Goal: Task Accomplishment & Management: Complete application form

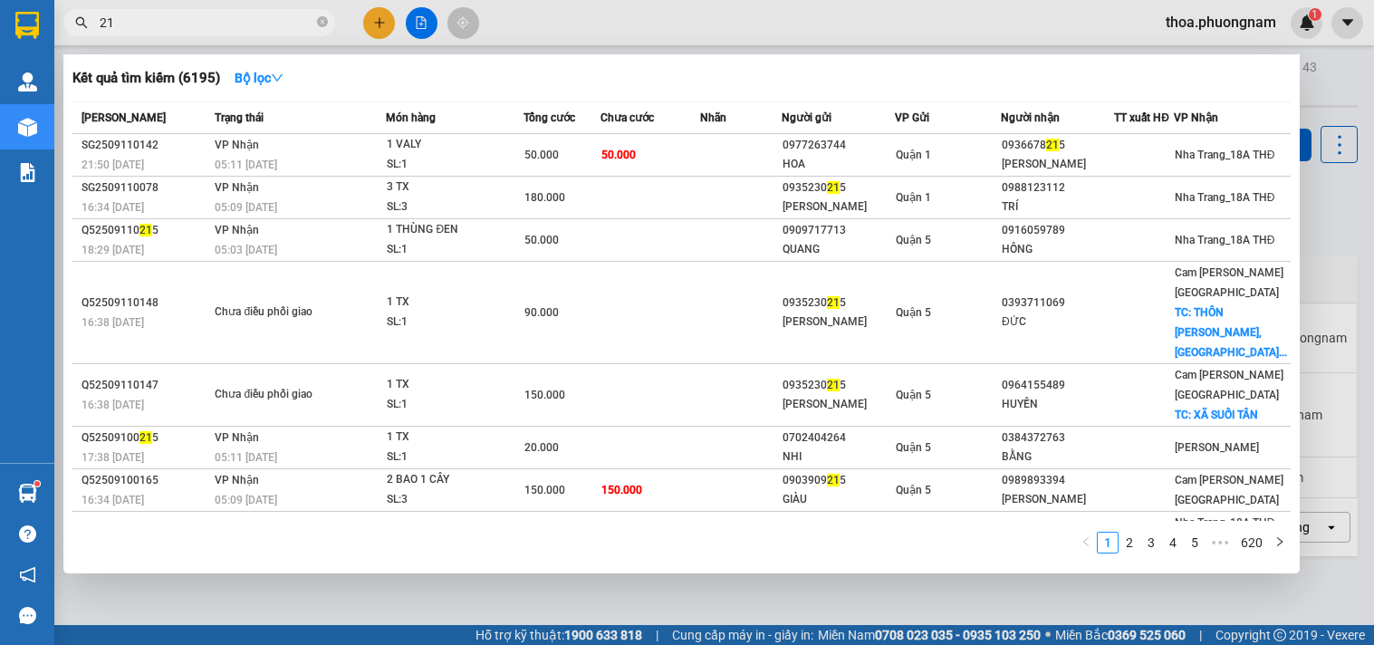
type input "2"
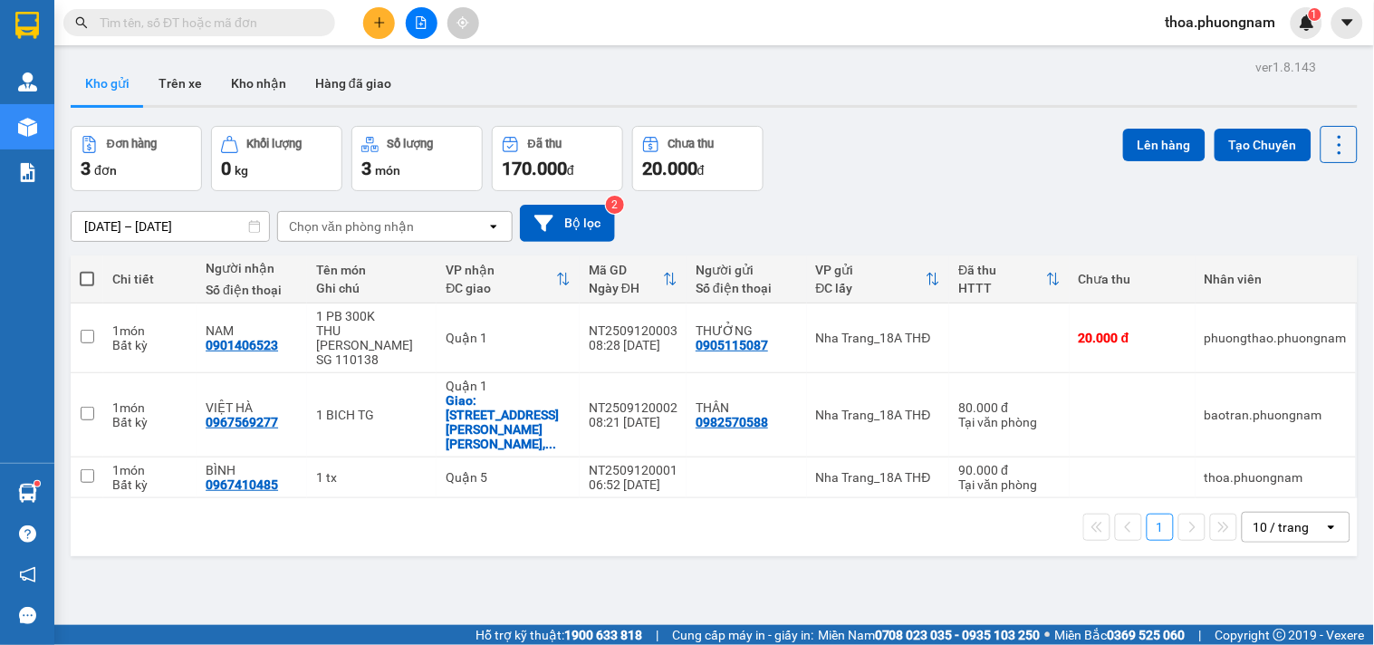
type input "1"
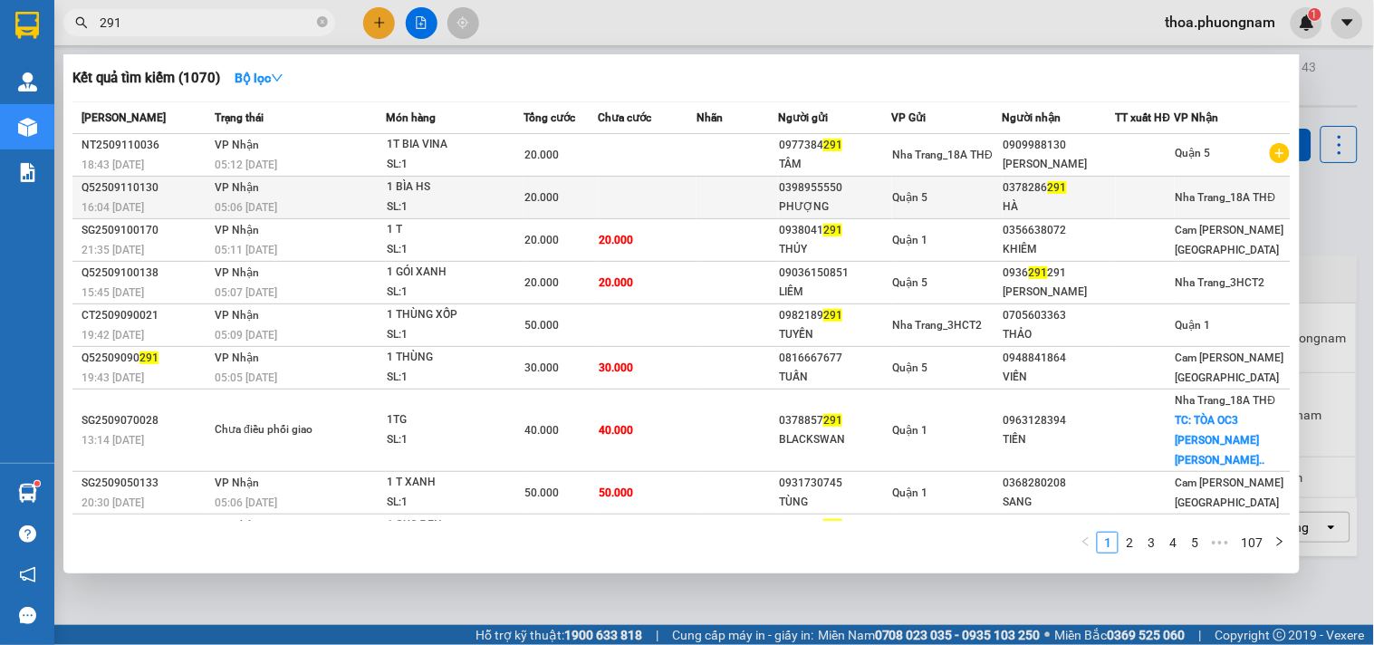
type input "291"
click at [964, 207] on div "Quận 5" at bounding box center [947, 198] width 109 height 20
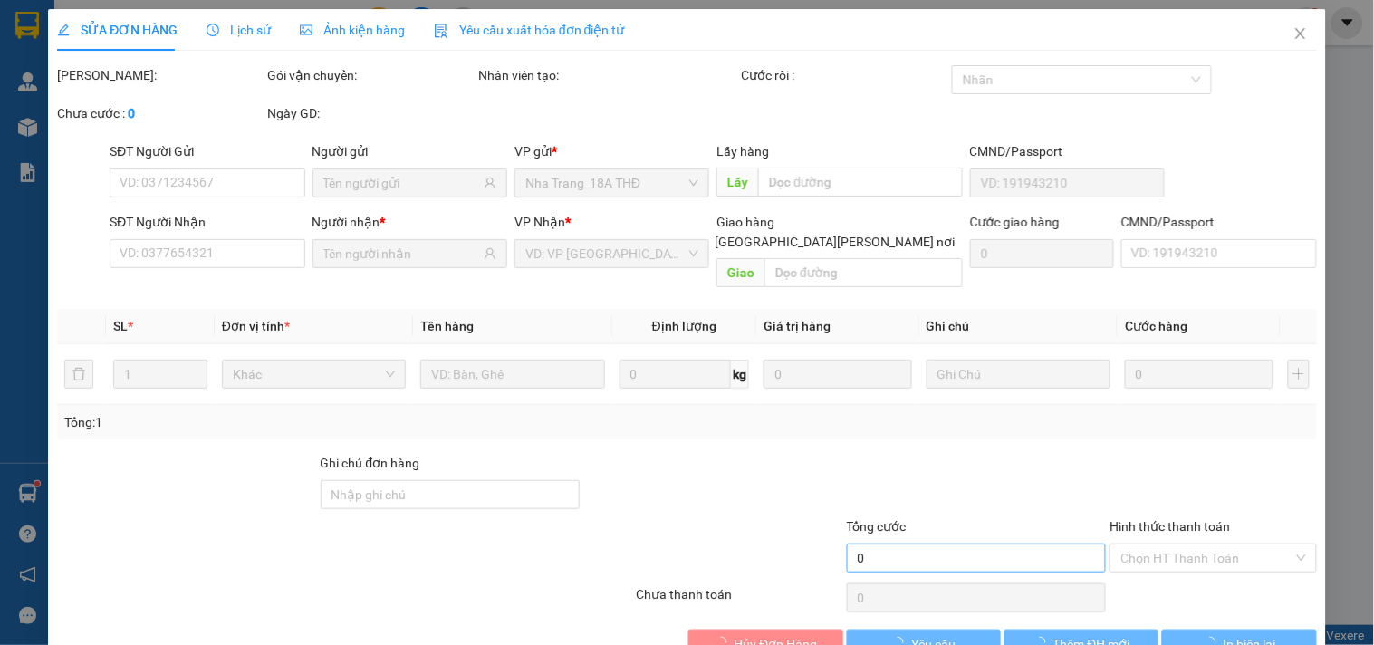
type input "0398955550"
type input "PHƯỢNG"
type input "0378286291"
type input "HÀ"
type input "20.000"
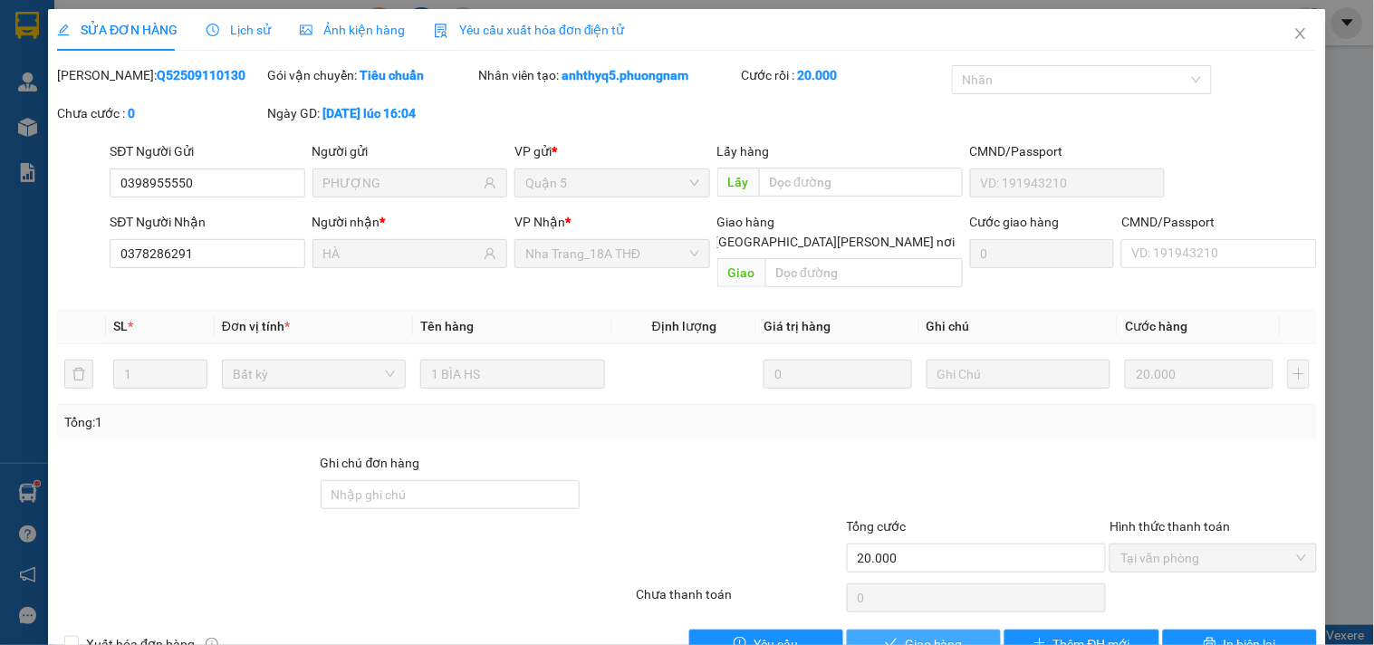
click at [951, 634] on span "Giao hàng" at bounding box center [934, 644] width 58 height 20
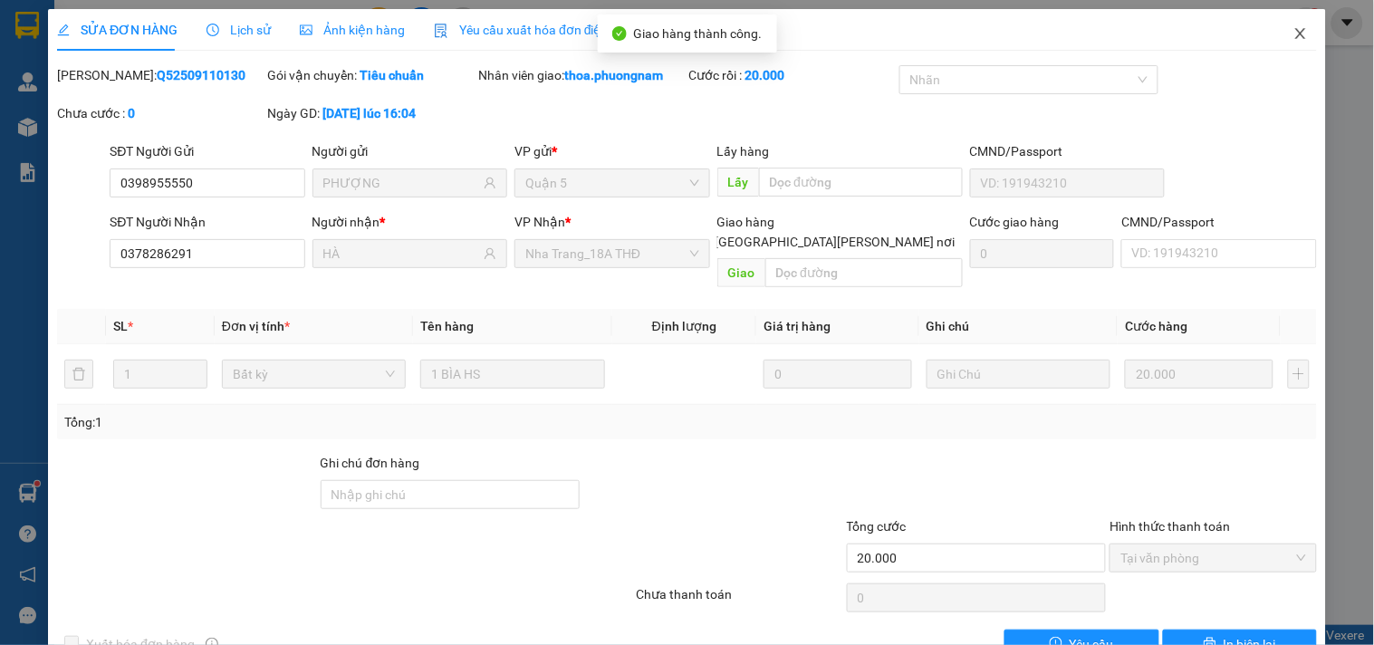
click at [1278, 14] on span "Close" at bounding box center [1300, 34] width 51 height 51
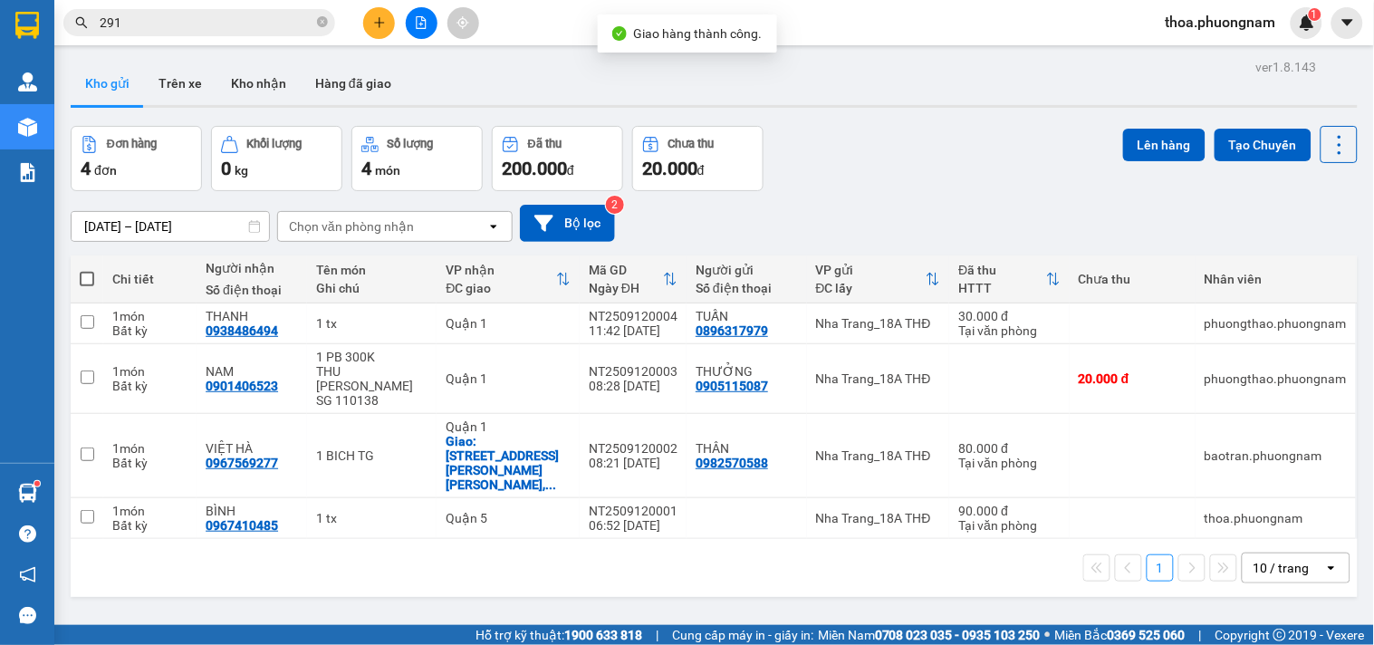
click at [206, 33] on span "291" at bounding box center [199, 22] width 272 height 27
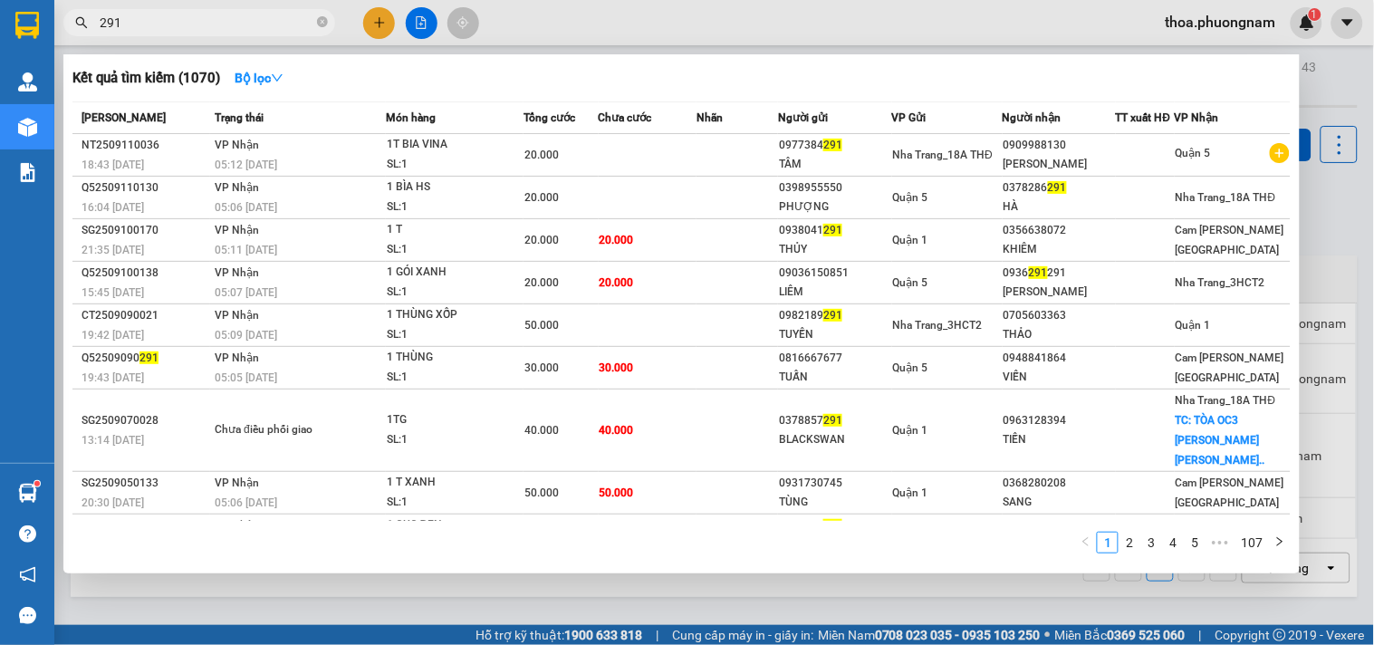
click at [207, 22] on input "291" at bounding box center [207, 23] width 214 height 20
type input "210"
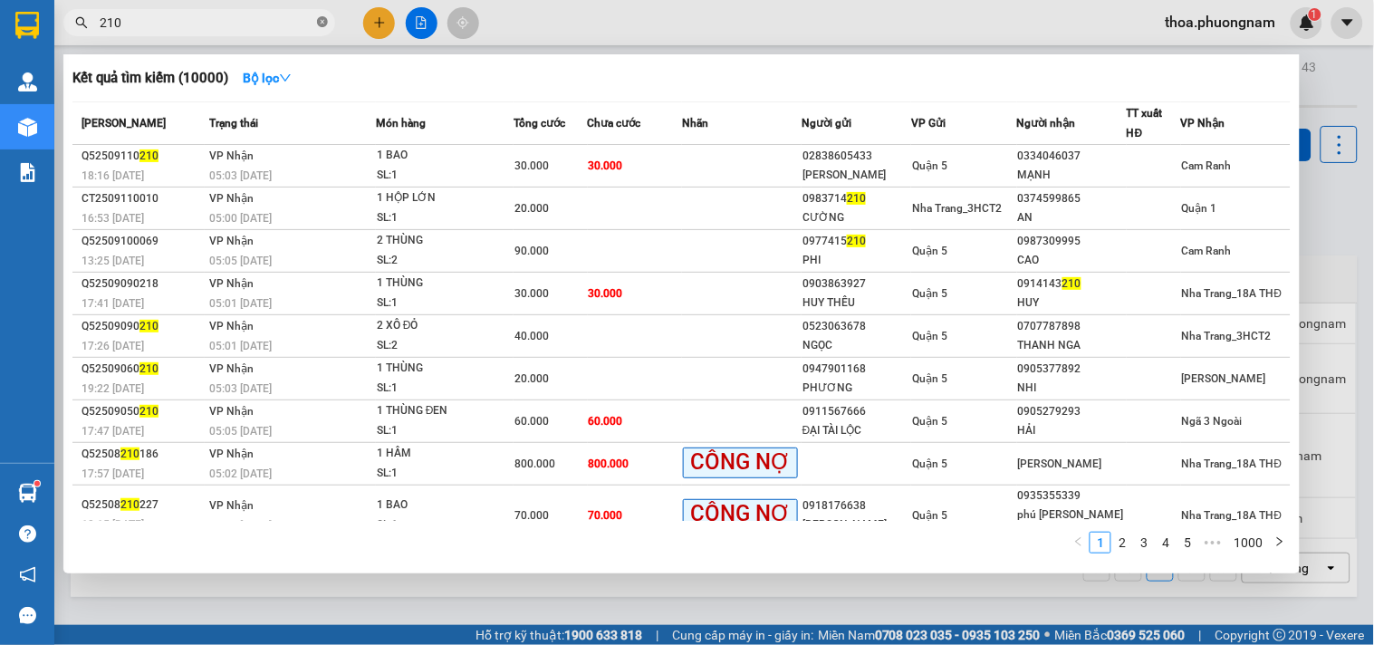
click at [324, 24] on icon "close-circle" at bounding box center [322, 21] width 11 height 11
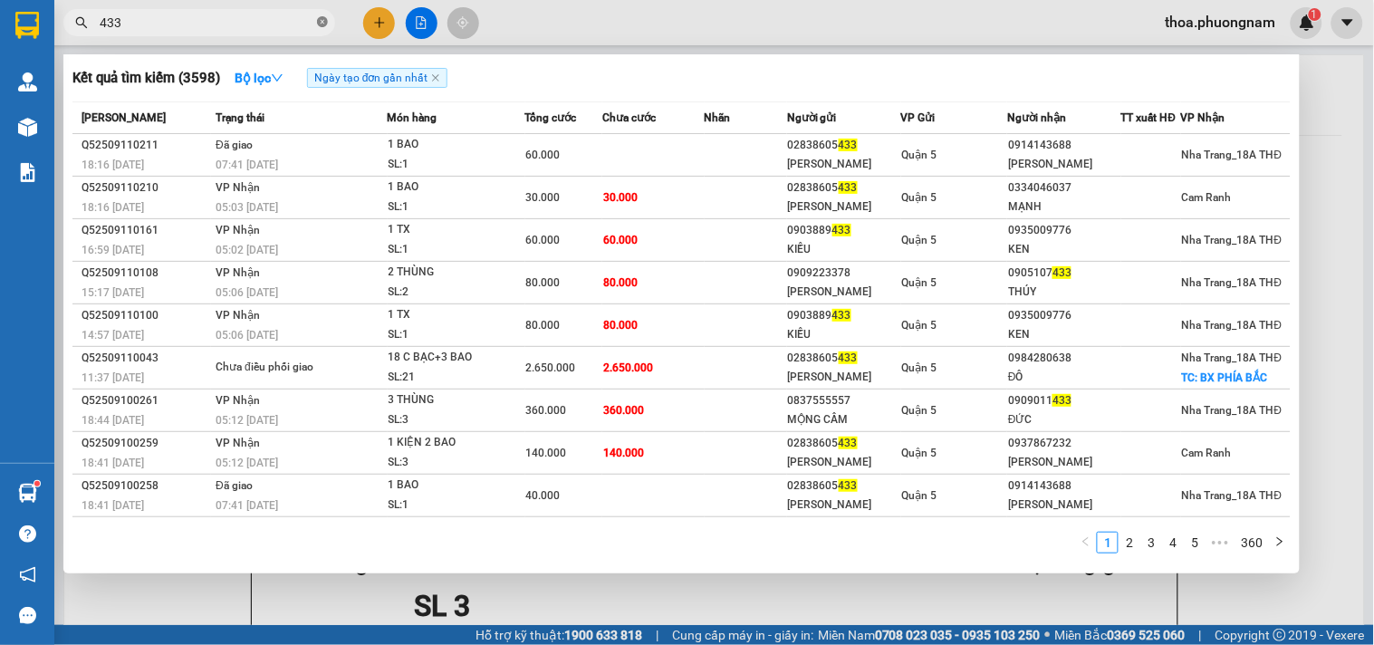
click at [317, 16] on icon "close-circle" at bounding box center [322, 21] width 11 height 11
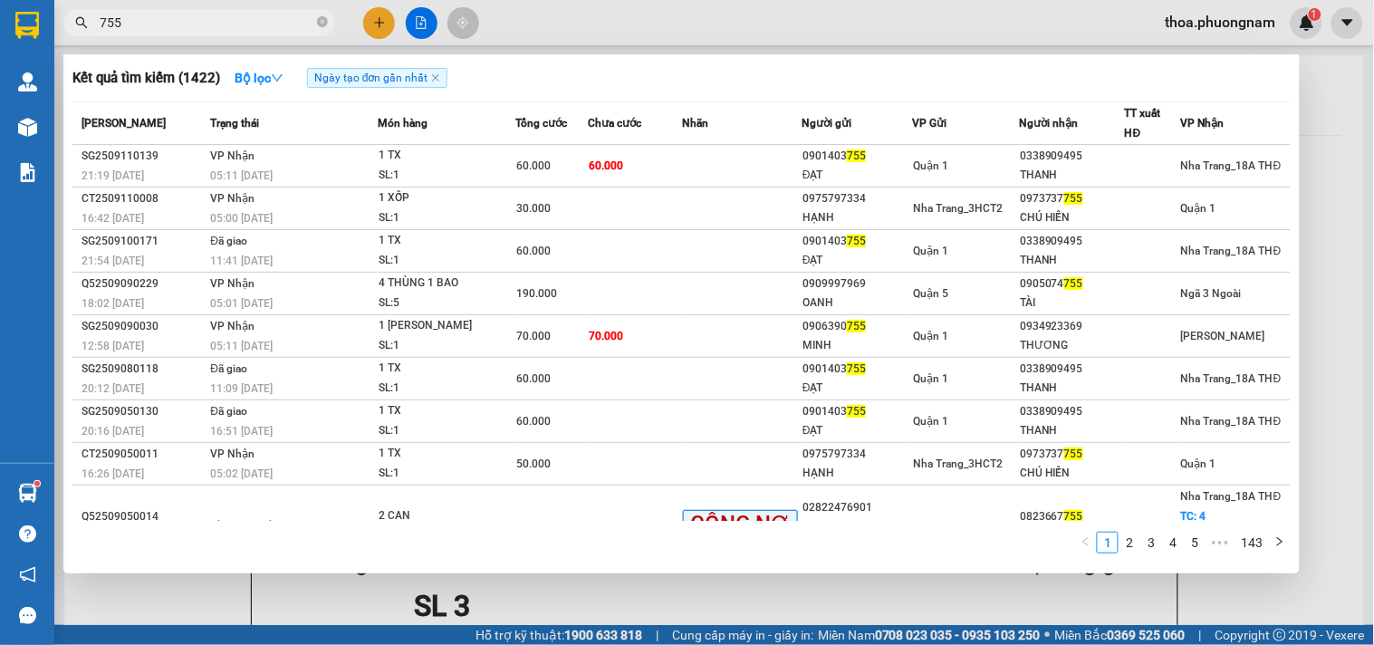
click at [314, 24] on span "755" at bounding box center [199, 22] width 272 height 27
type input "7"
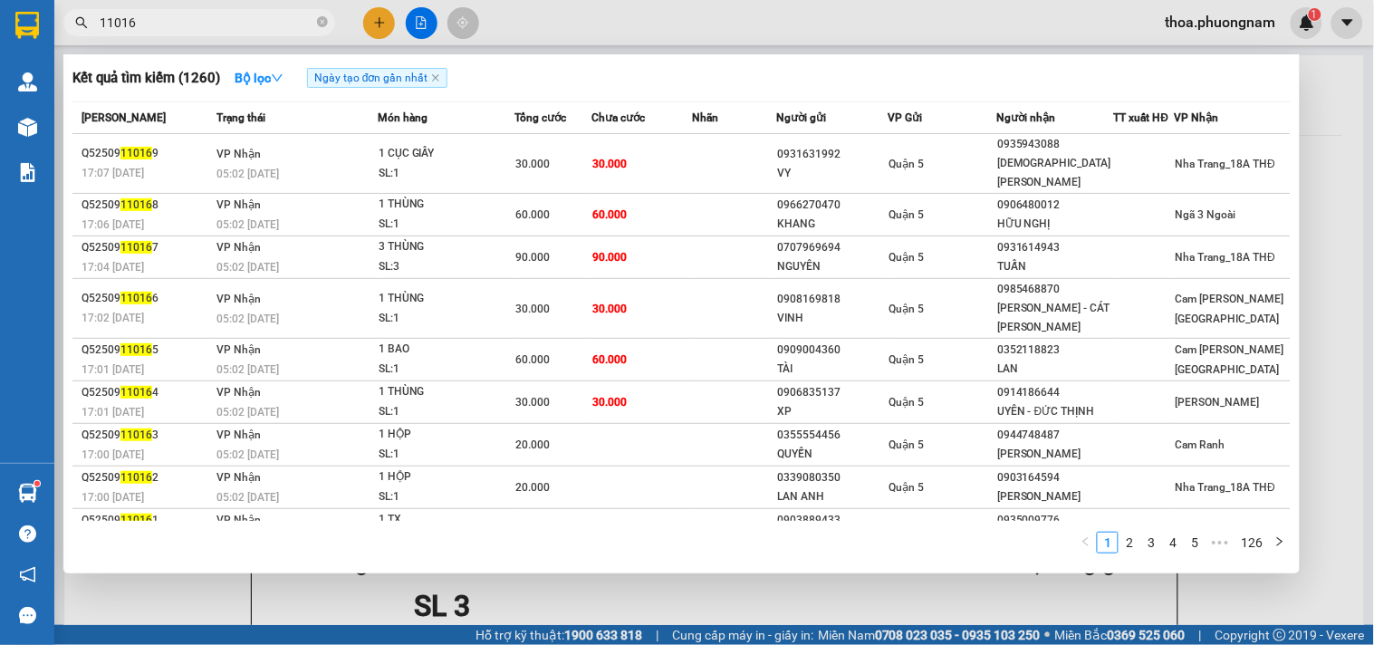
click at [128, 20] on input "11016" at bounding box center [207, 23] width 214 height 20
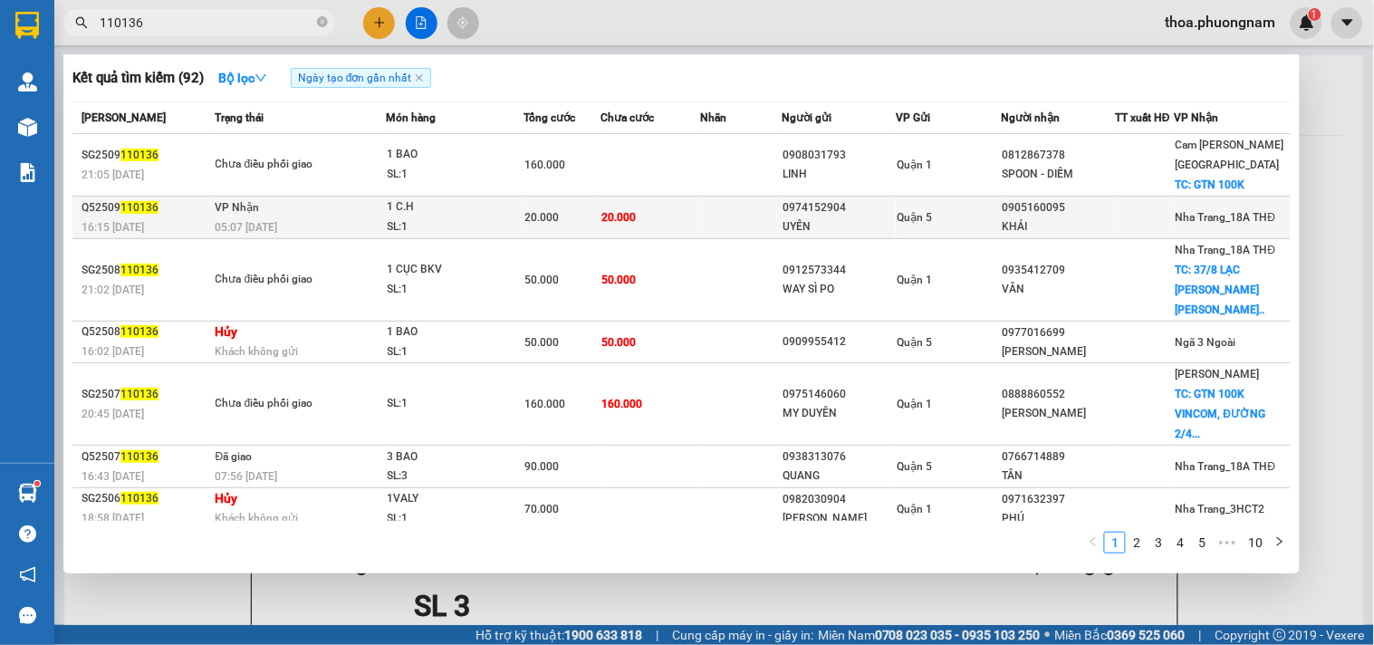
type input "110136"
click at [551, 207] on div "20.000" at bounding box center [562, 217] width 74 height 20
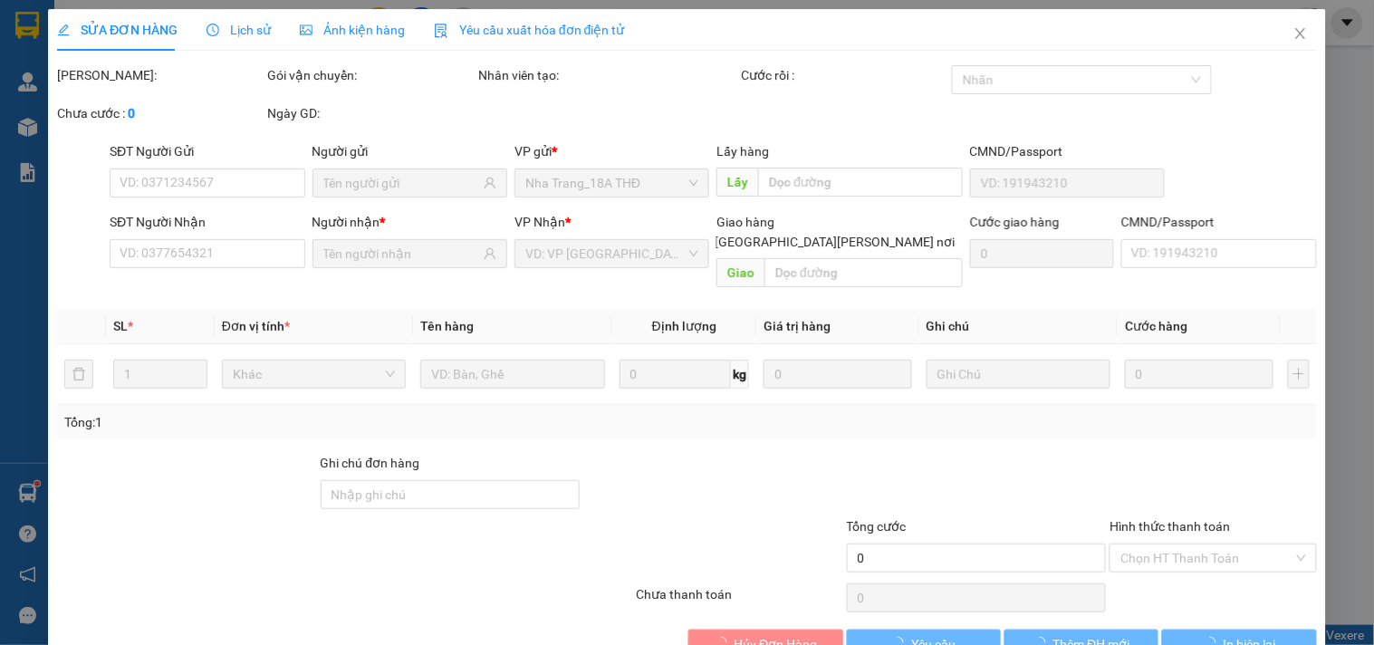
type input "0974152904"
type input "UYÊN"
type input "0905160095"
type input "KHẢI"
type input "20.000"
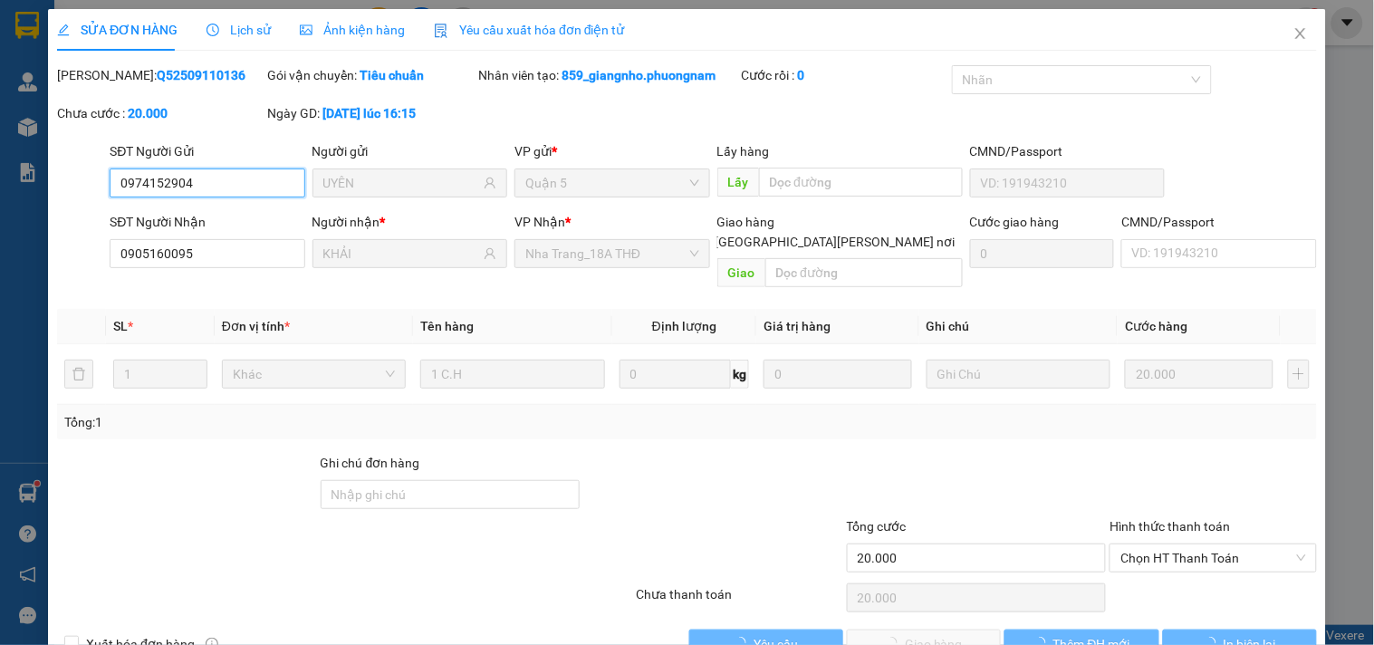
scroll to position [29, 0]
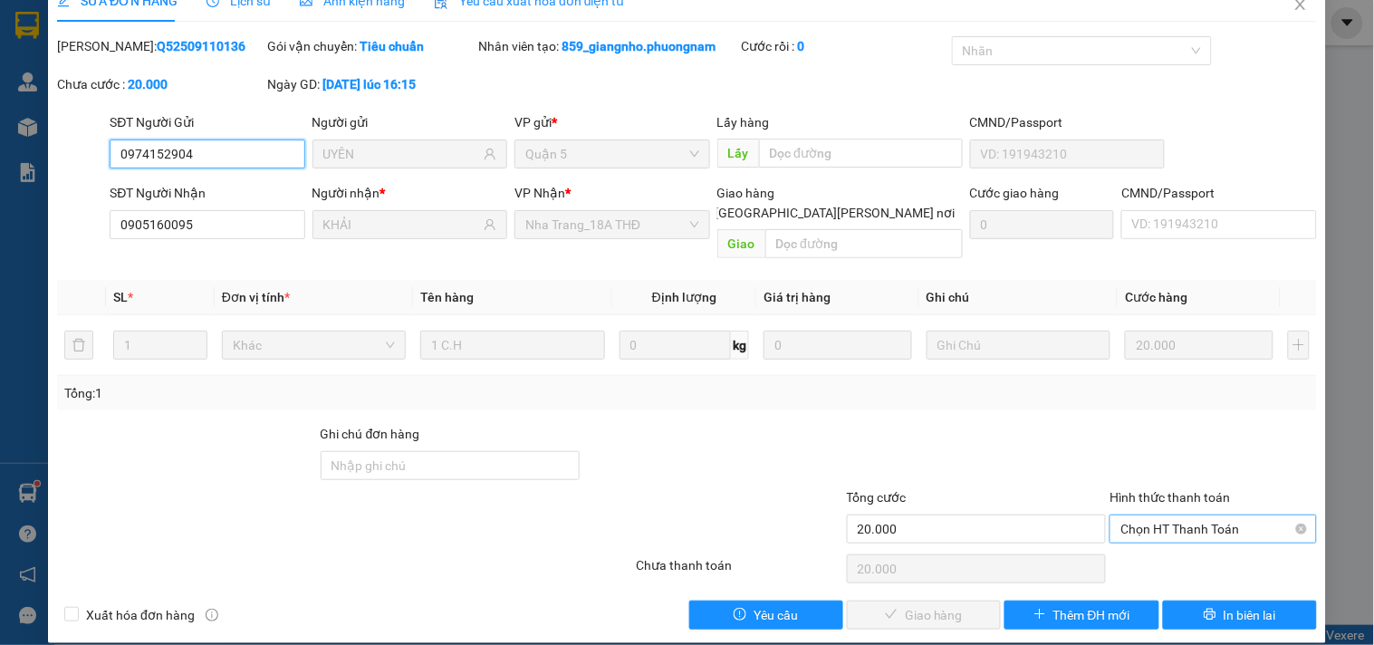
click at [1208, 515] on span "Chọn HT Thanh Toán" at bounding box center [1213, 528] width 185 height 27
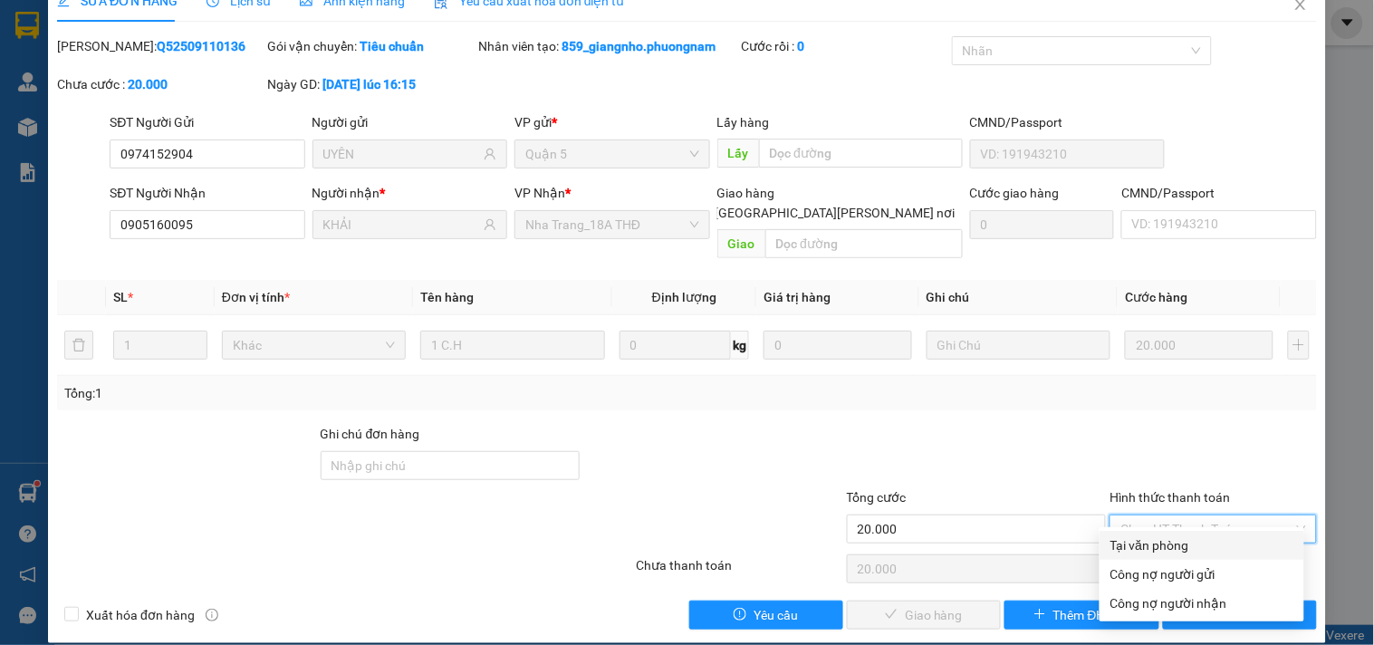
click at [1169, 536] on div "Tại văn phòng" at bounding box center [1202, 545] width 183 height 20
type input "0"
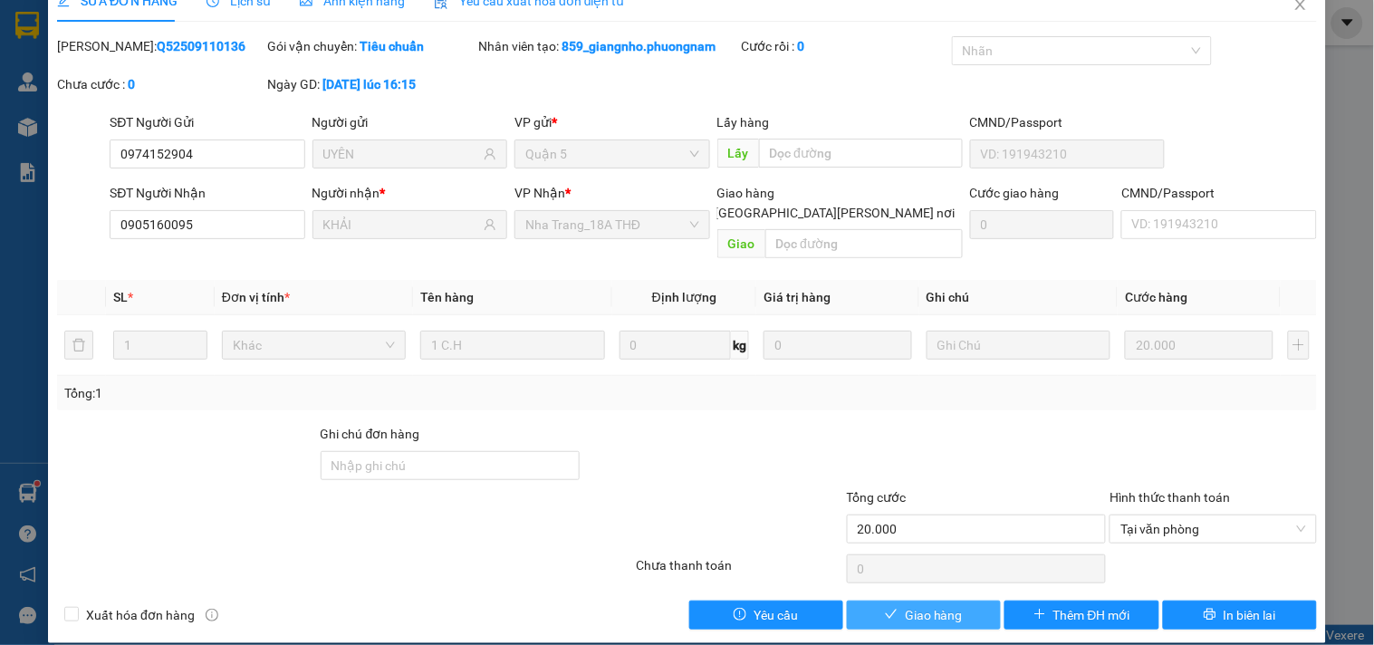
click at [905, 605] on span "Giao hàng" at bounding box center [934, 615] width 58 height 20
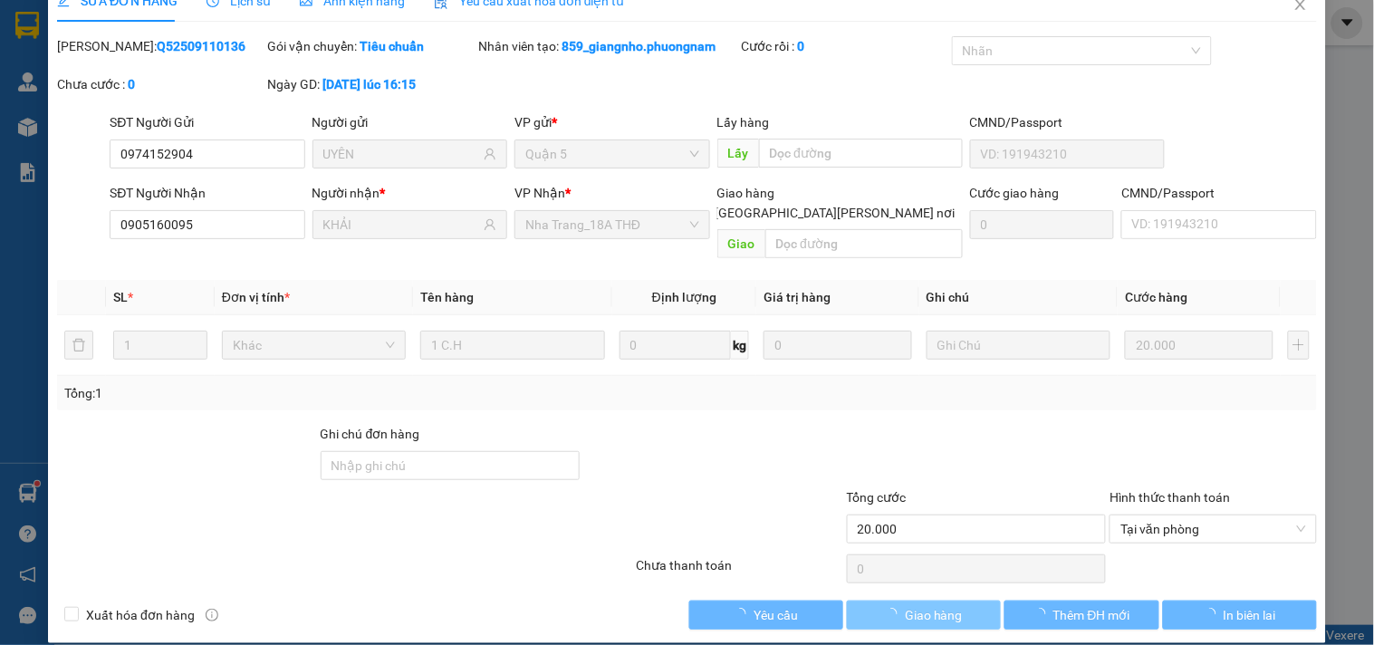
scroll to position [0, 0]
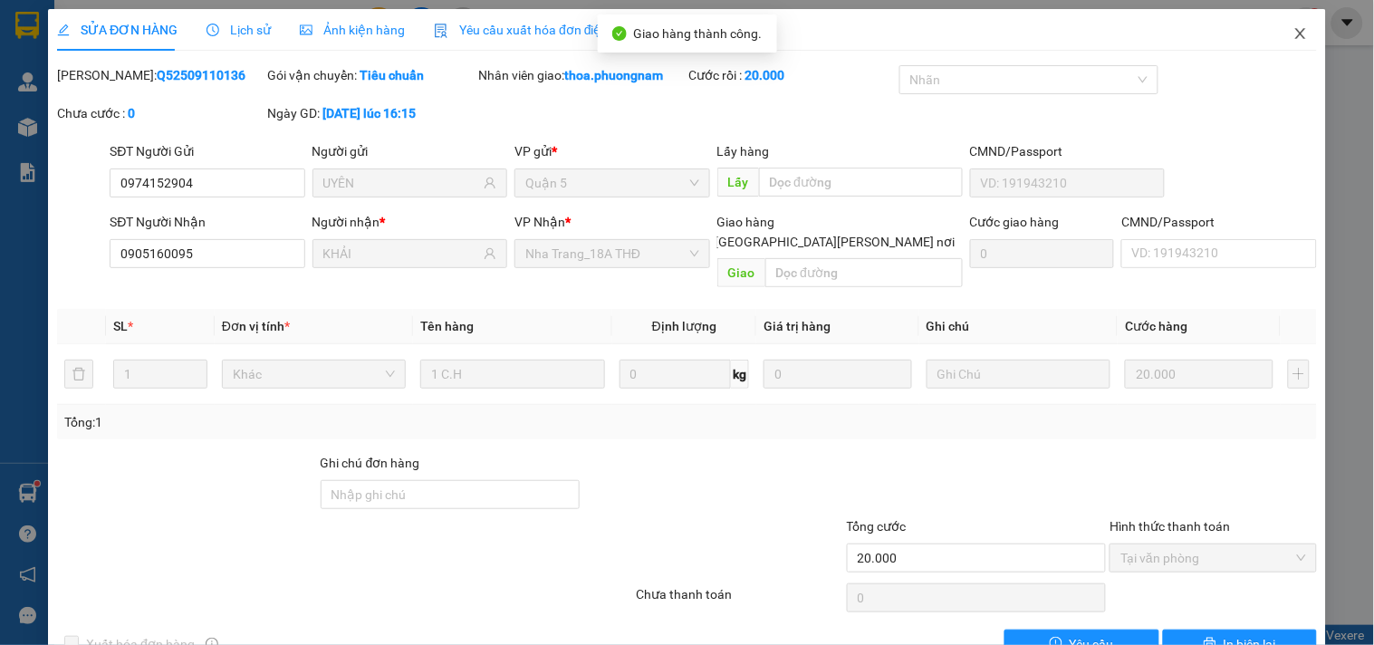
click at [1275, 36] on span "Close" at bounding box center [1300, 34] width 51 height 51
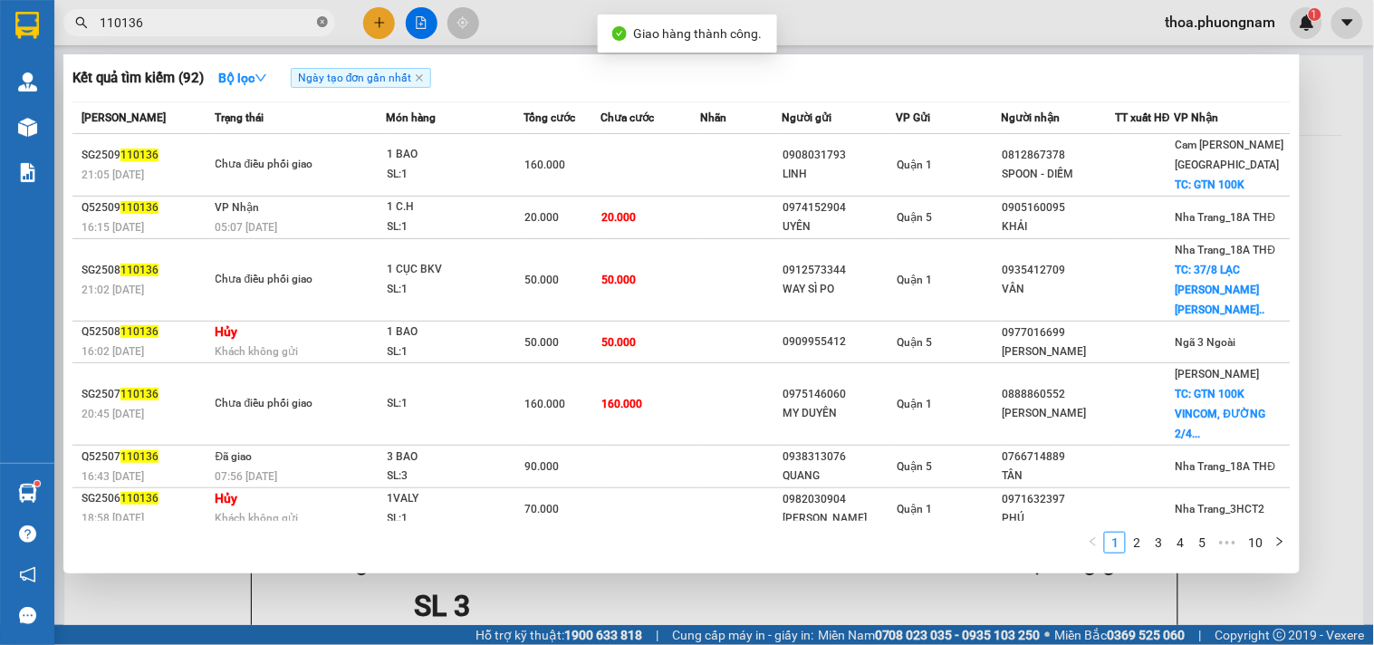
click at [322, 19] on icon "close-circle" at bounding box center [322, 21] width 11 height 11
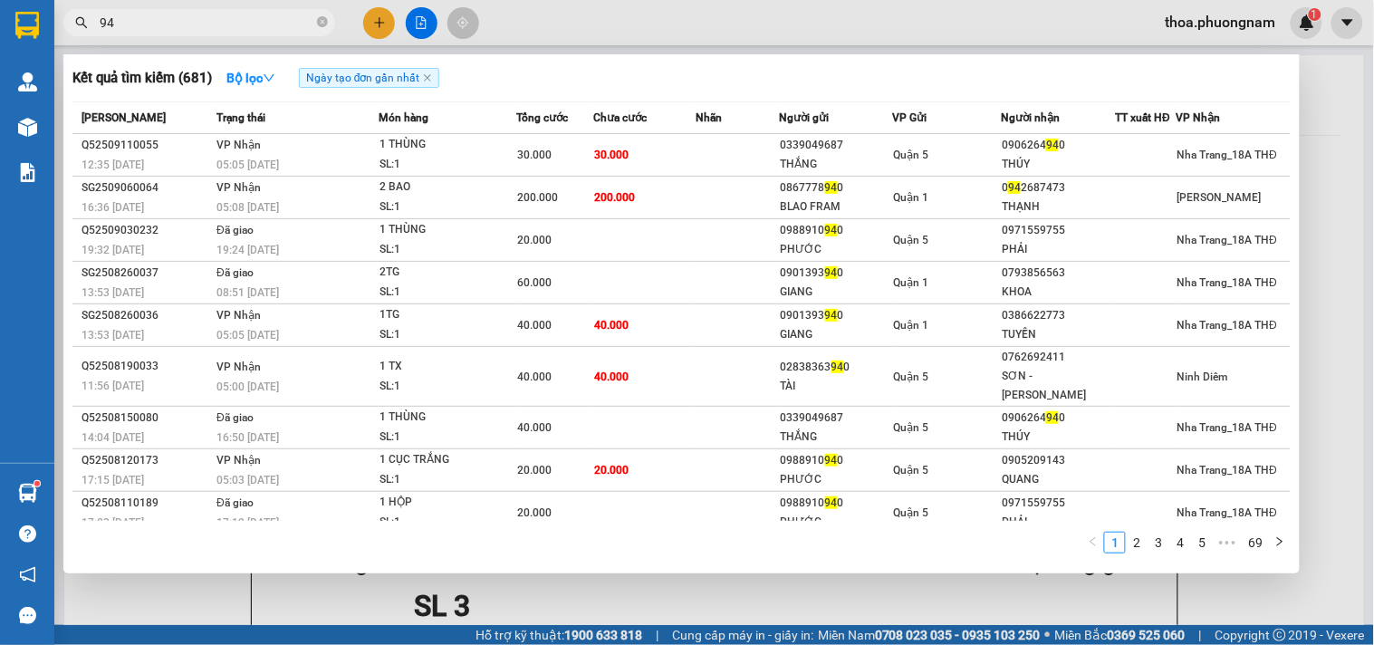
type input "9"
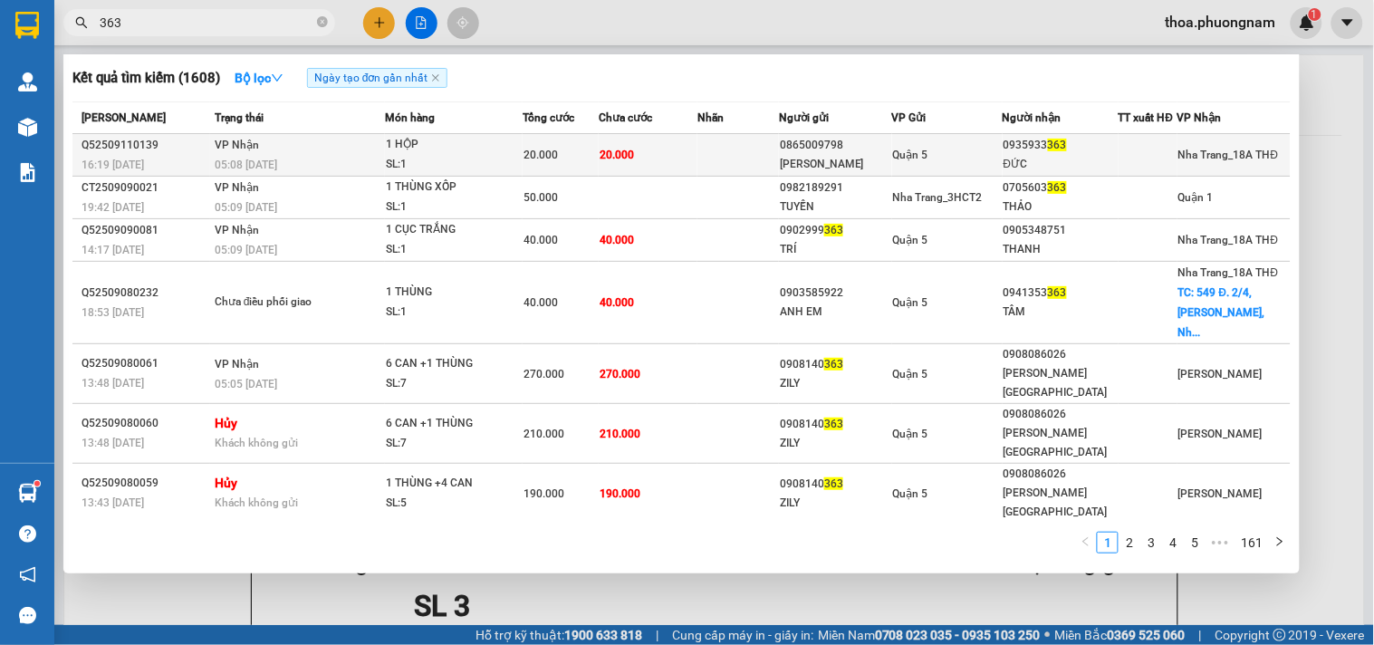
type input "363"
click at [738, 165] on td at bounding box center [739, 155] width 82 height 43
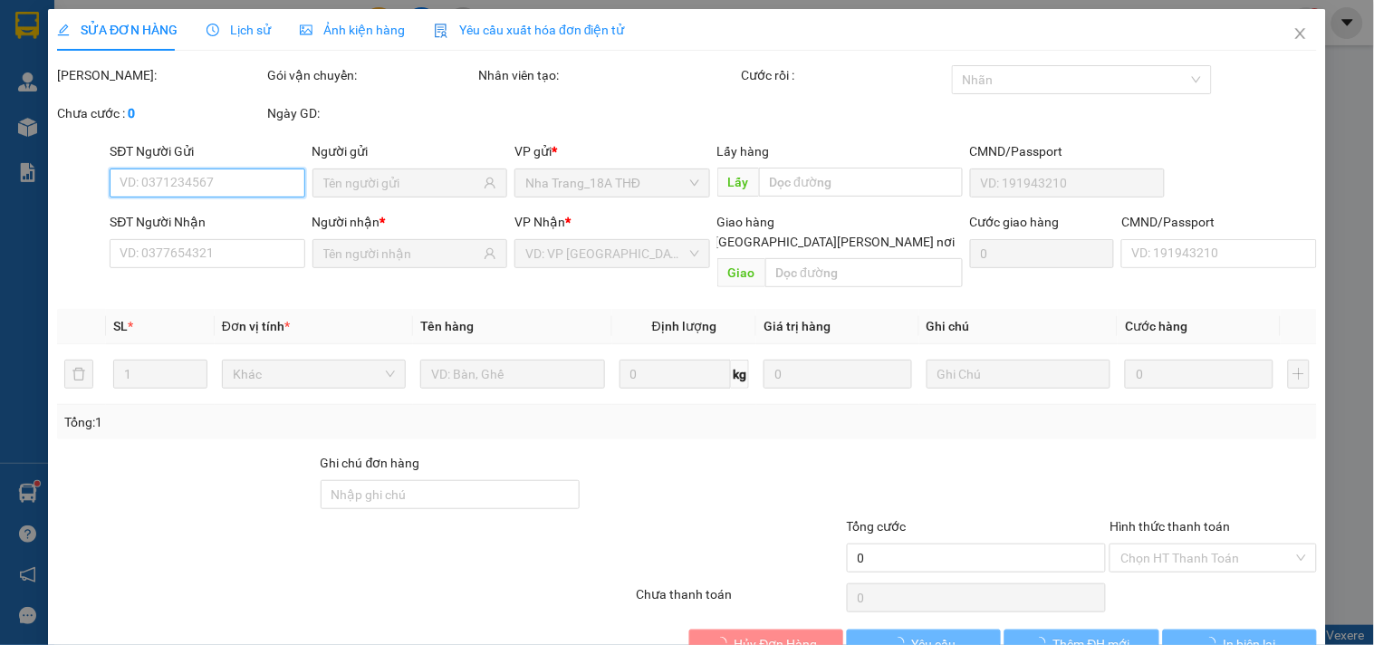
type input "0865009798"
type input "CAROLINE"
type input "0935933363"
type input "ĐỨC"
type input "20.000"
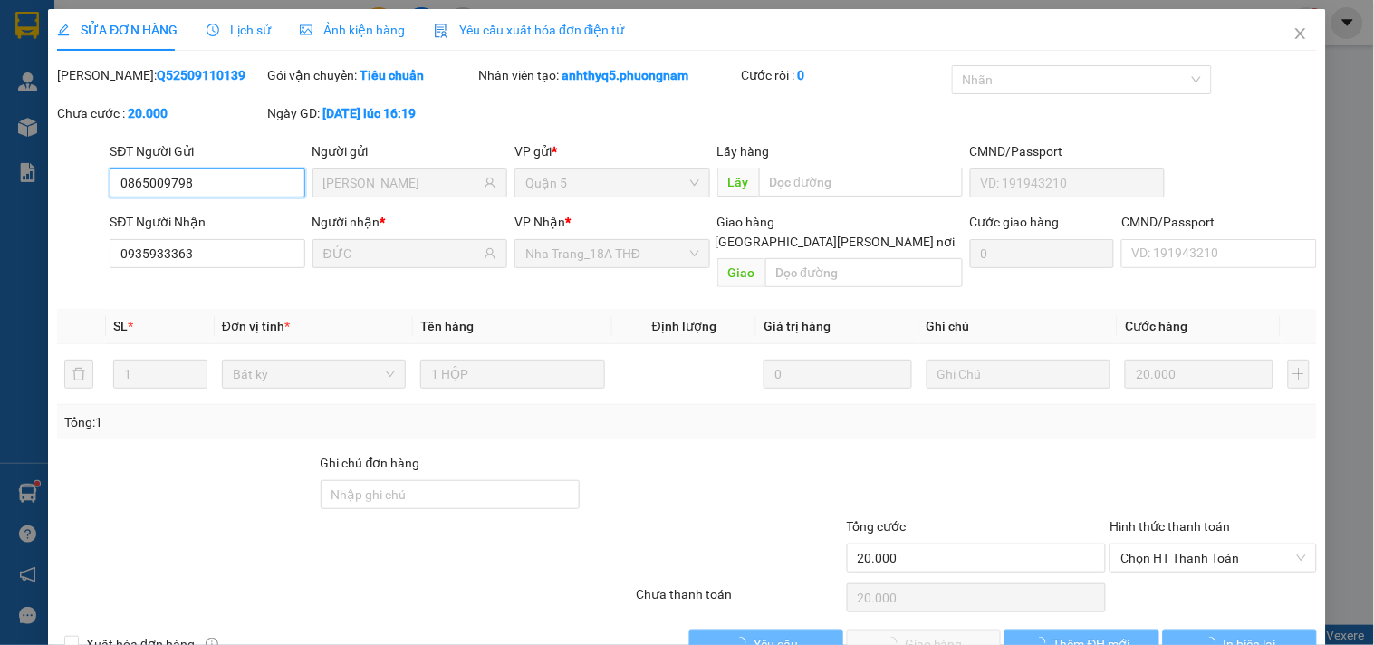
scroll to position [29, 0]
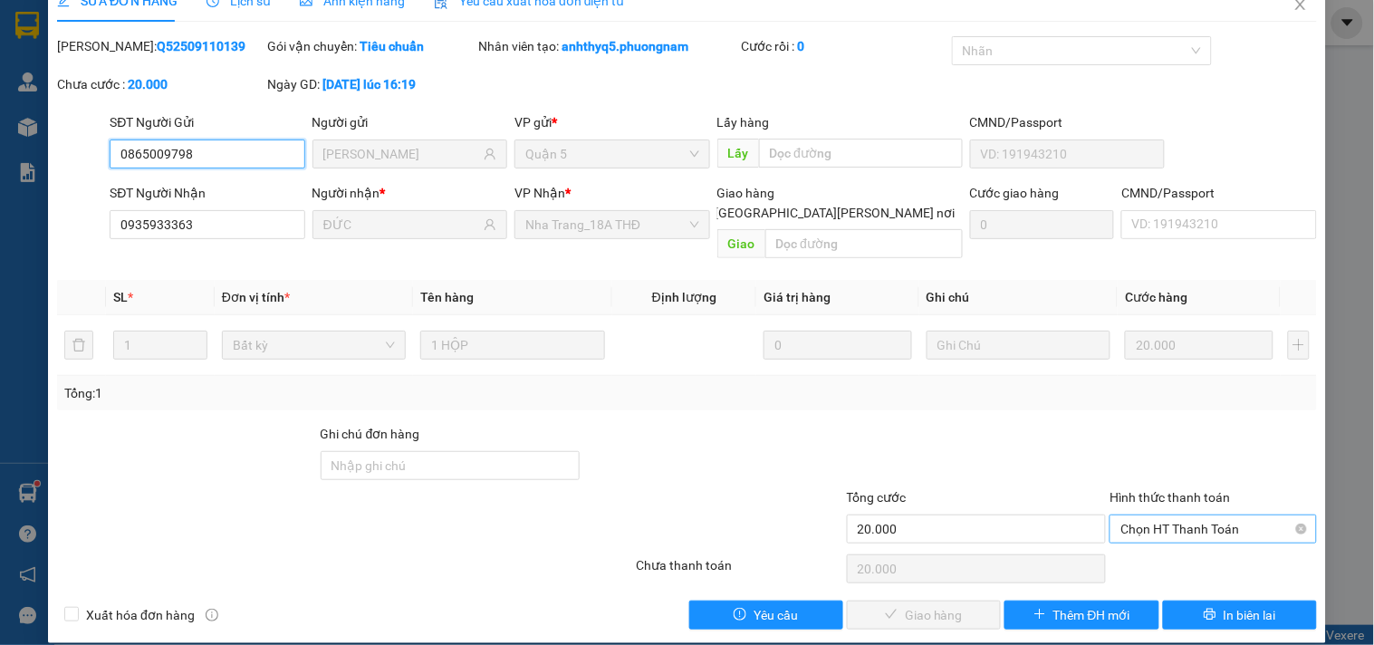
click at [1185, 515] on span "Chọn HT Thanh Toán" at bounding box center [1213, 528] width 185 height 27
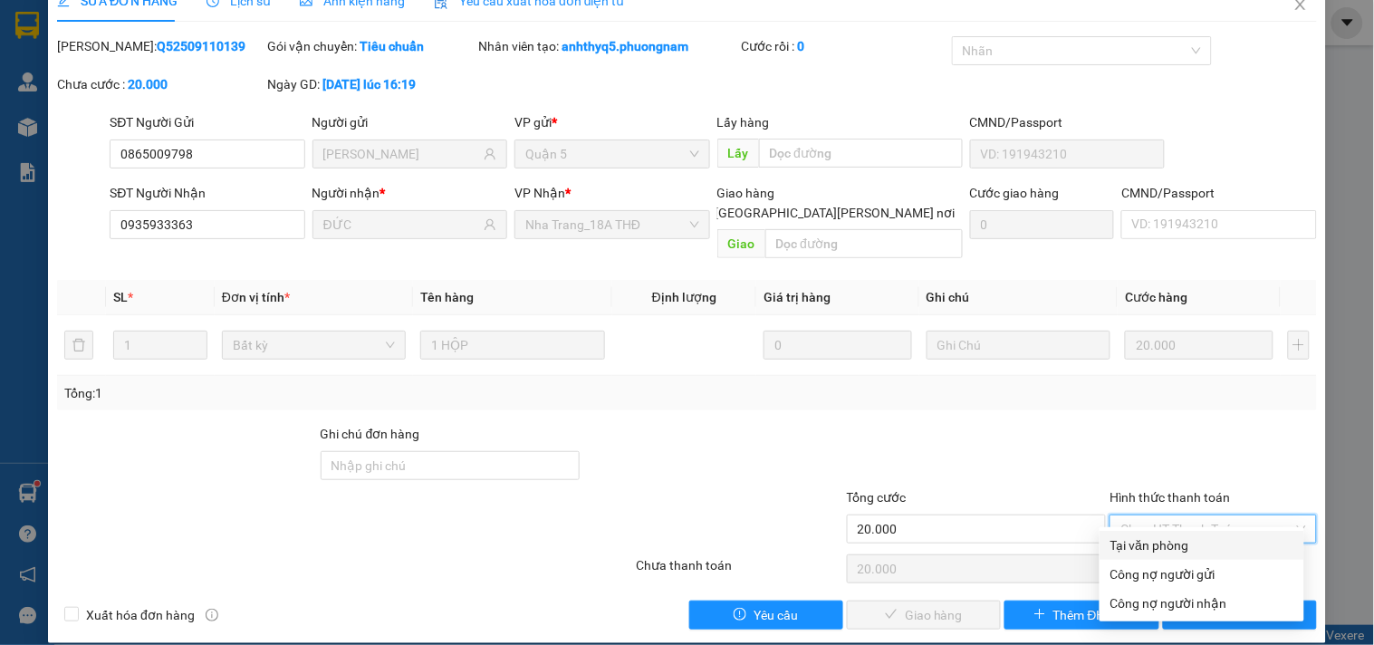
click at [1167, 539] on div "Tại văn phòng" at bounding box center [1202, 545] width 183 height 20
type input "0"
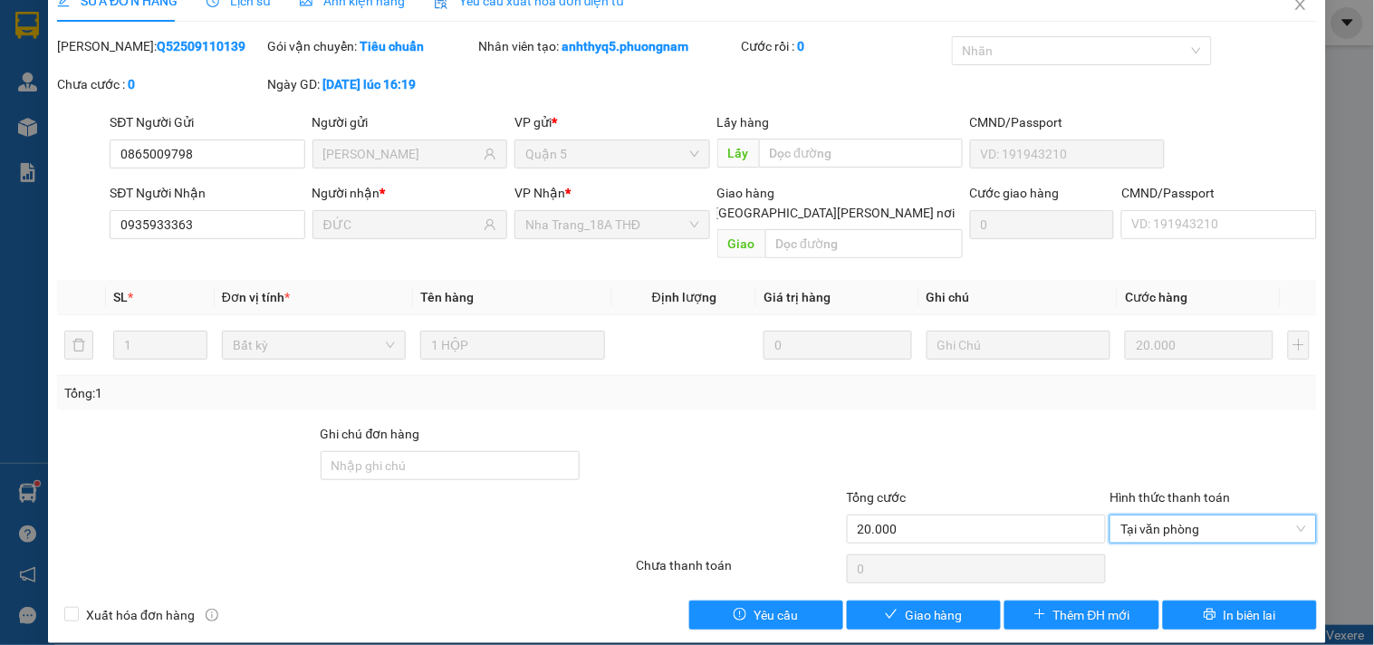
click at [848, 611] on div "SỬA ĐƠN HÀNG Lịch sử Ảnh kiện hàng Yêu cầu xuất hóa đơn điện tử Total Paid Fee …" at bounding box center [687, 311] width 1278 height 663
click at [913, 605] on span "Giao hàng" at bounding box center [934, 615] width 58 height 20
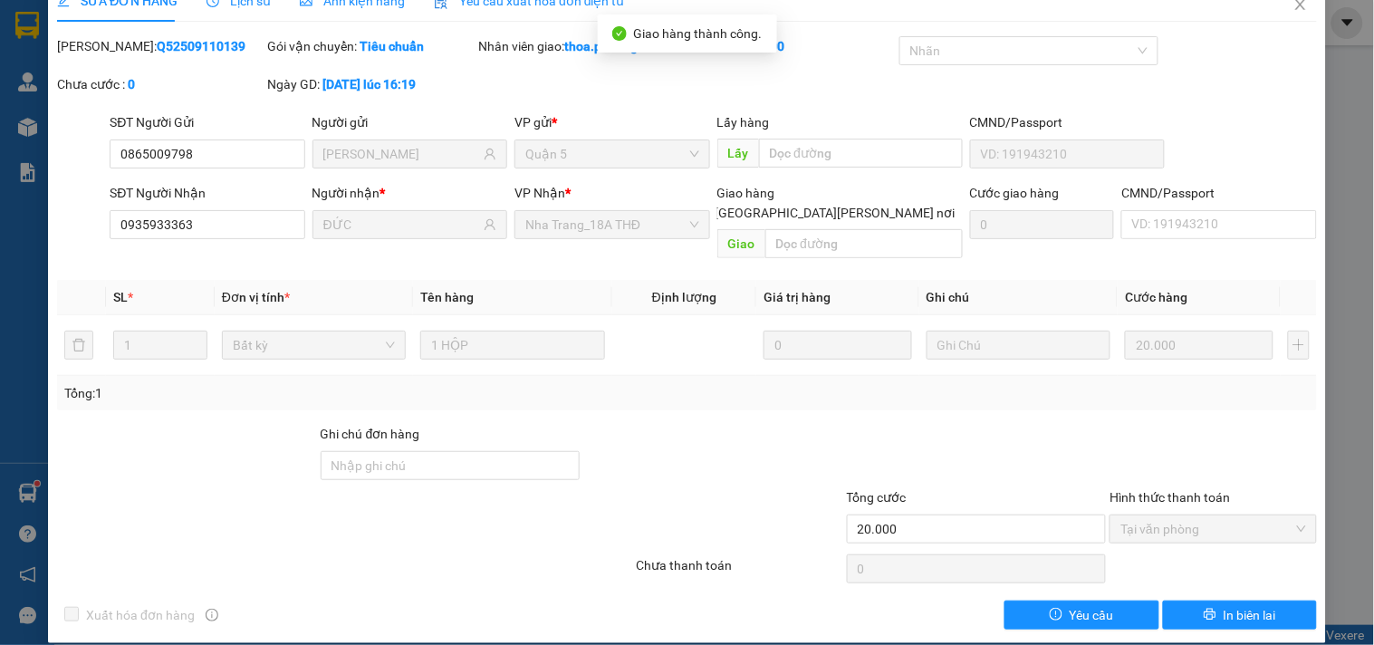
scroll to position [0, 0]
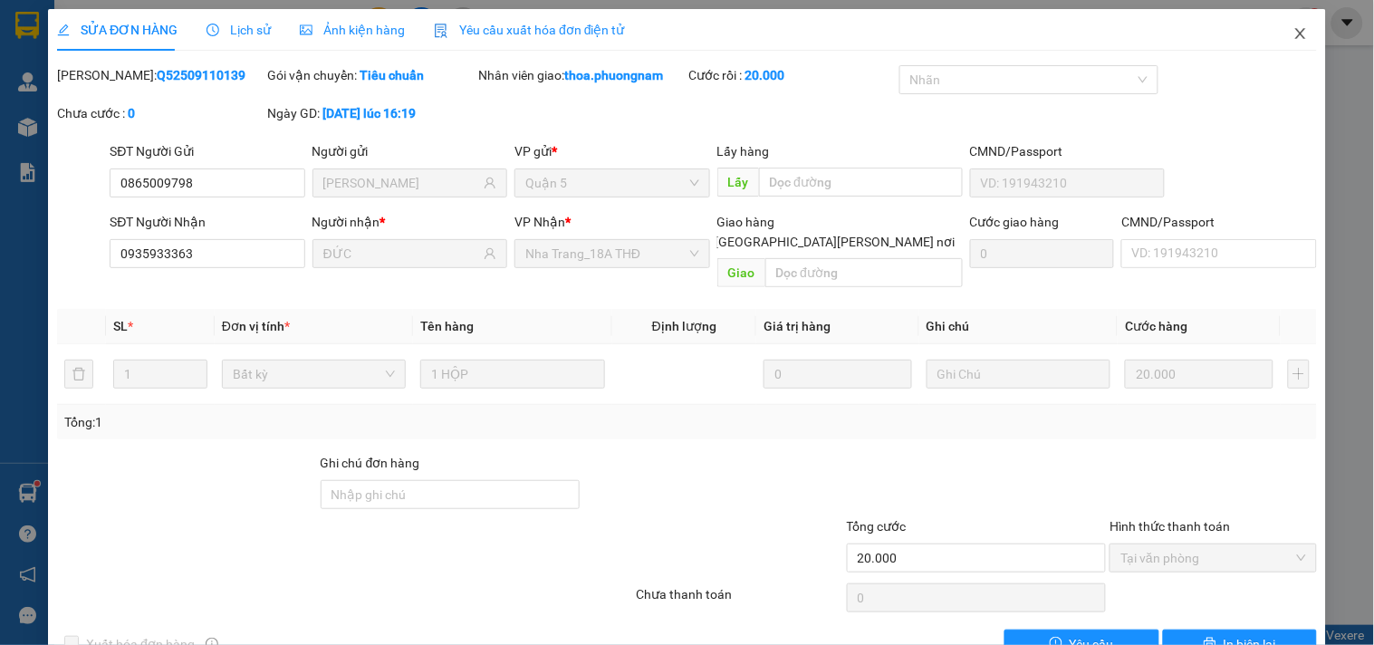
click at [1297, 33] on span "Close" at bounding box center [1300, 34] width 51 height 51
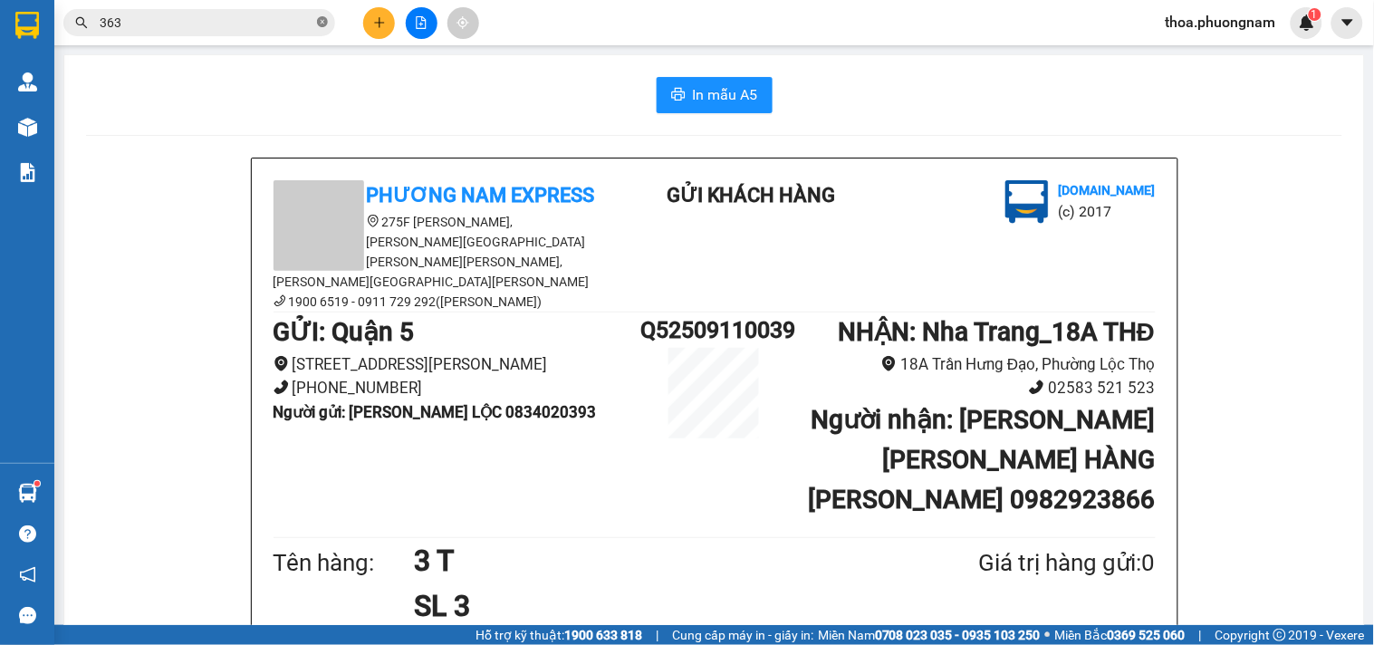
click at [326, 21] on icon "close-circle" at bounding box center [322, 21] width 11 height 11
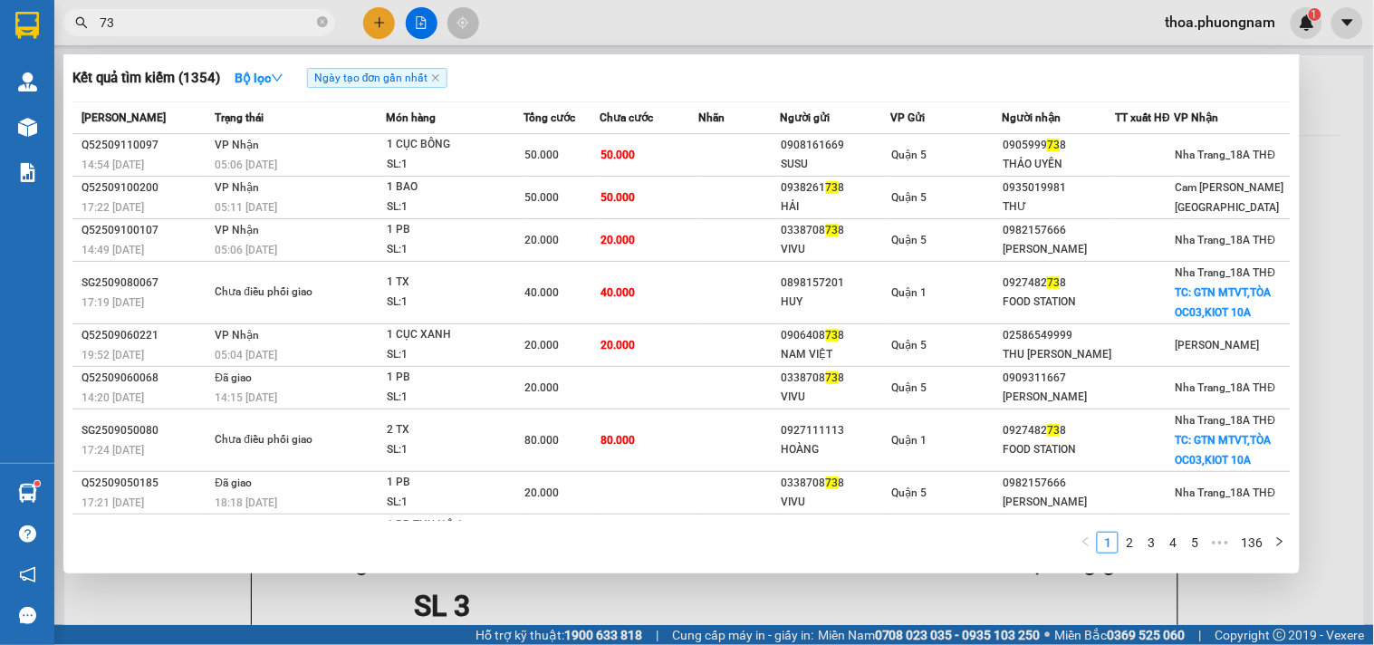
type input "7"
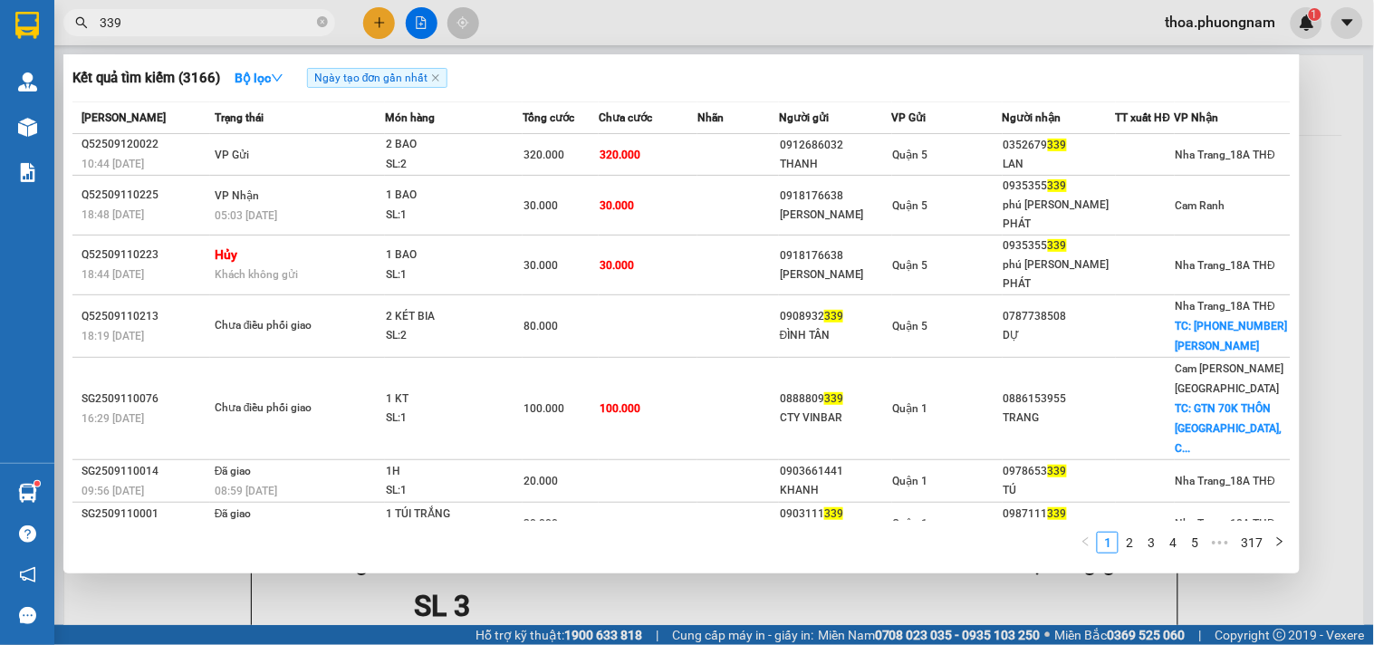
type input "339"
click at [374, 25] on div at bounding box center [687, 322] width 1374 height 645
click at [374, 25] on icon "plus" at bounding box center [379, 22] width 13 height 13
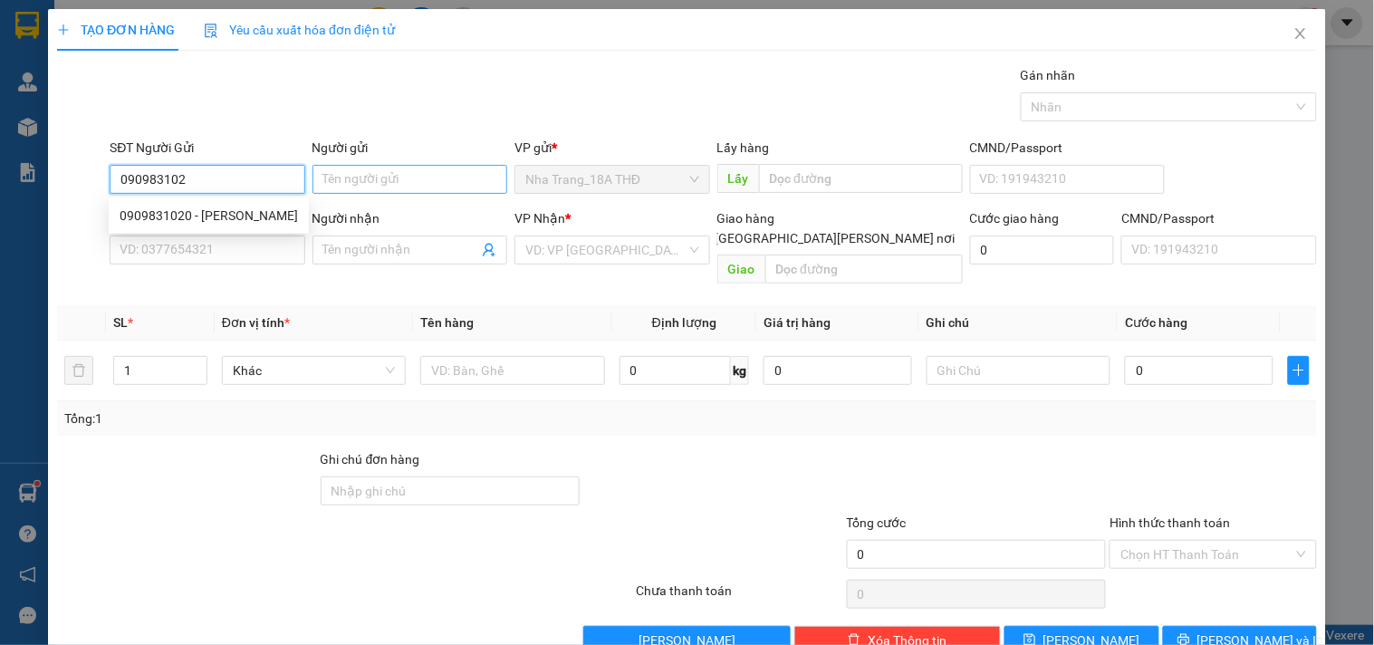
type input "0909831020"
click at [199, 212] on div "0909831020 - THANH" at bounding box center [209, 216] width 178 height 20
type input "THANH"
type input "0787537577"
type input "THƯ"
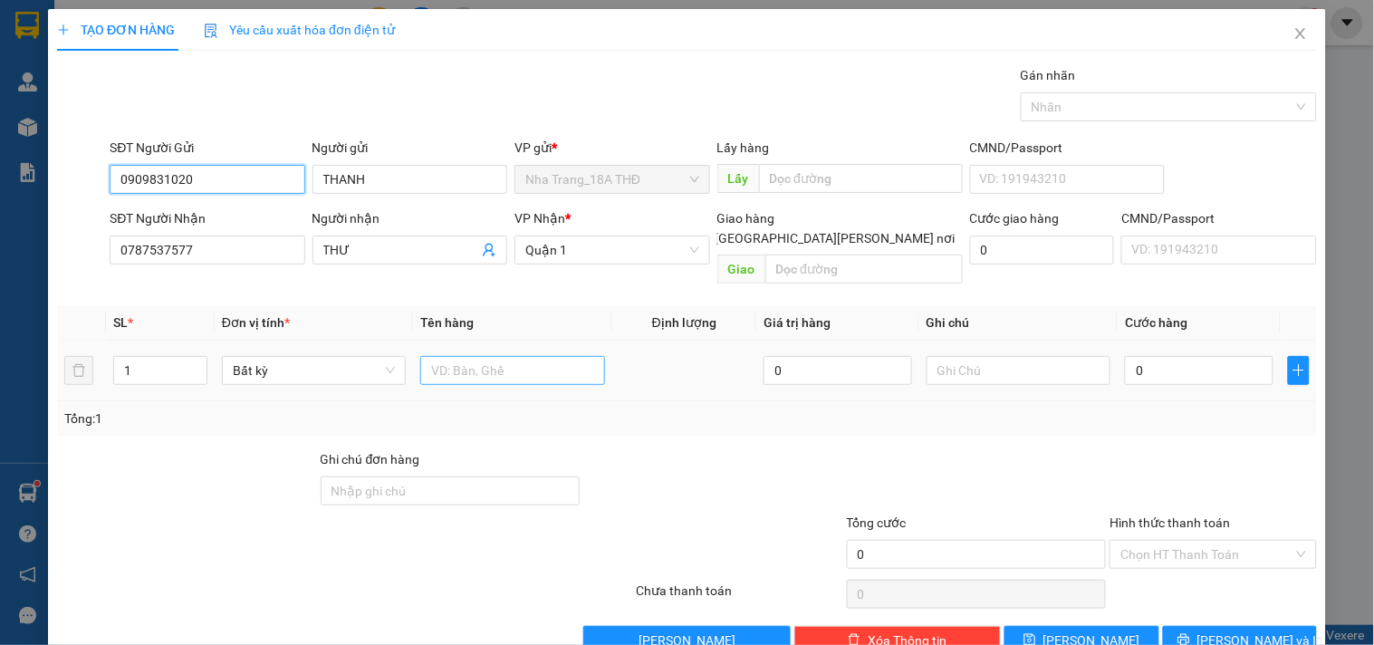
type input "0909831020"
click at [457, 356] on input "text" at bounding box center [512, 370] width 184 height 29
type input "1 H TRẮNG"
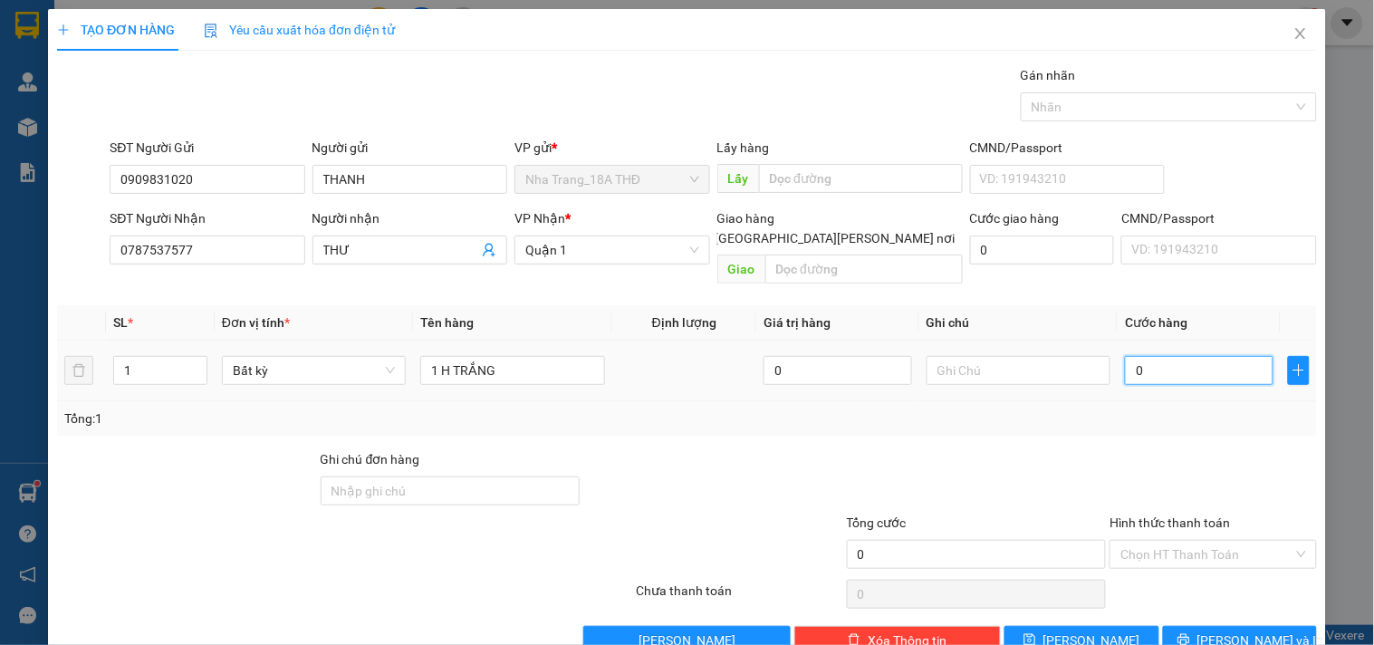
click at [1189, 356] on input "0" at bounding box center [1199, 370] width 149 height 29
type input "2"
type input "20"
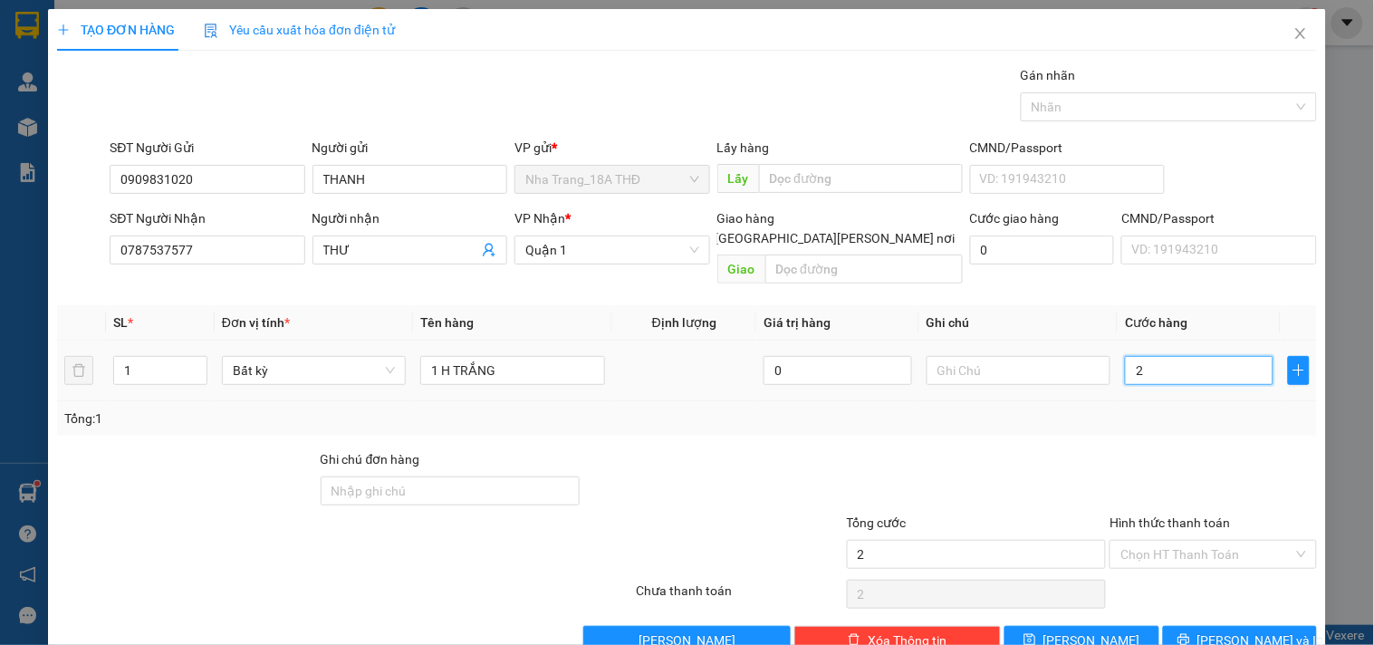
type input "20"
type input "20.000"
click at [1179, 450] on div at bounding box center [1213, 480] width 210 height 63
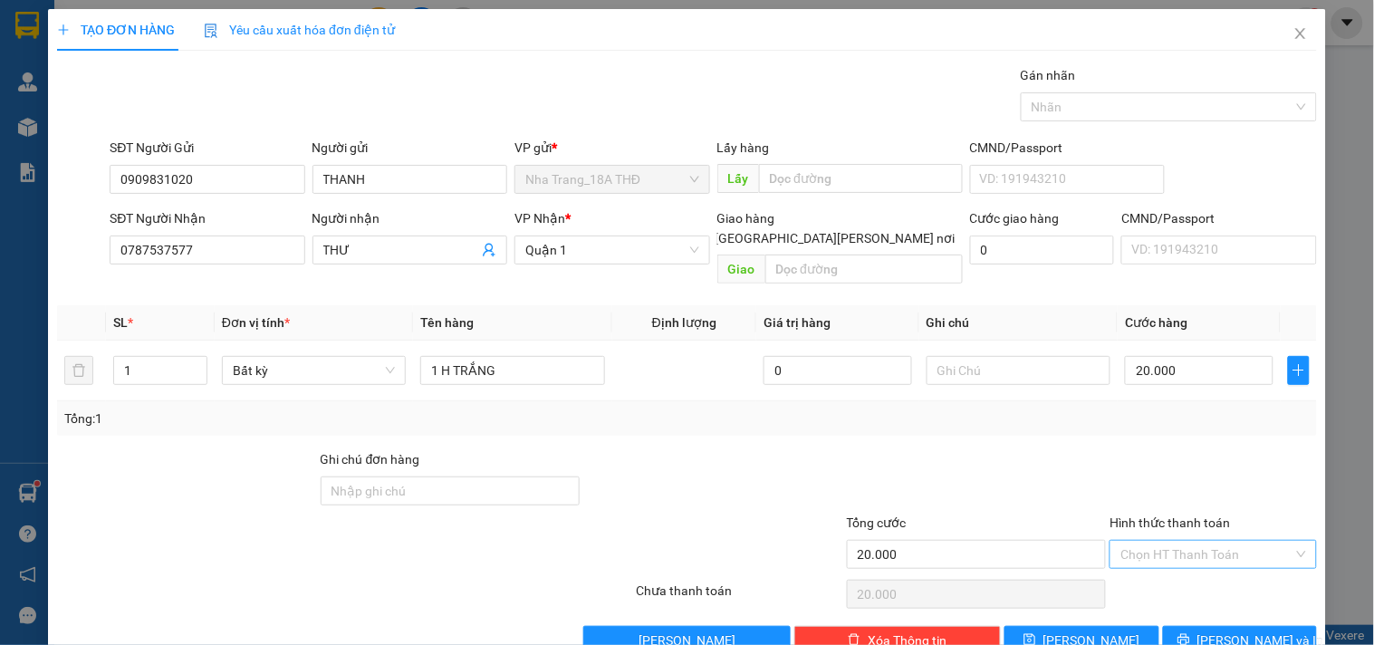
scroll to position [24, 0]
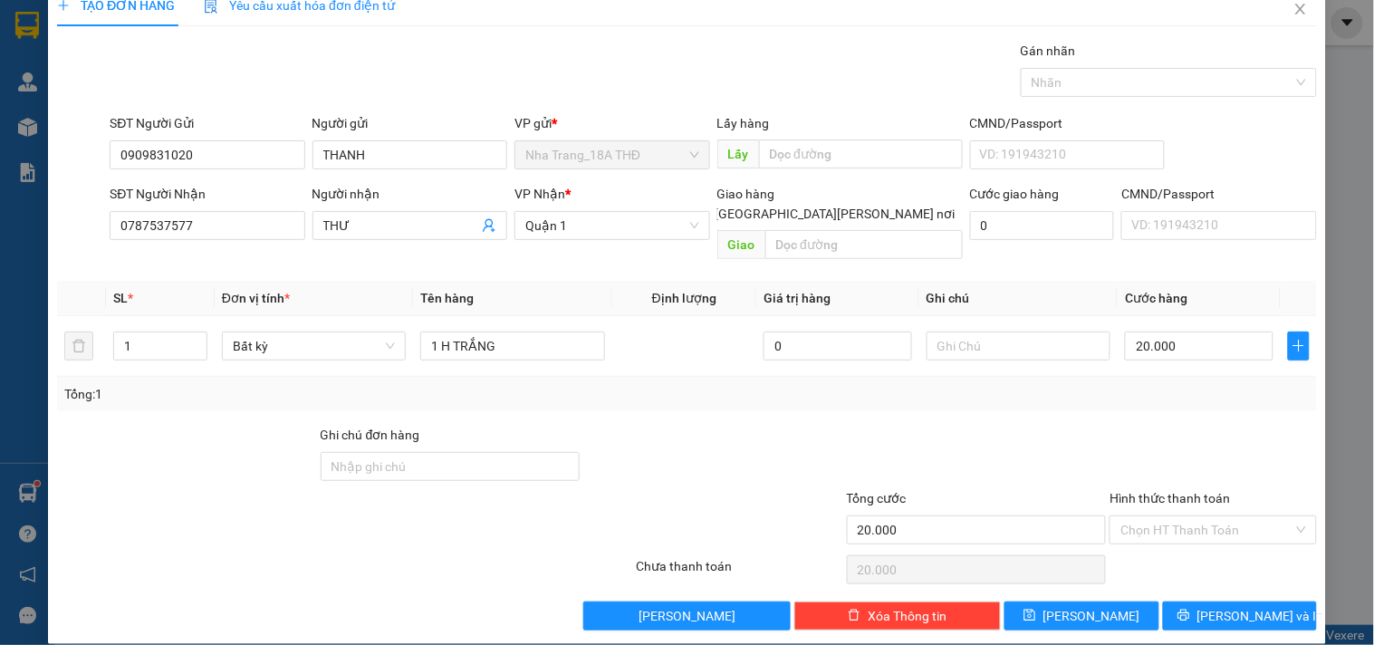
click at [1207, 492] on div "Hình thức thanh toán" at bounding box center [1213, 501] width 207 height 27
click at [1197, 516] on input "Hình thức thanh toán" at bounding box center [1207, 529] width 172 height 27
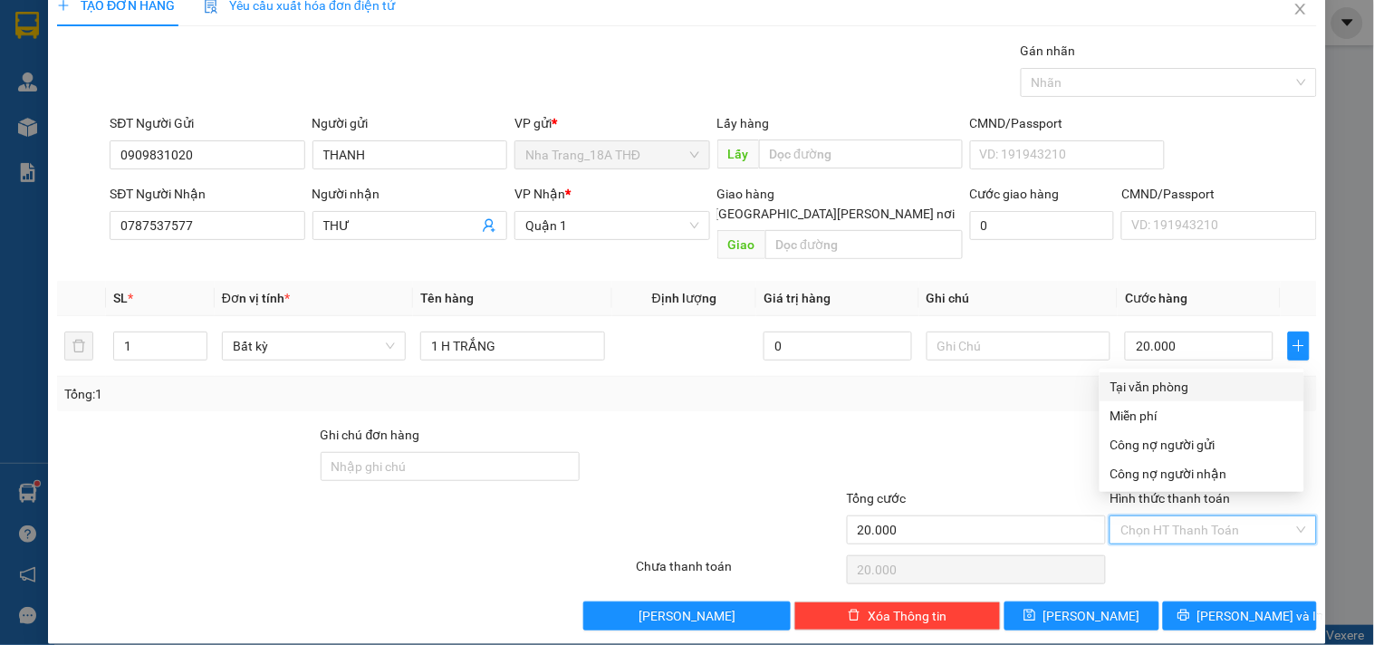
click at [1189, 387] on div "Tại văn phòng" at bounding box center [1202, 387] width 183 height 20
type input "0"
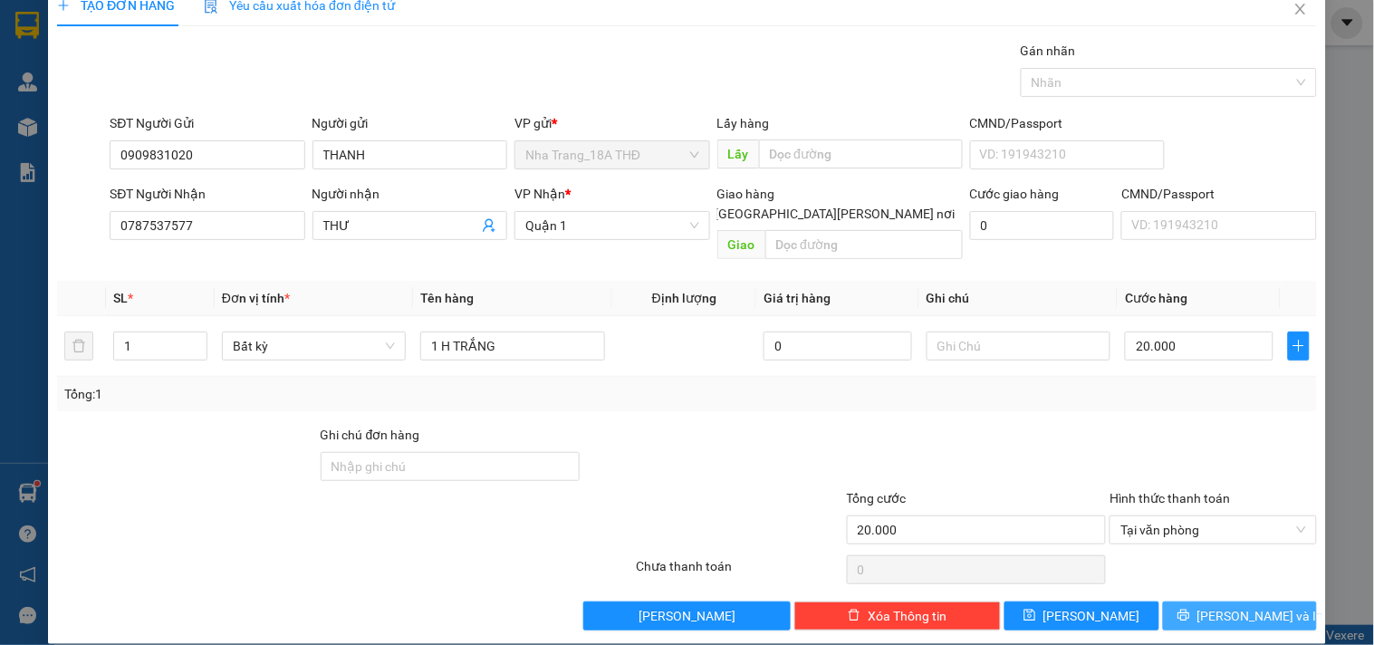
click at [1215, 606] on span "[PERSON_NAME] và In" at bounding box center [1261, 616] width 127 height 20
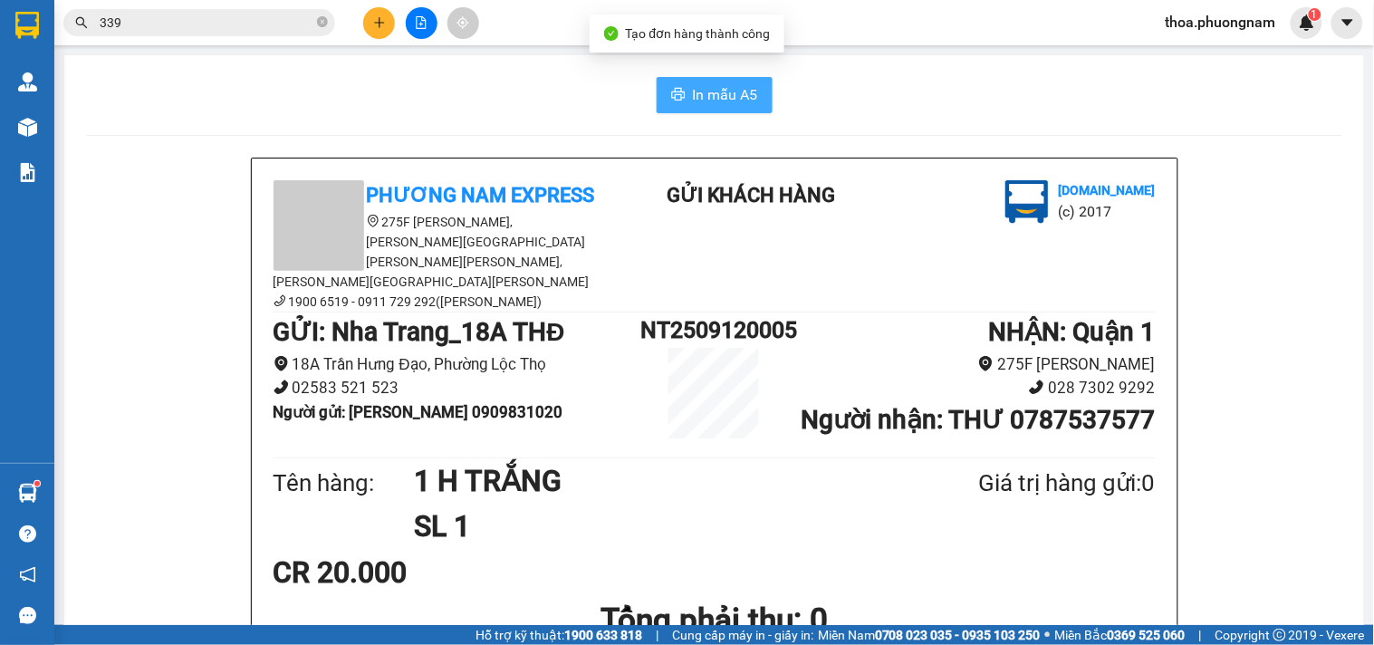
click at [730, 89] on span "In mẫu A5" at bounding box center [725, 94] width 65 height 23
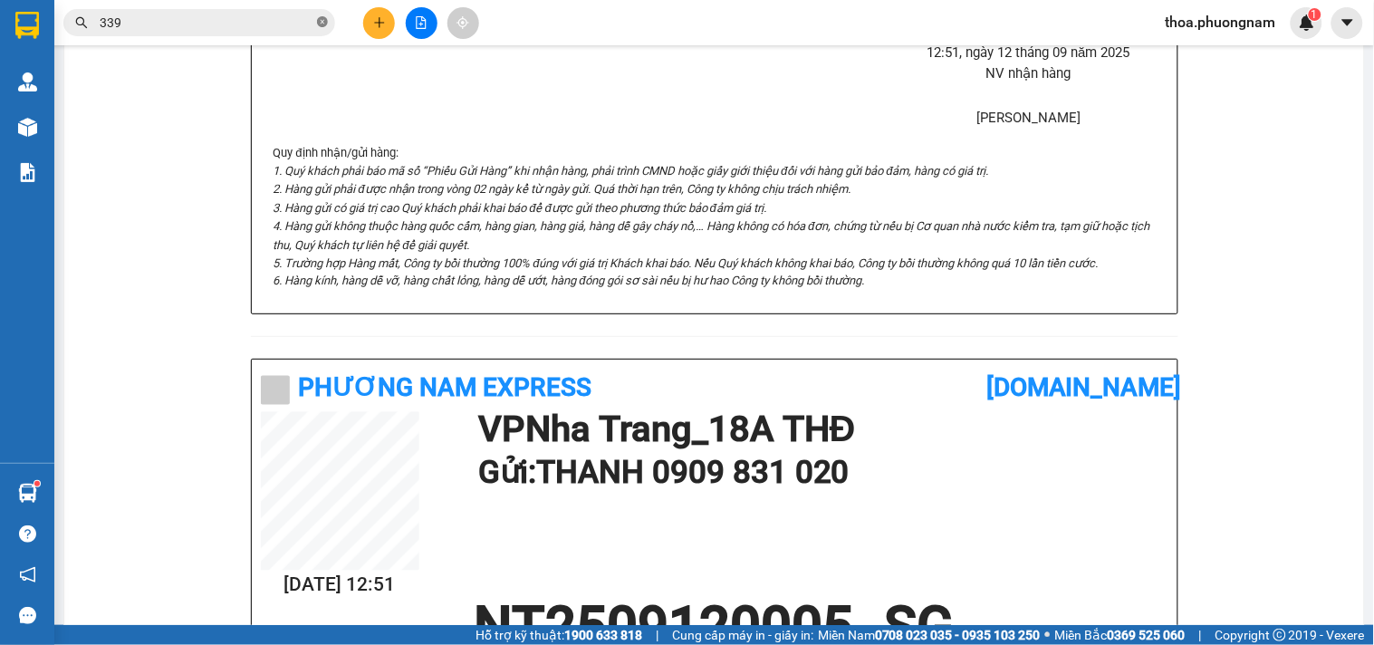
click at [318, 19] on icon "close-circle" at bounding box center [322, 21] width 11 height 11
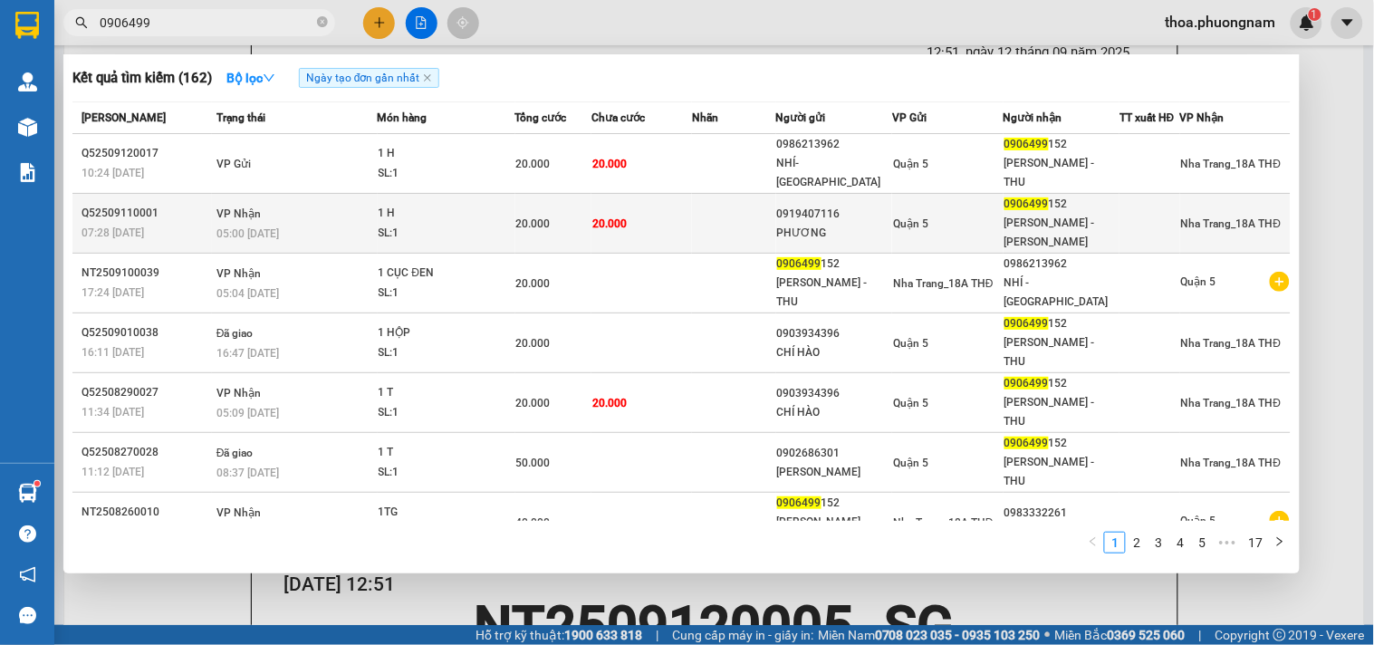
type input "0906499"
click at [477, 224] on div "SL: 1" at bounding box center [447, 234] width 136 height 20
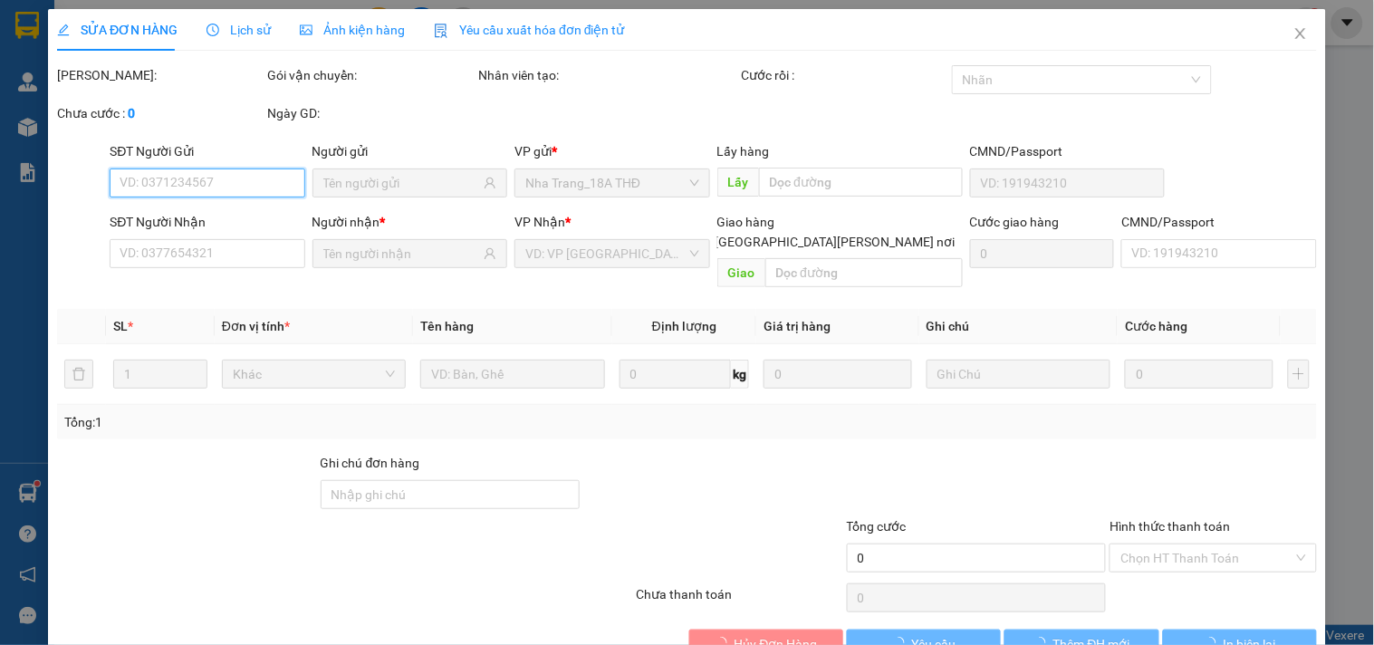
type input "0919407116"
type input "PHƯƠNG"
type input "0906499152"
type input "THANH TÒNG - MINH HOÀNG"
type input "20.000"
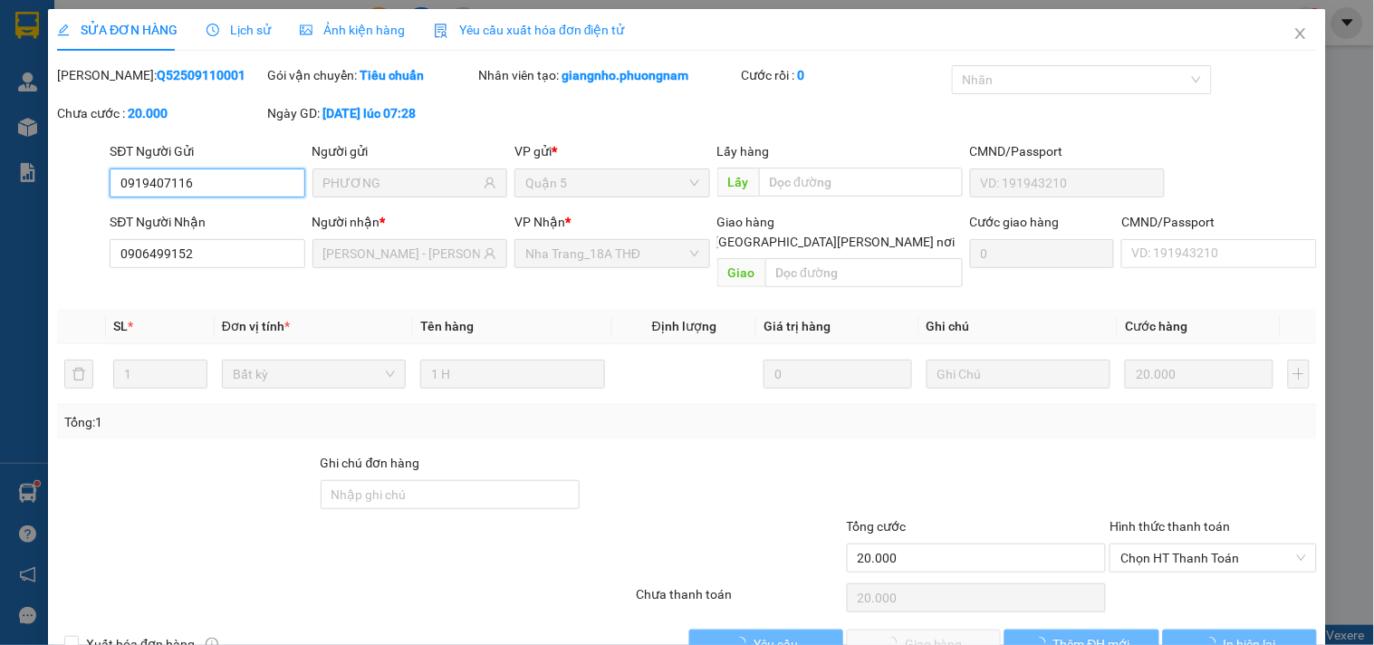
scroll to position [29, 0]
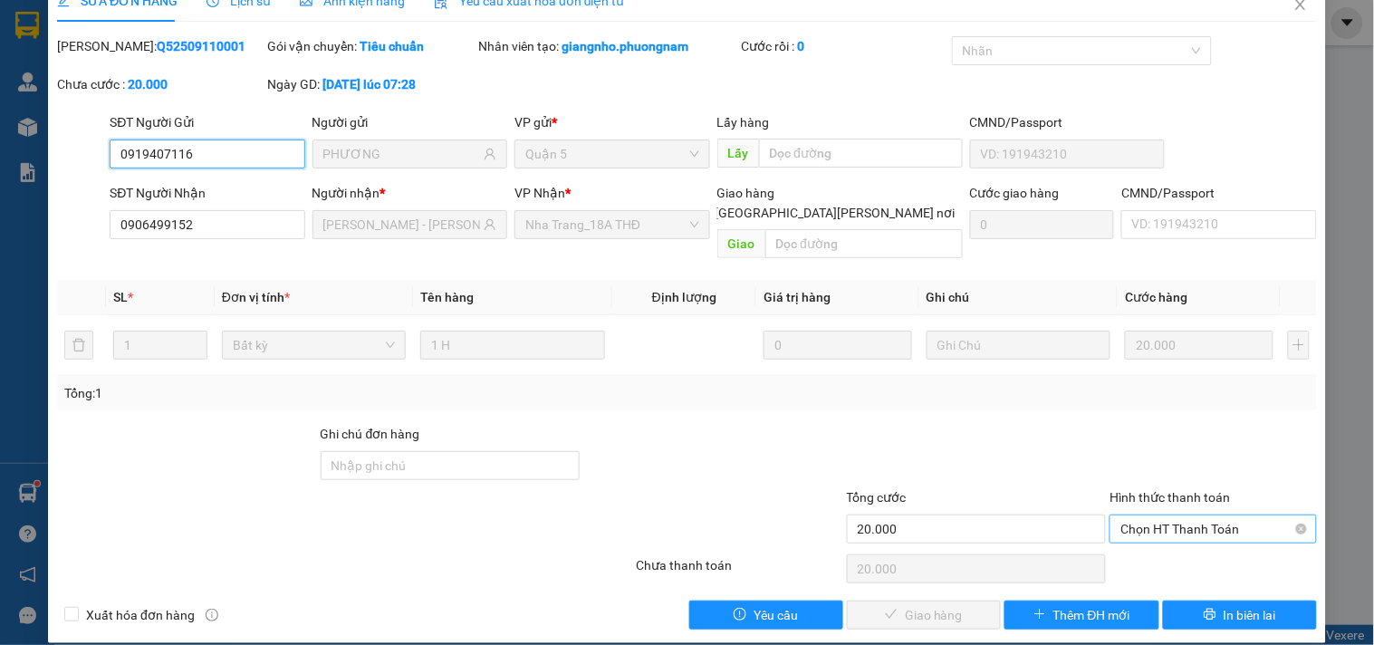
click at [1163, 515] on span "Chọn HT Thanh Toán" at bounding box center [1213, 528] width 185 height 27
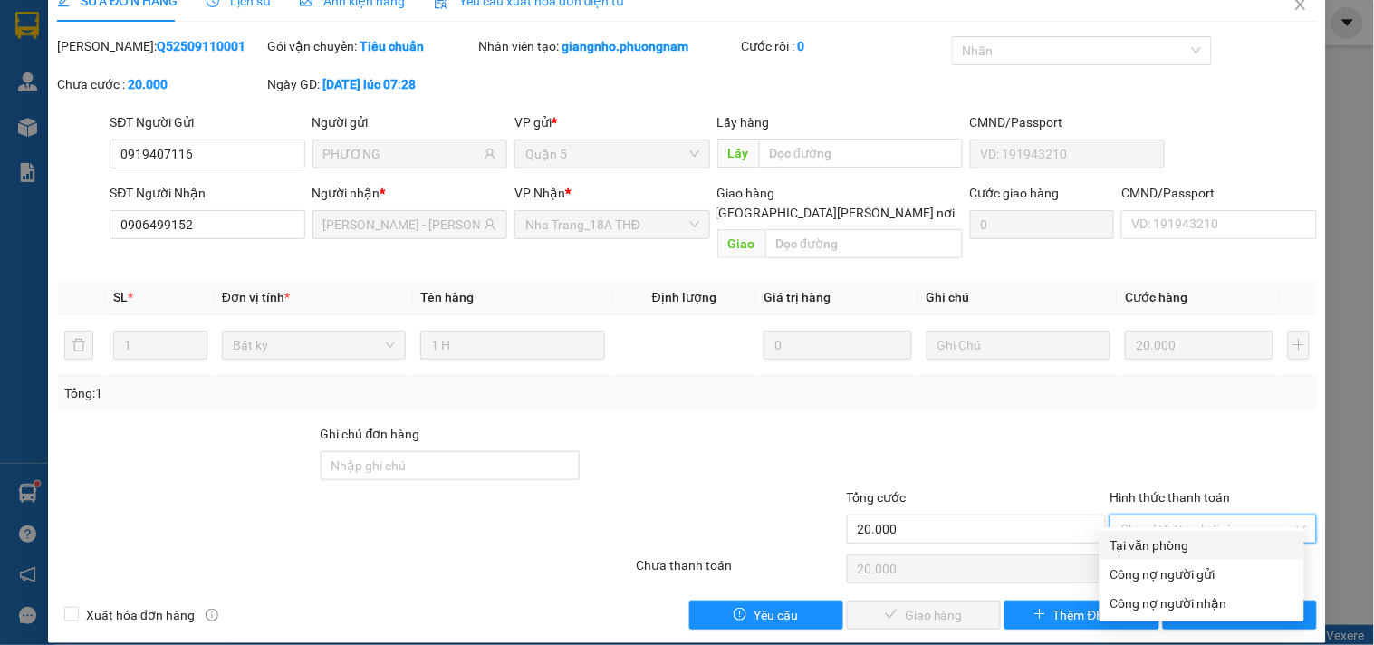
click at [1130, 544] on div "Tại văn phòng" at bounding box center [1202, 545] width 183 height 20
type input "0"
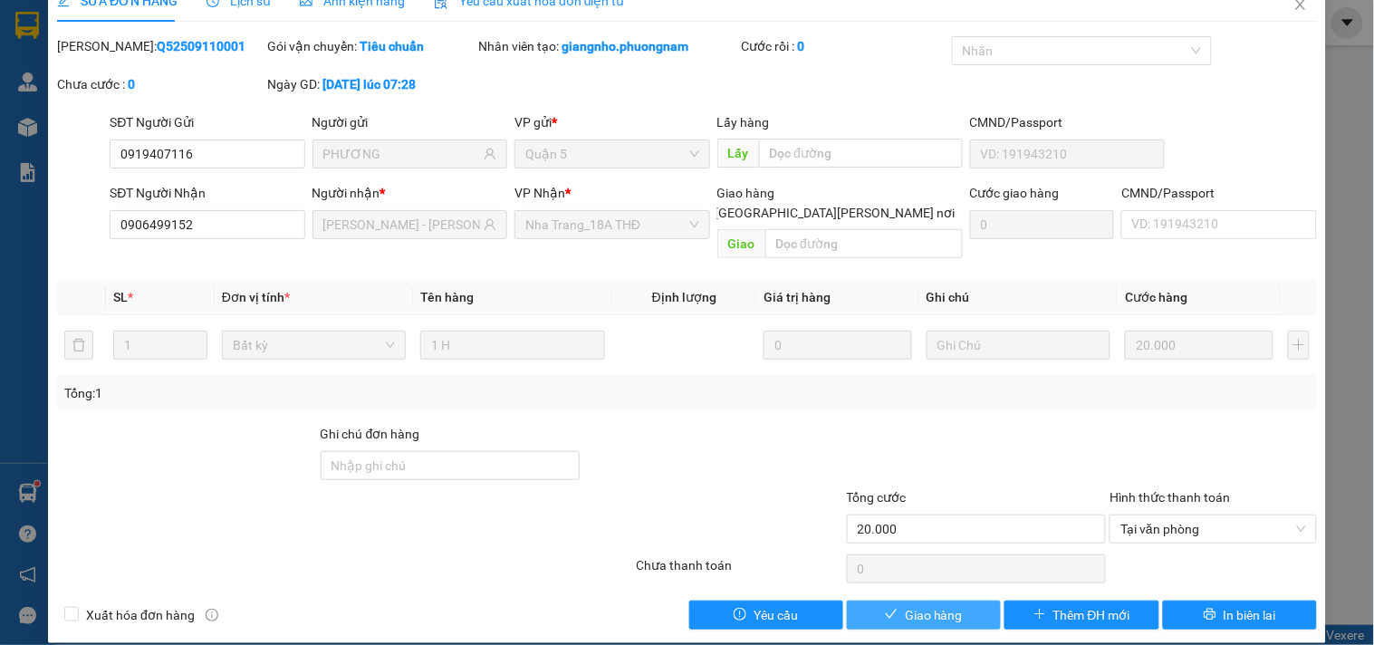
click at [927, 605] on span "Giao hàng" at bounding box center [934, 615] width 58 height 20
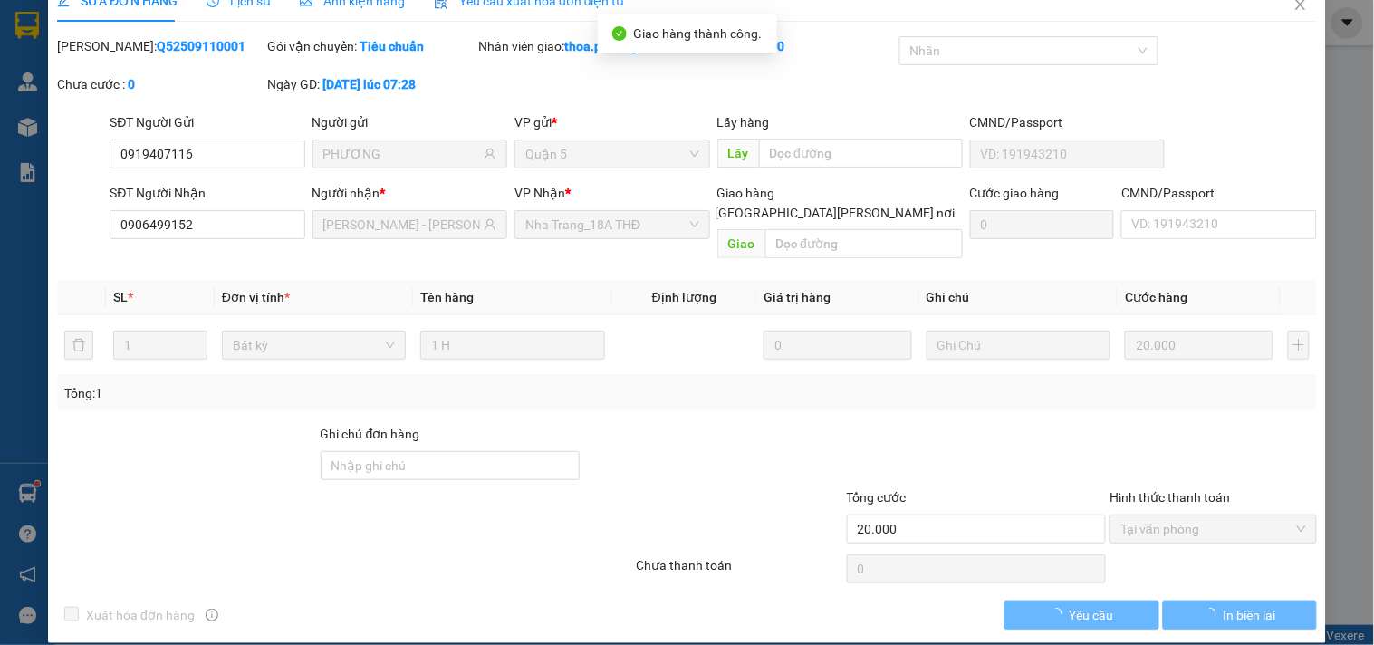
scroll to position [0, 0]
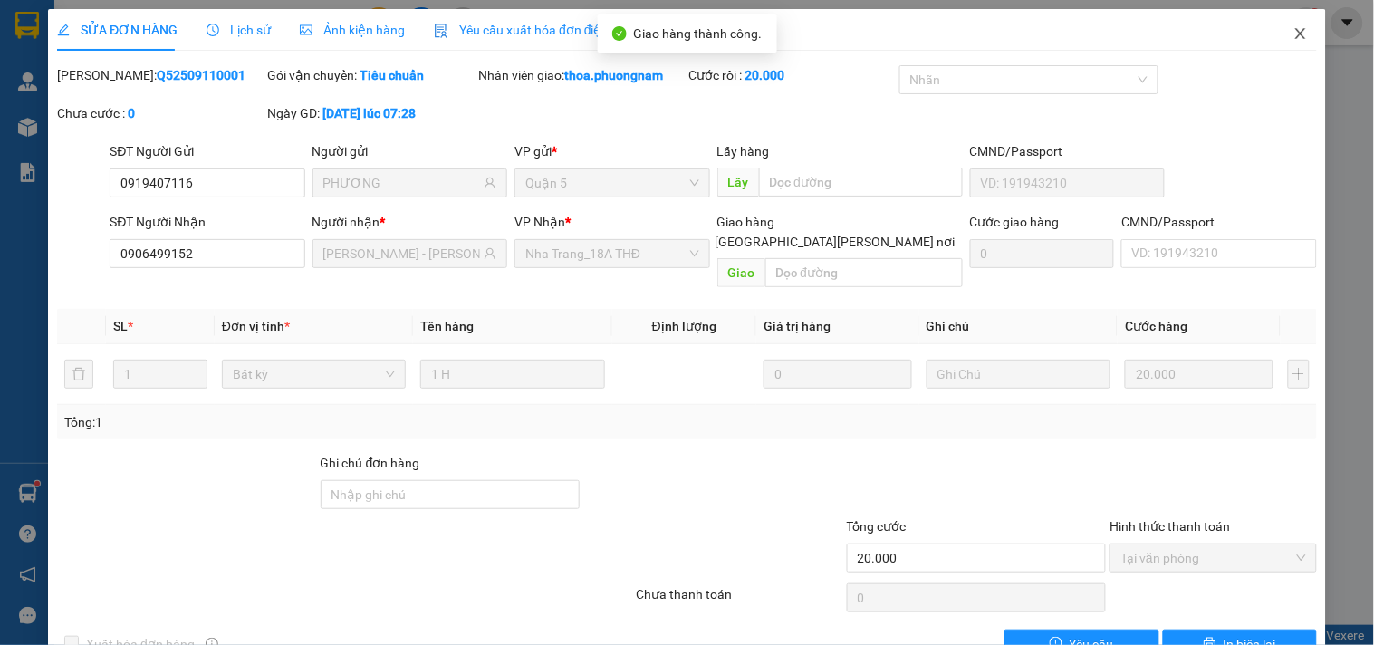
click at [1294, 41] on icon "close" at bounding box center [1301, 33] width 14 height 14
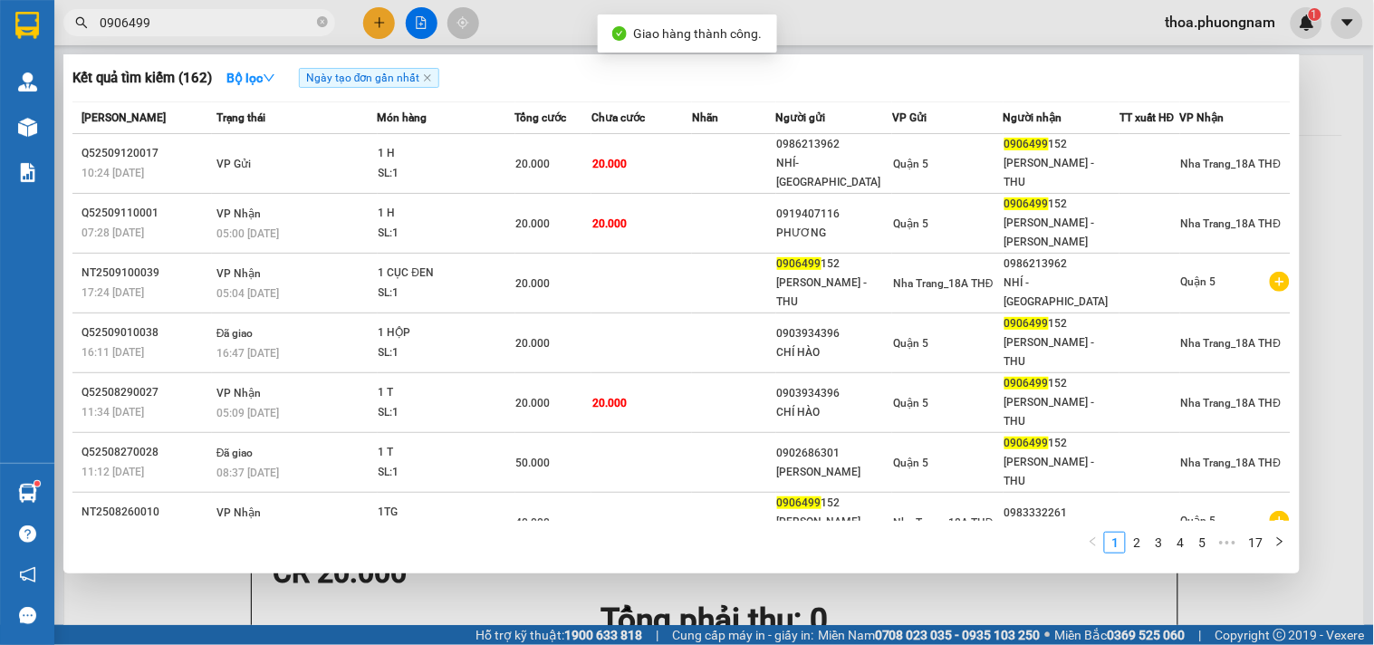
click at [283, 24] on input "0906499" at bounding box center [207, 23] width 214 height 20
click at [321, 25] on icon "close-circle" at bounding box center [322, 21] width 11 height 11
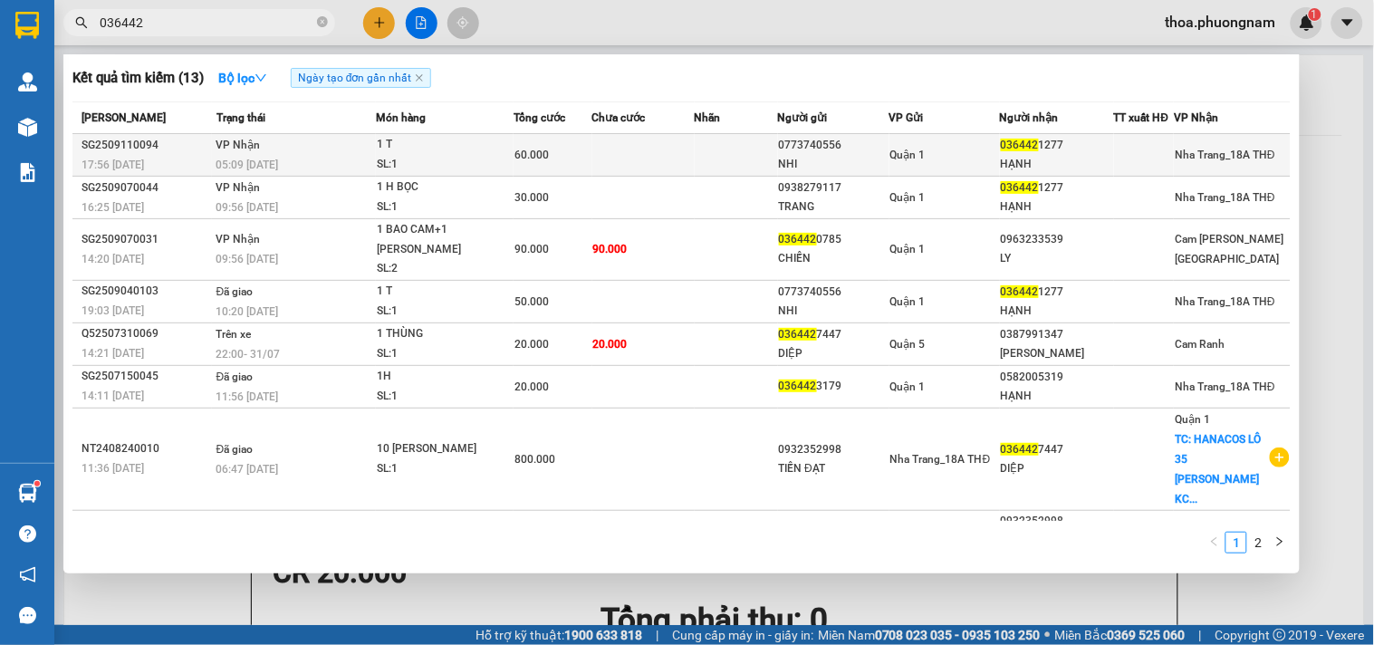
type input "036442"
click at [475, 168] on div "SL: 1" at bounding box center [445, 165] width 136 height 20
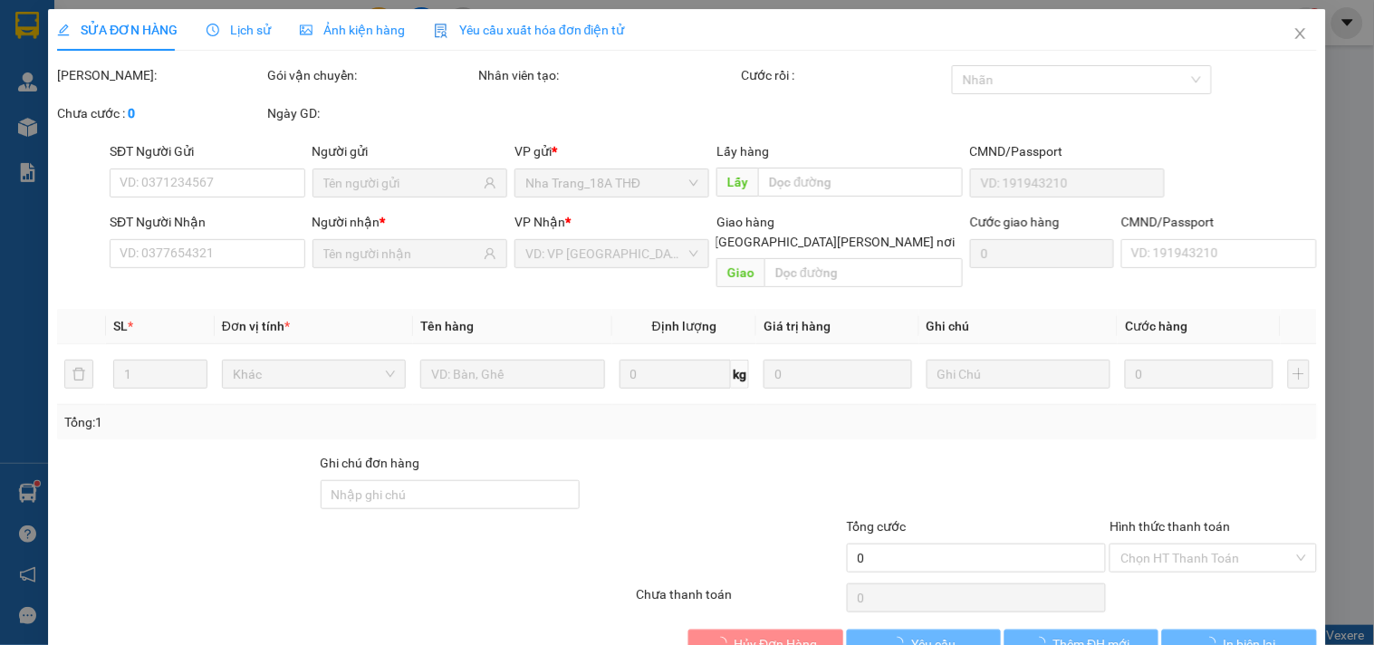
type input "0773740556"
type input "NHI"
type input "0364421277"
type input "HẠNH"
type input "60.000"
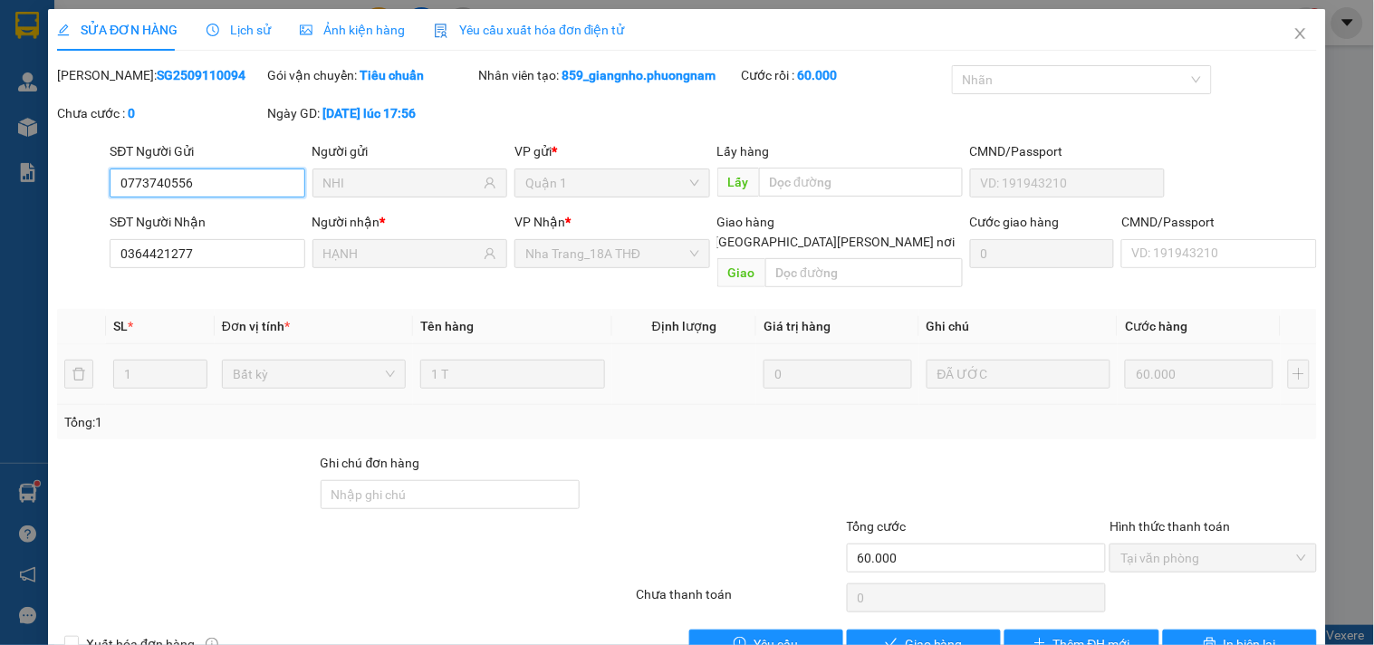
scroll to position [29, 0]
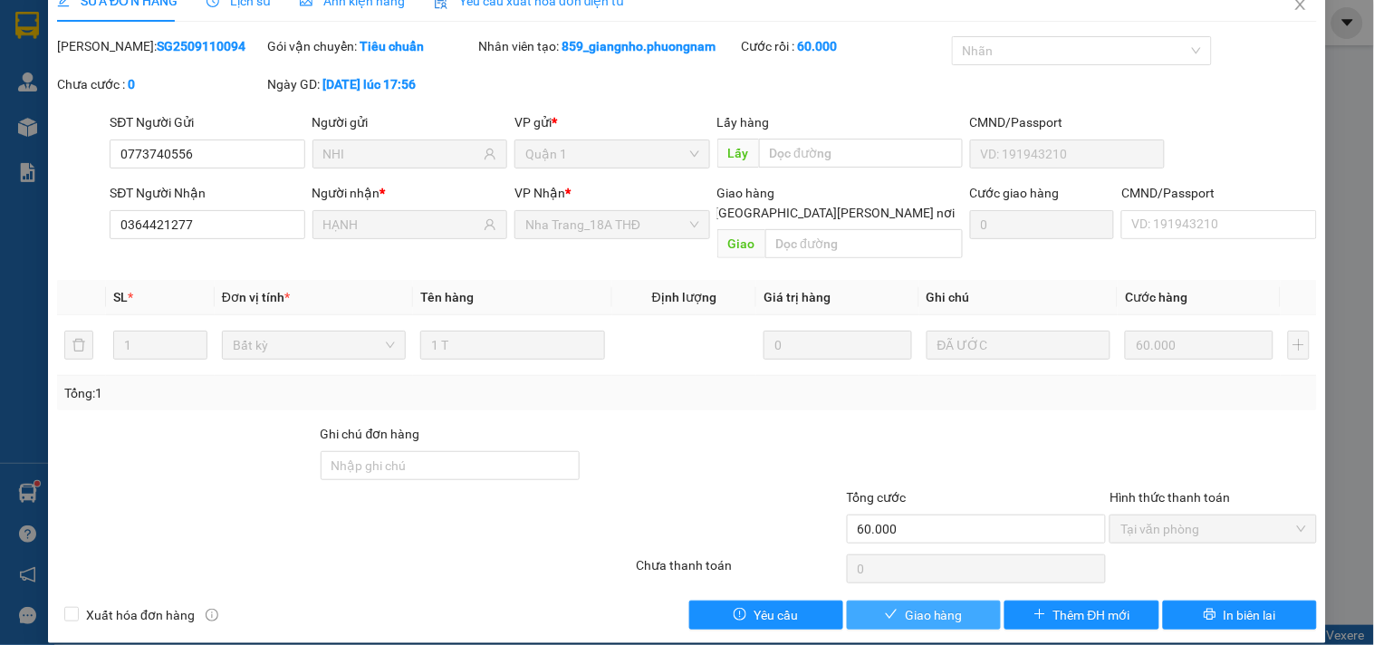
click at [890, 601] on button "Giao hàng" at bounding box center [924, 615] width 154 height 29
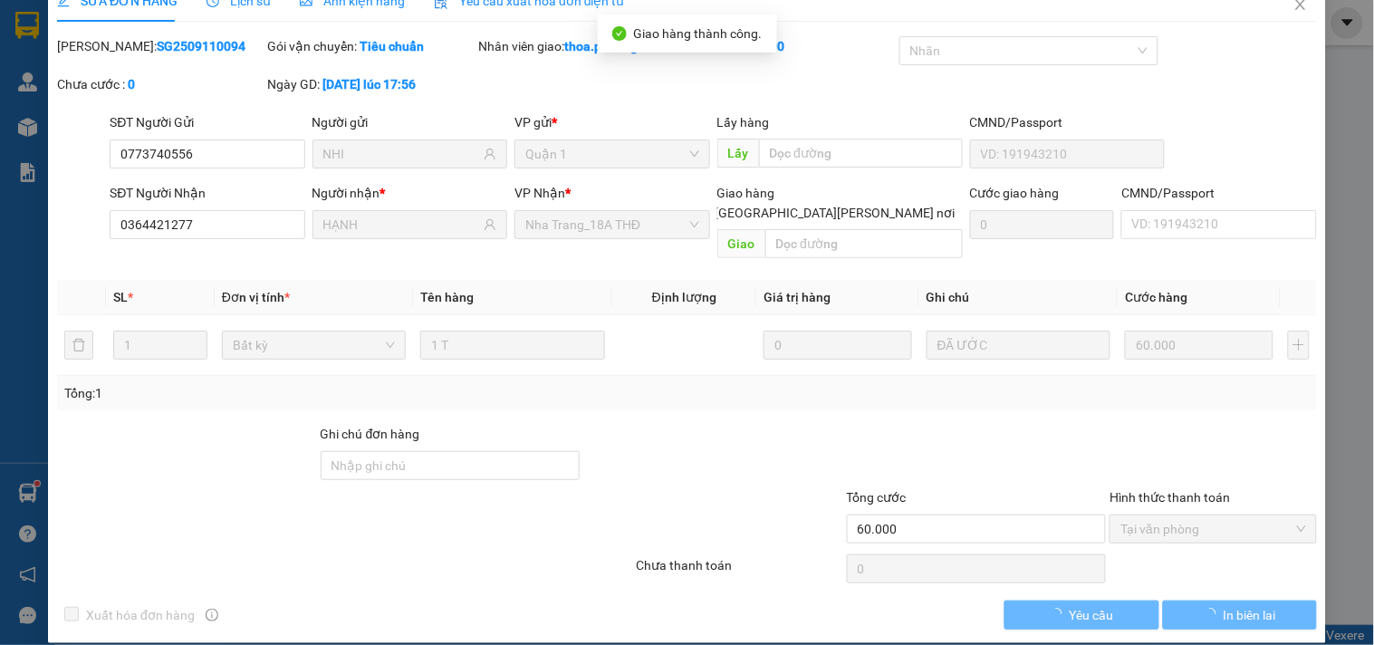
scroll to position [0, 0]
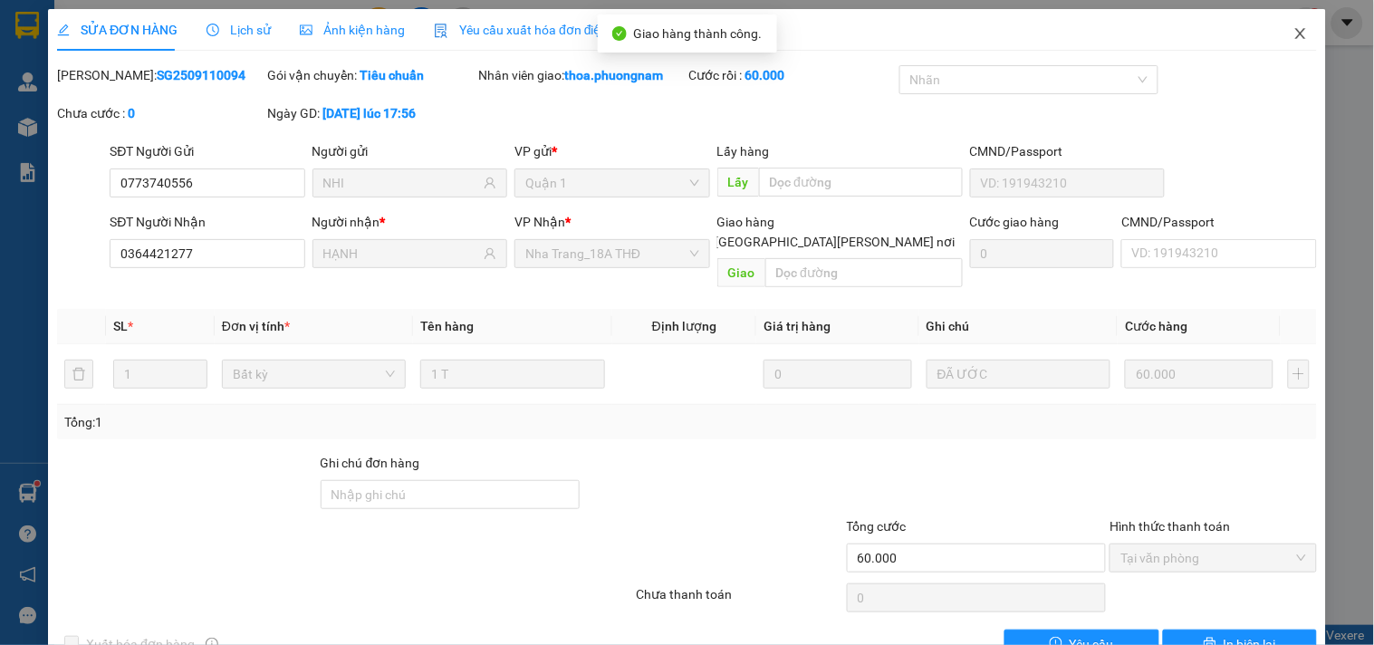
click at [1297, 31] on span "Close" at bounding box center [1300, 34] width 51 height 51
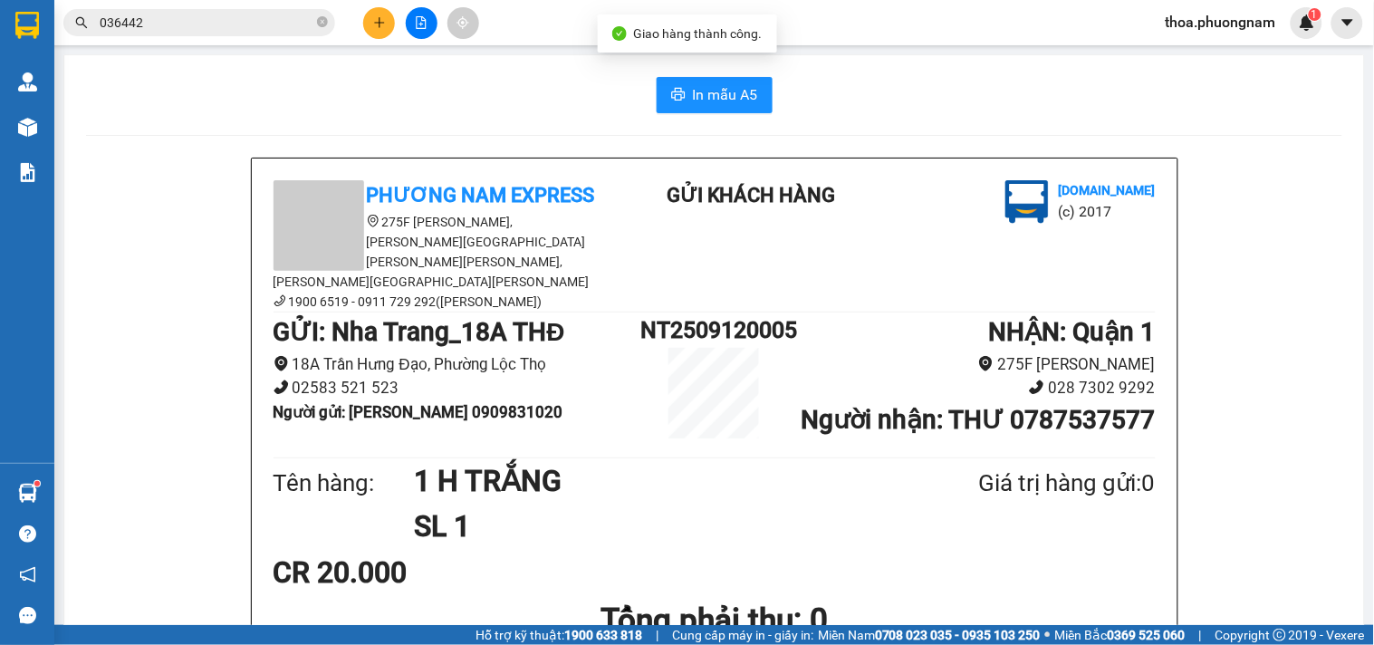
click at [269, 33] on span "036442" at bounding box center [199, 22] width 272 height 27
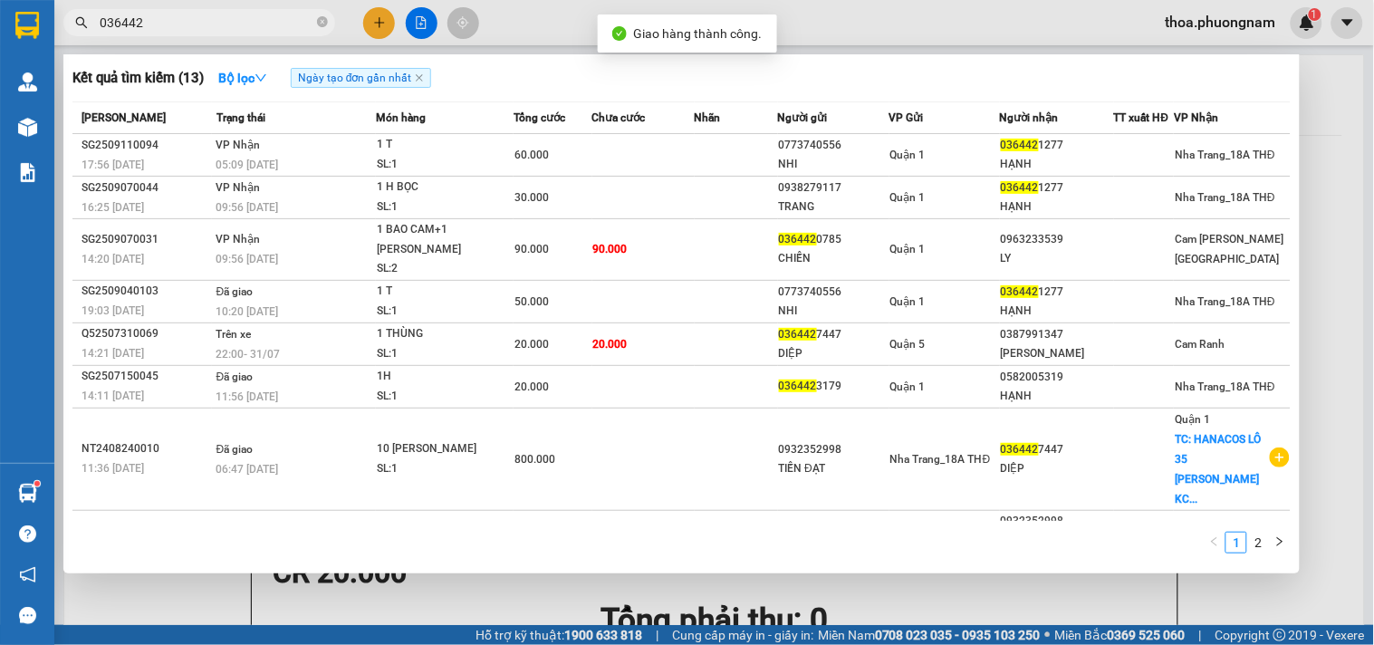
click at [268, 23] on input "036442" at bounding box center [207, 23] width 214 height 20
click at [385, 18] on div at bounding box center [687, 322] width 1374 height 645
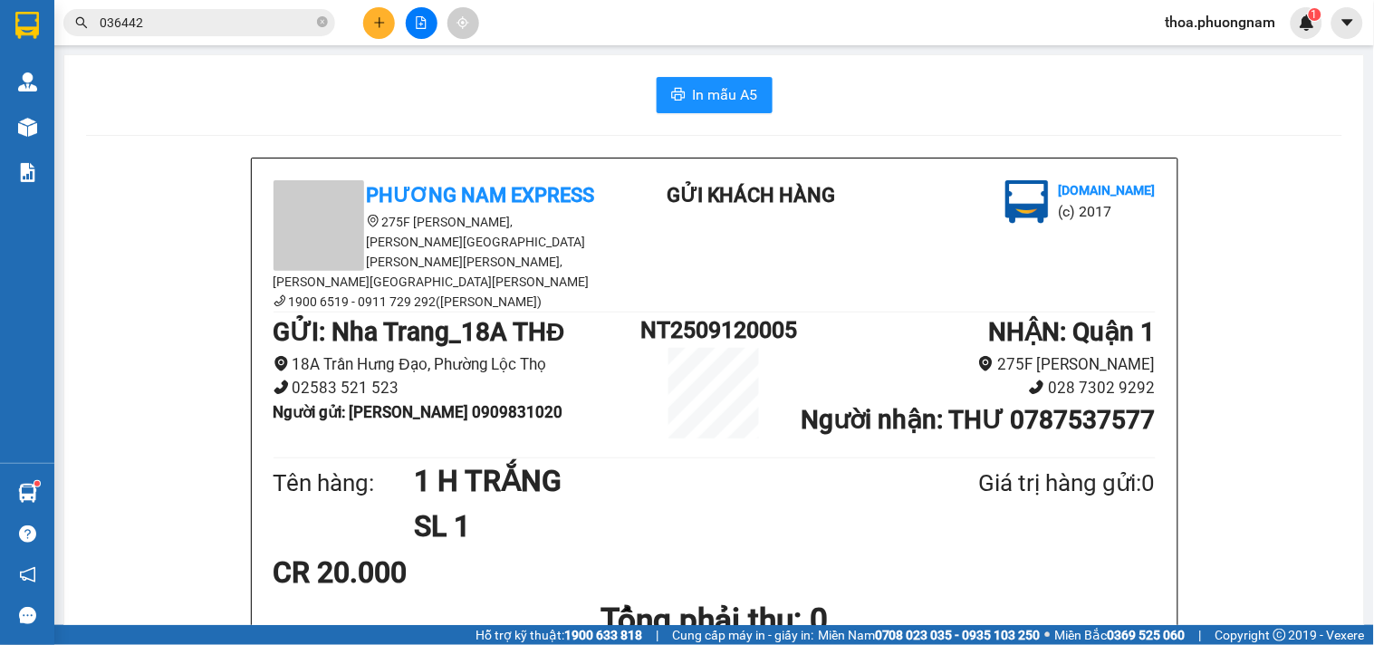
click at [383, 16] on icon "plus" at bounding box center [379, 22] width 13 height 13
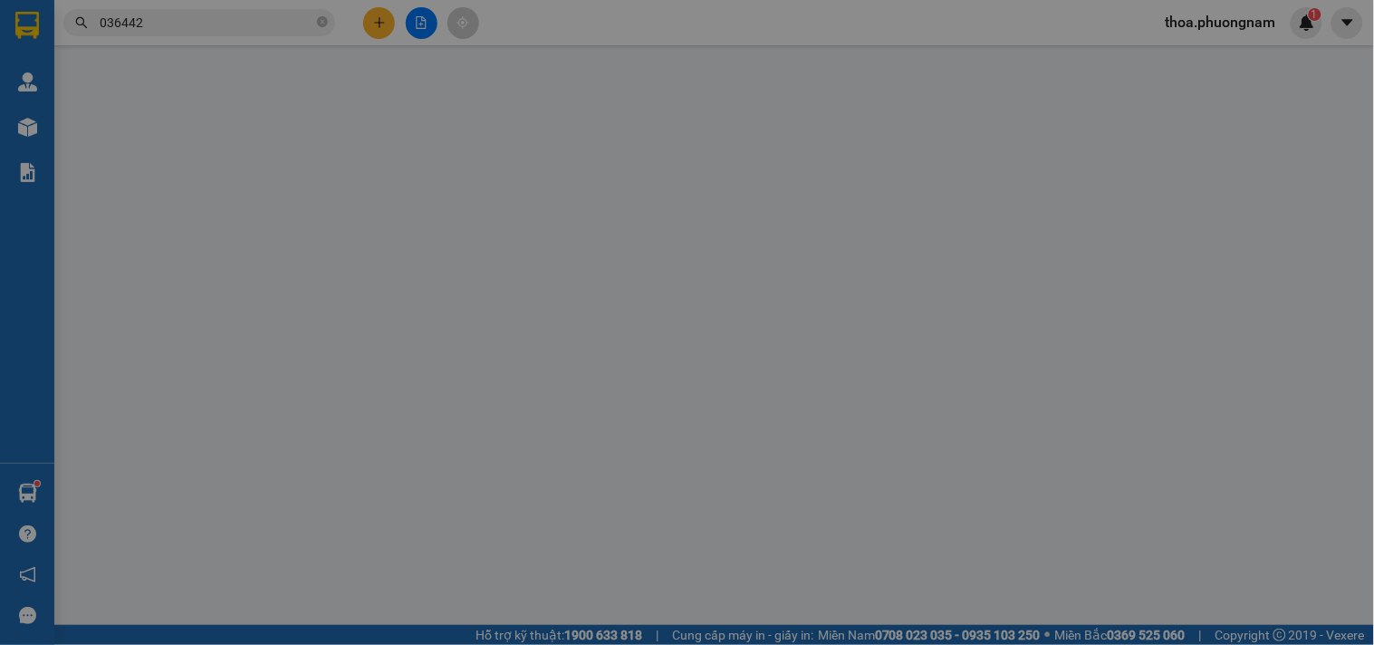
click at [383, 16] on div "Yêu cầu xuất hóa đơn điện tử" at bounding box center [299, 30] width 191 height 42
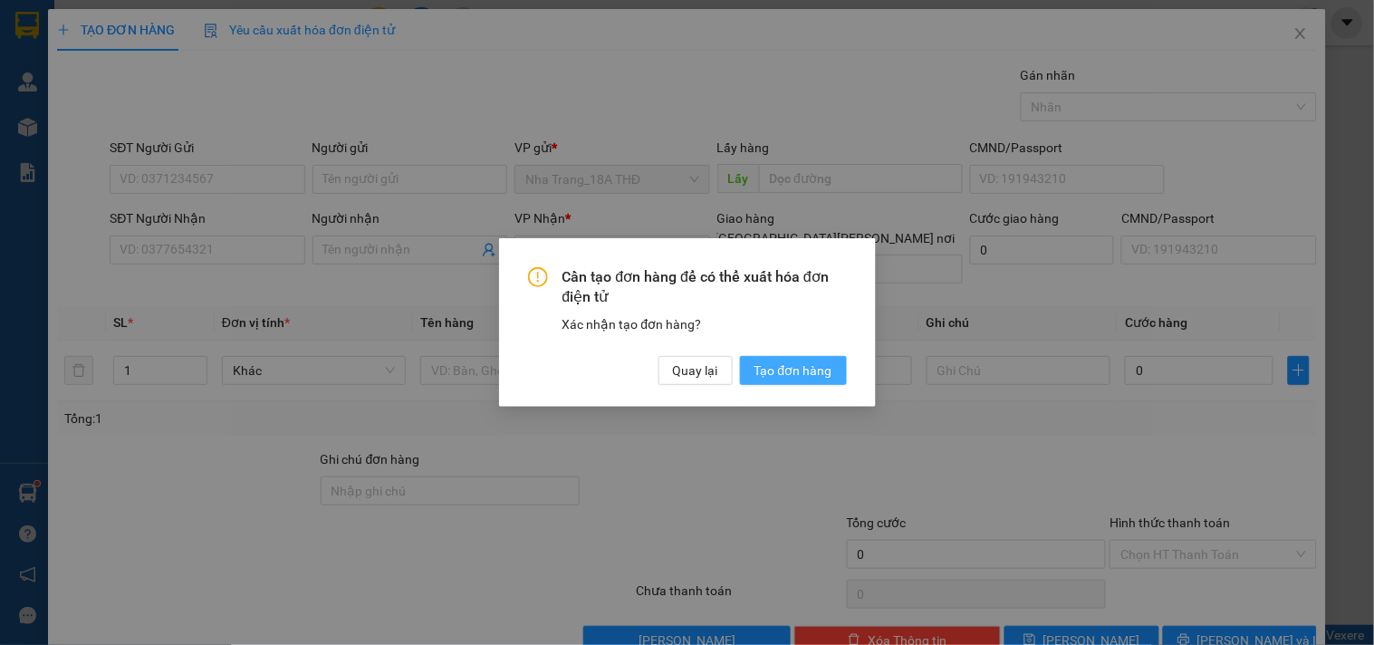
click at [783, 371] on span "Tạo đơn hàng" at bounding box center [794, 371] width 78 height 20
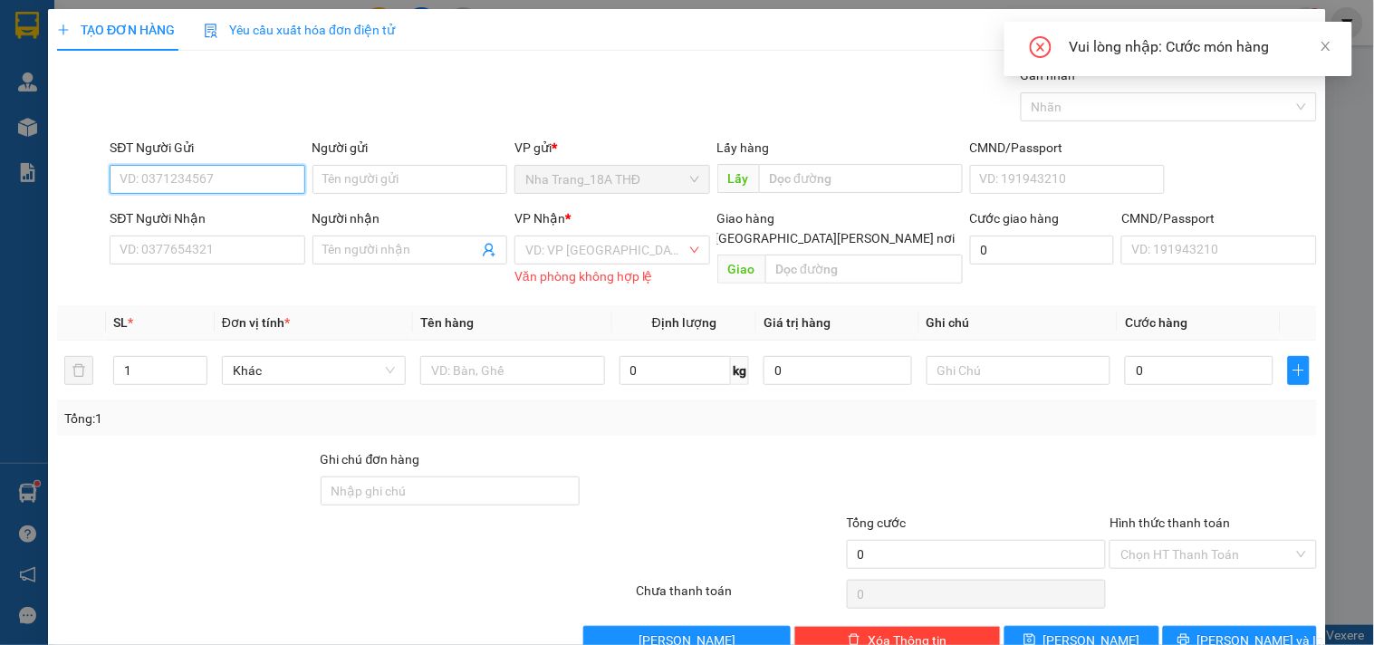
click at [168, 188] on input "SĐT Người Gửi" at bounding box center [207, 179] width 195 height 29
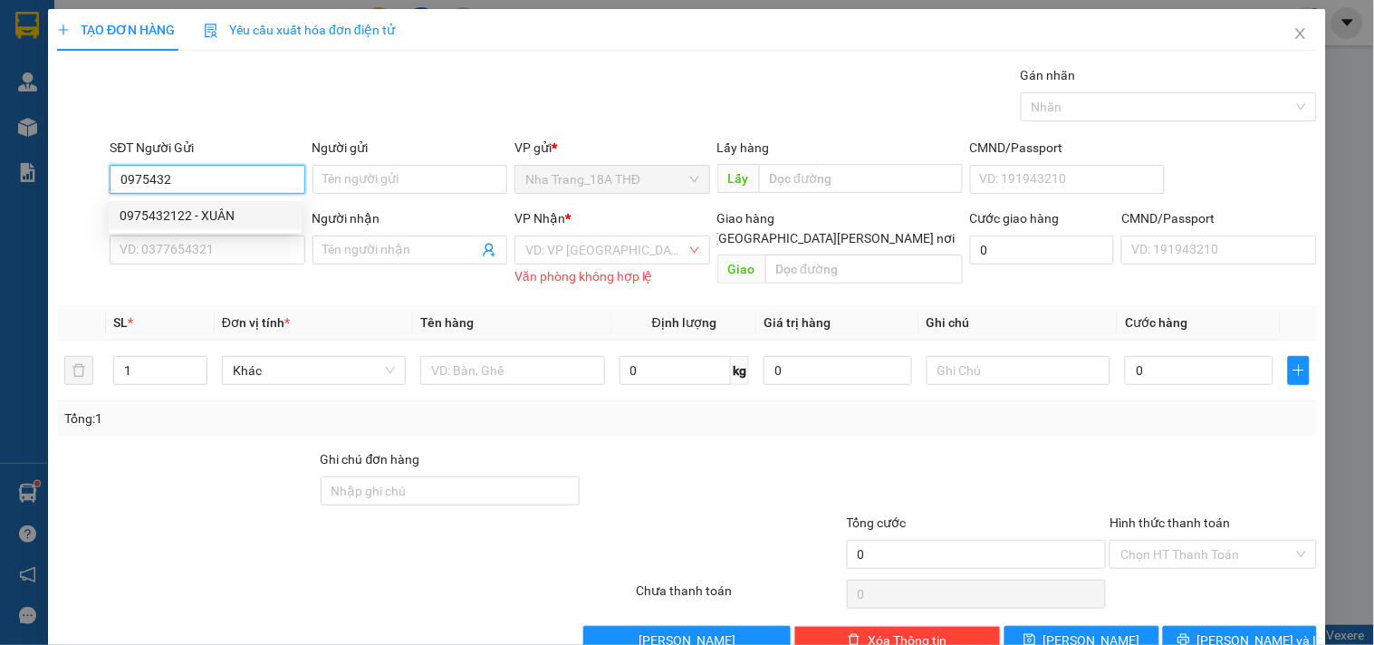
click at [192, 215] on div "0975432122 - XUÂN" at bounding box center [205, 216] width 171 height 20
type input "0975432122"
type input "XUÂN"
type input "0904932921"
type input "HẠNH LỚN"
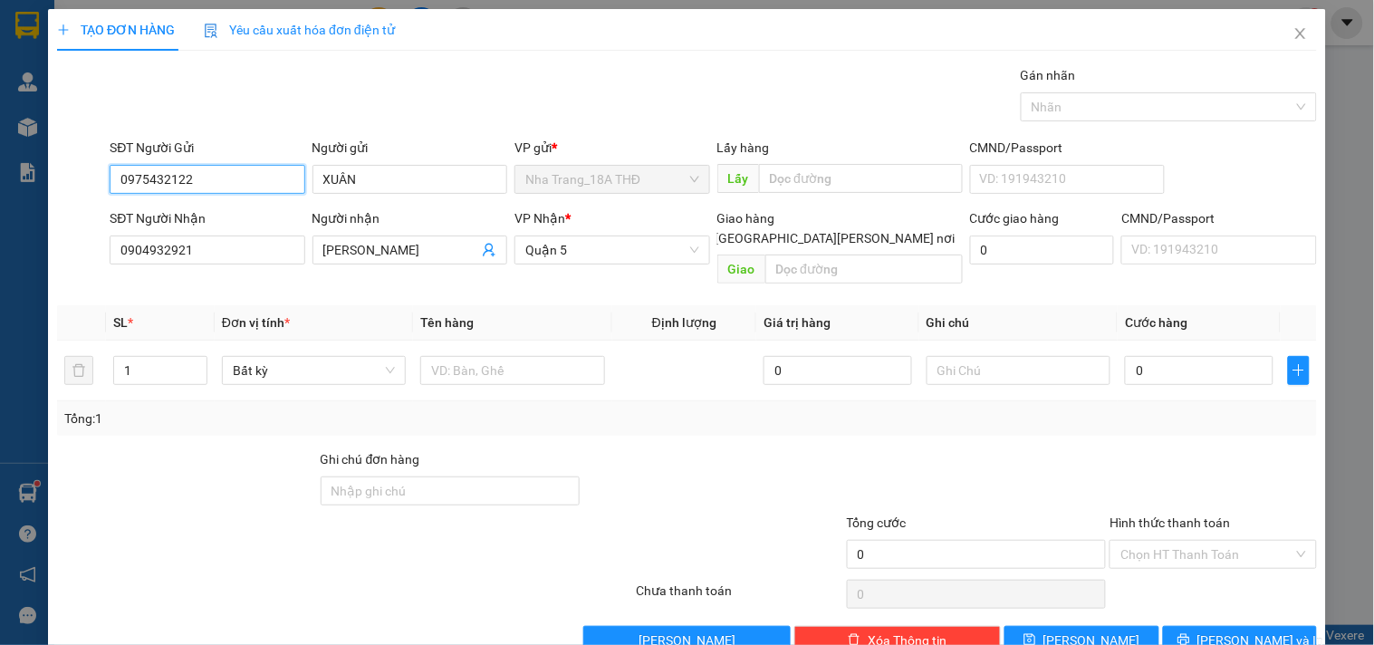
type input "0975432122"
drag, startPoint x: 106, startPoint y: 243, endPoint x: 36, endPoint y: 212, distance: 76.3
click at [36, 212] on div "TẠO ĐƠN HÀNG Yêu cầu xuất hóa đơn điện tử Transit Pickup Surcharge Ids Transit …" at bounding box center [687, 322] width 1374 height 645
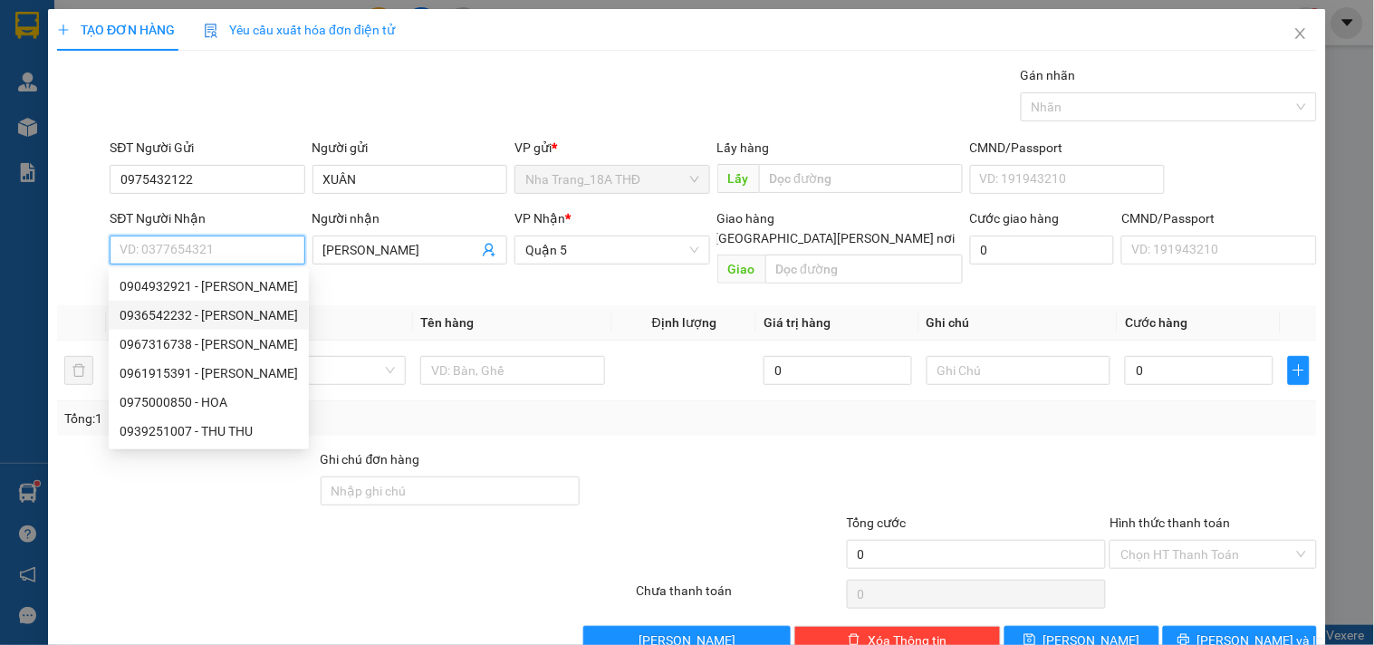
scroll to position [24, 0]
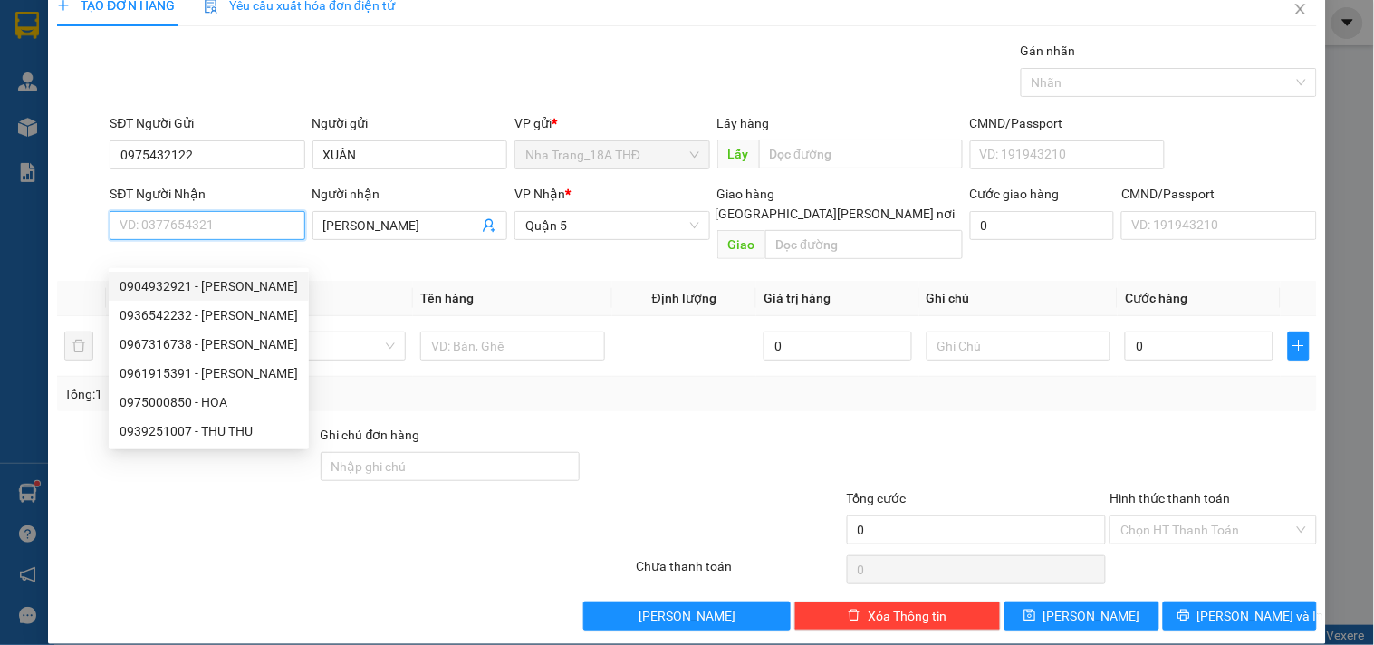
click at [248, 225] on input "SĐT Người Nhận" at bounding box center [207, 225] width 195 height 29
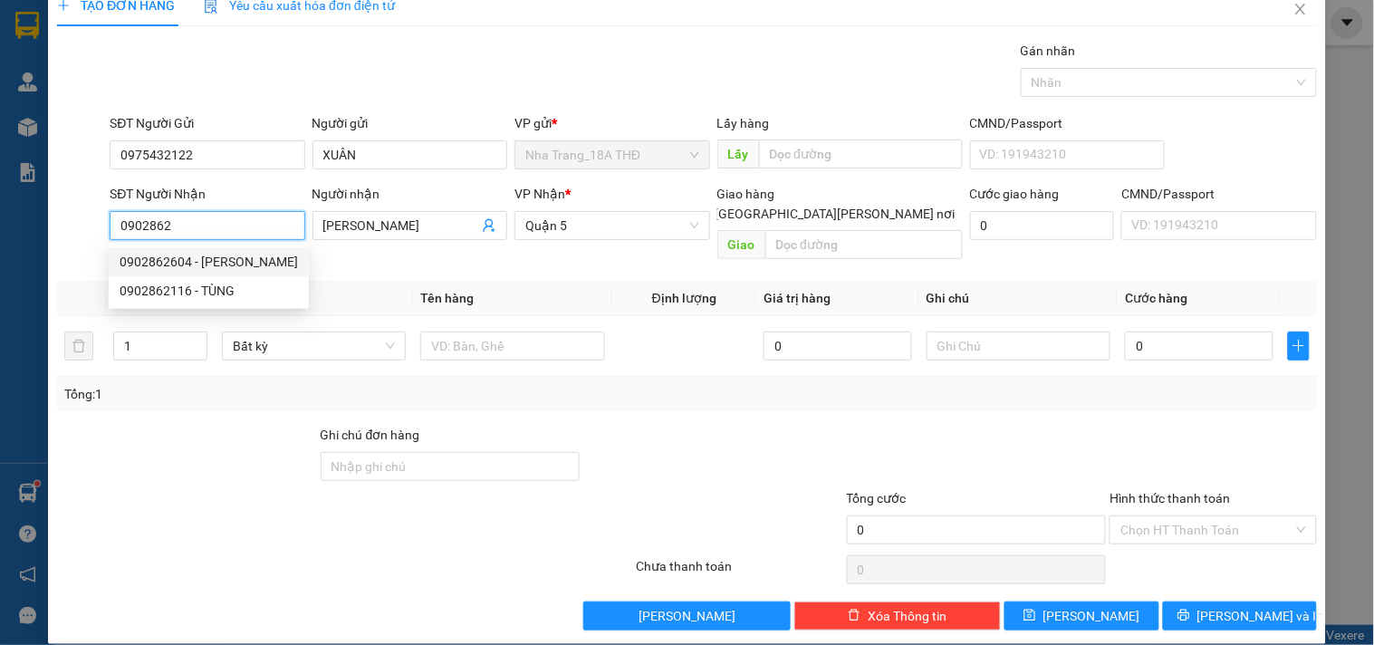
click at [217, 268] on div "0902862604 - HÙNG OANH" at bounding box center [209, 262] width 178 height 20
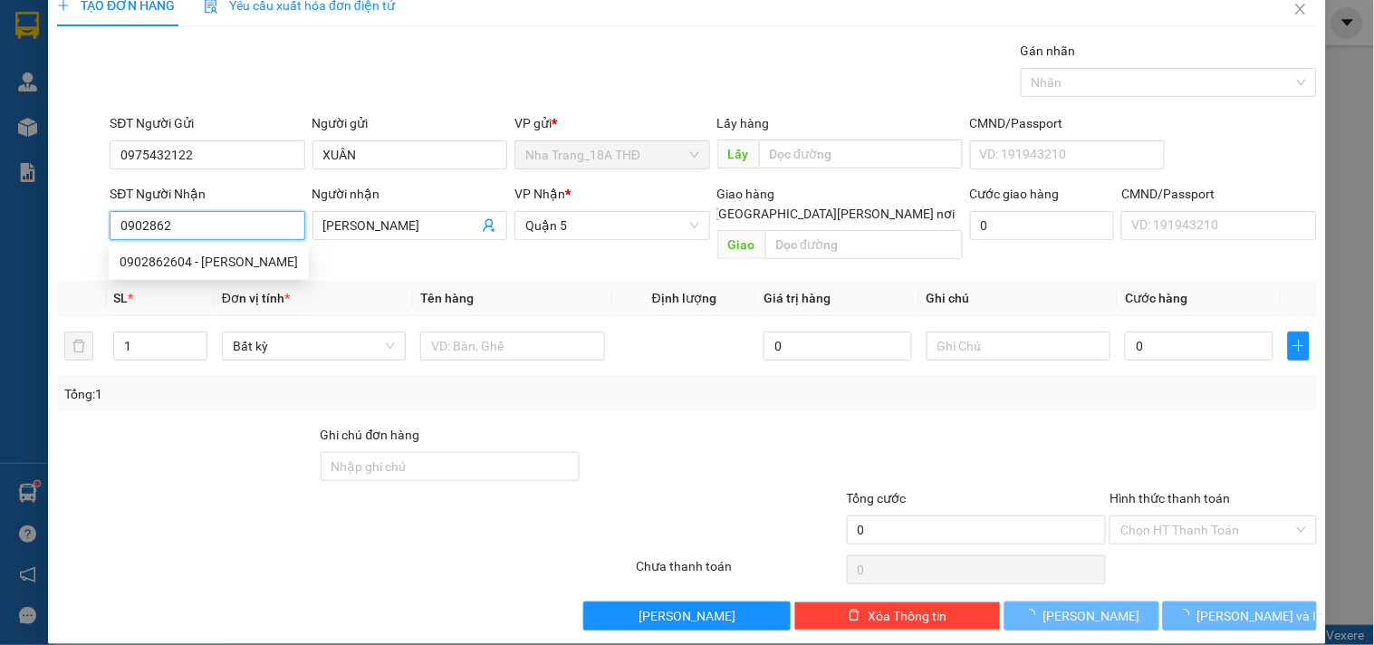
type input "0902862604"
type input "HÙNG OANH"
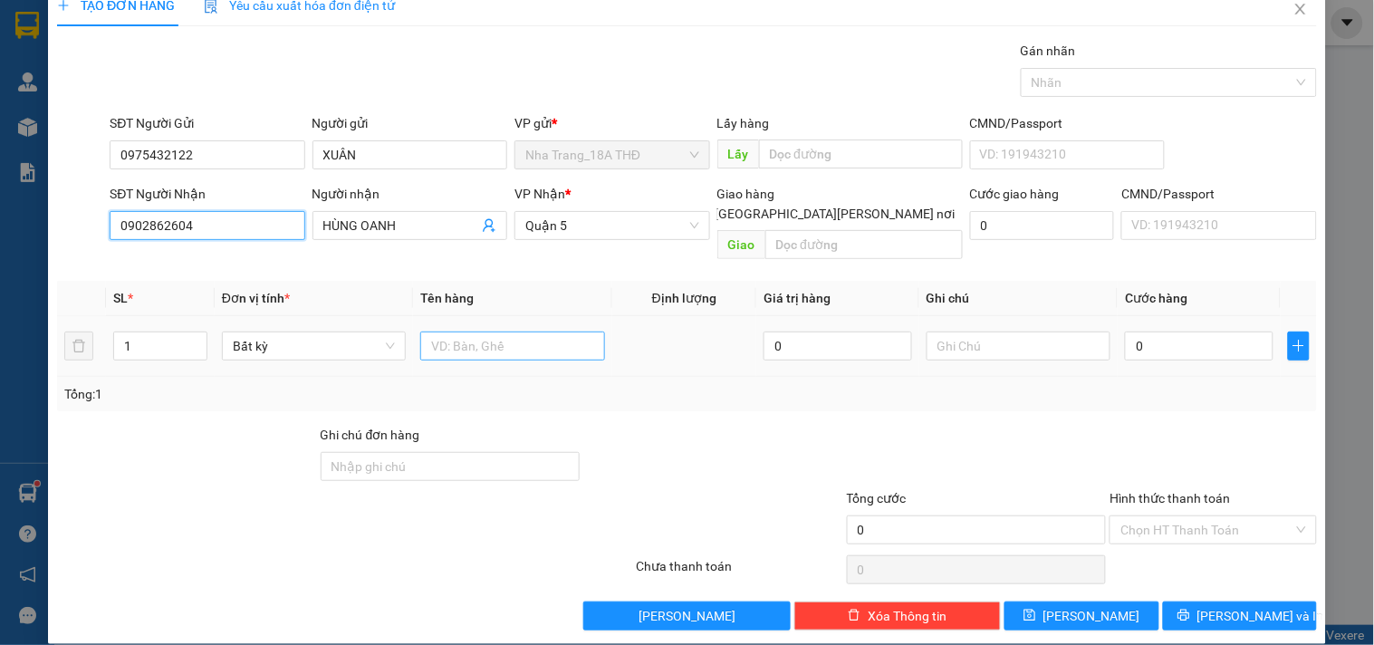
type input "0902862604"
click at [438, 332] on input "text" at bounding box center [512, 346] width 184 height 29
type input "1 CỤC ĐEN"
click at [1141, 332] on input "0" at bounding box center [1199, 346] width 149 height 29
type input "5"
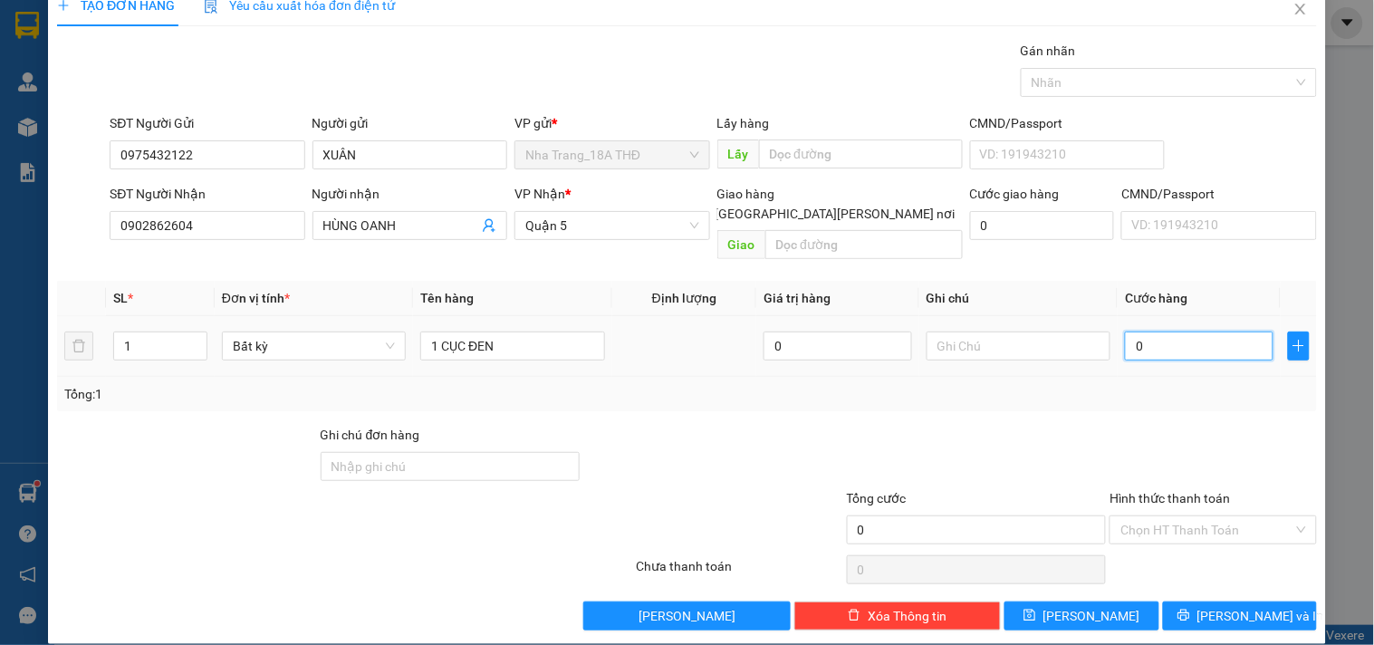
type input "5"
type input "50"
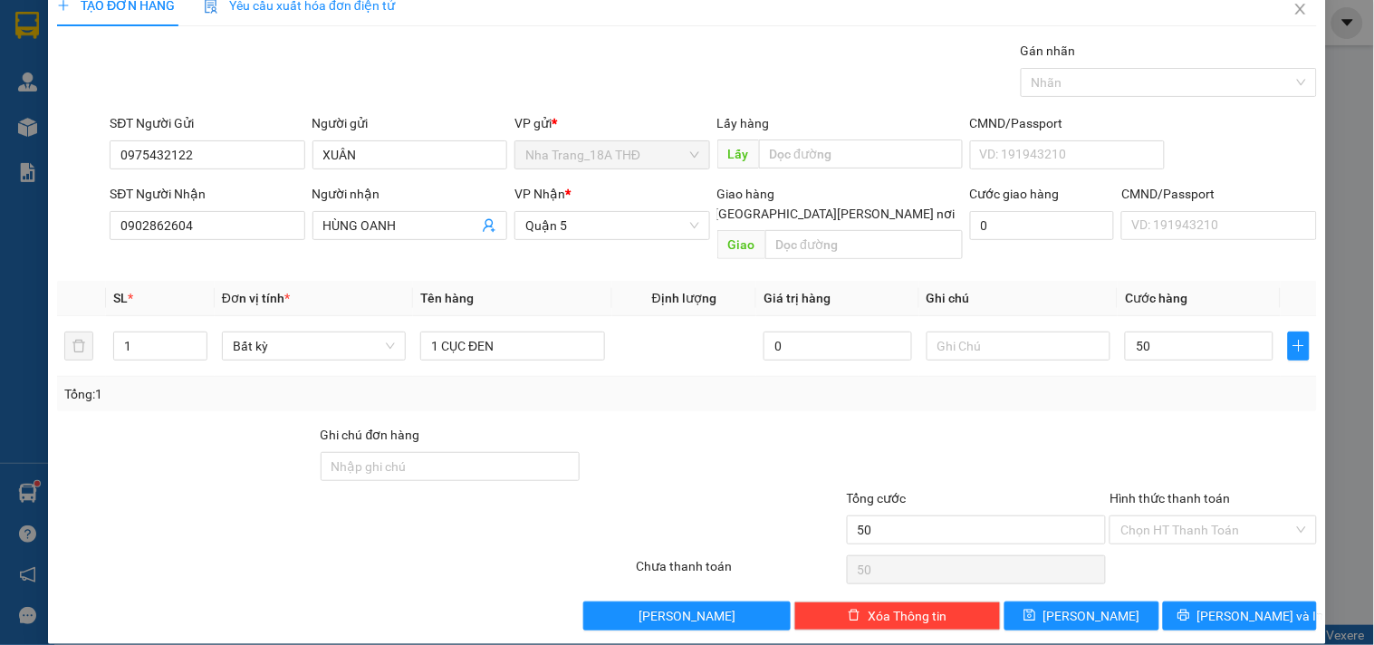
type input "50.000"
click at [1166, 384] on div "Tổng: 1" at bounding box center [687, 394] width 1246 height 20
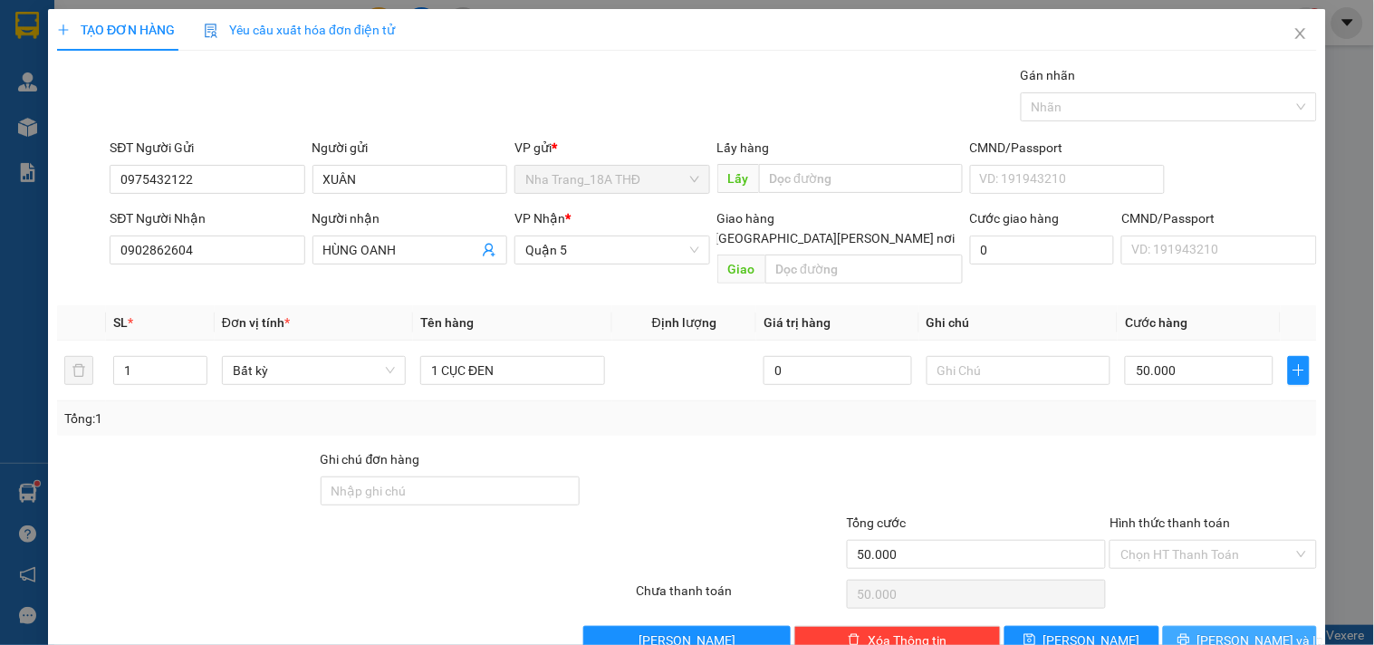
click at [1225, 631] on span "[PERSON_NAME] và In" at bounding box center [1261, 641] width 127 height 20
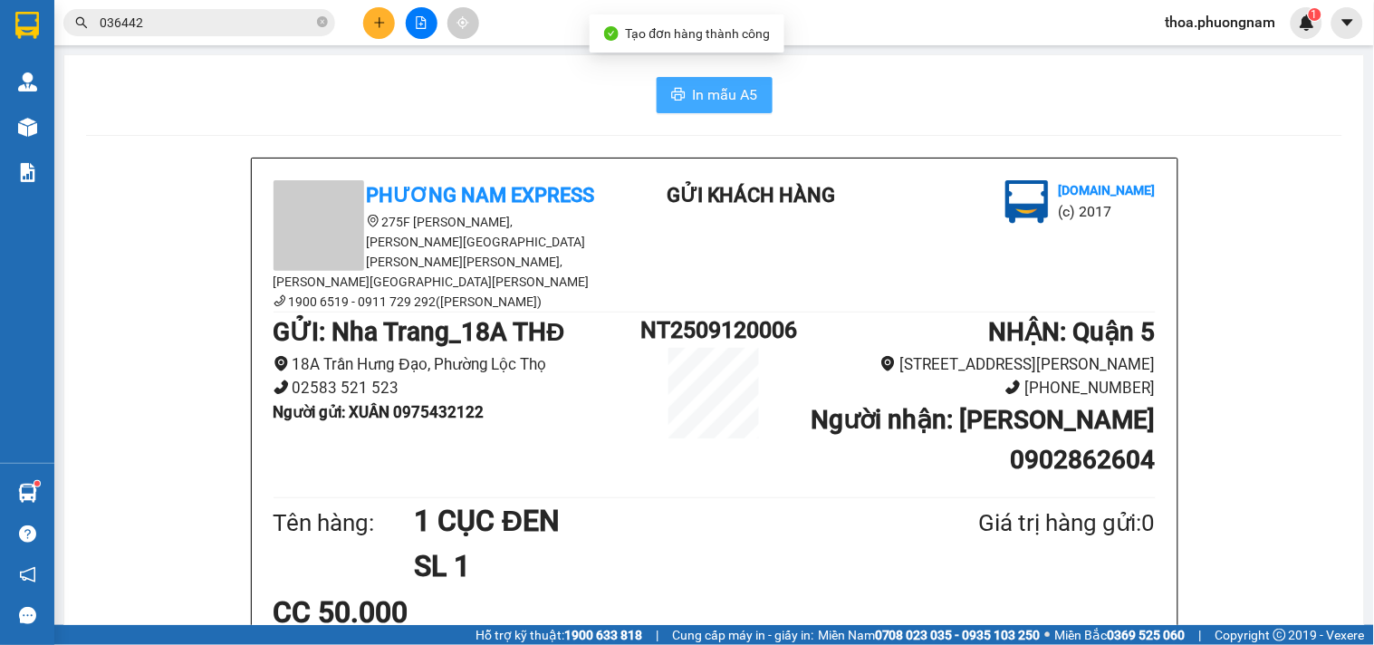
click at [717, 104] on span "In mẫu A5" at bounding box center [725, 94] width 65 height 23
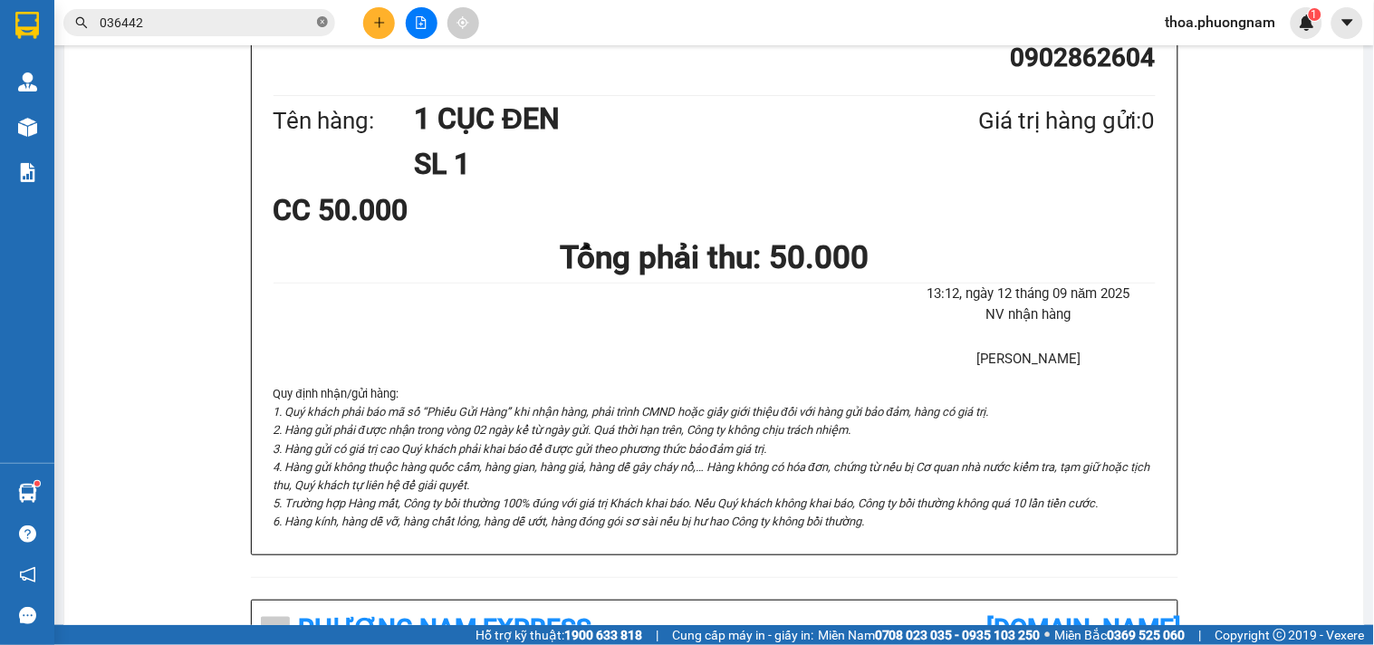
click at [326, 24] on icon "close-circle" at bounding box center [322, 21] width 11 height 11
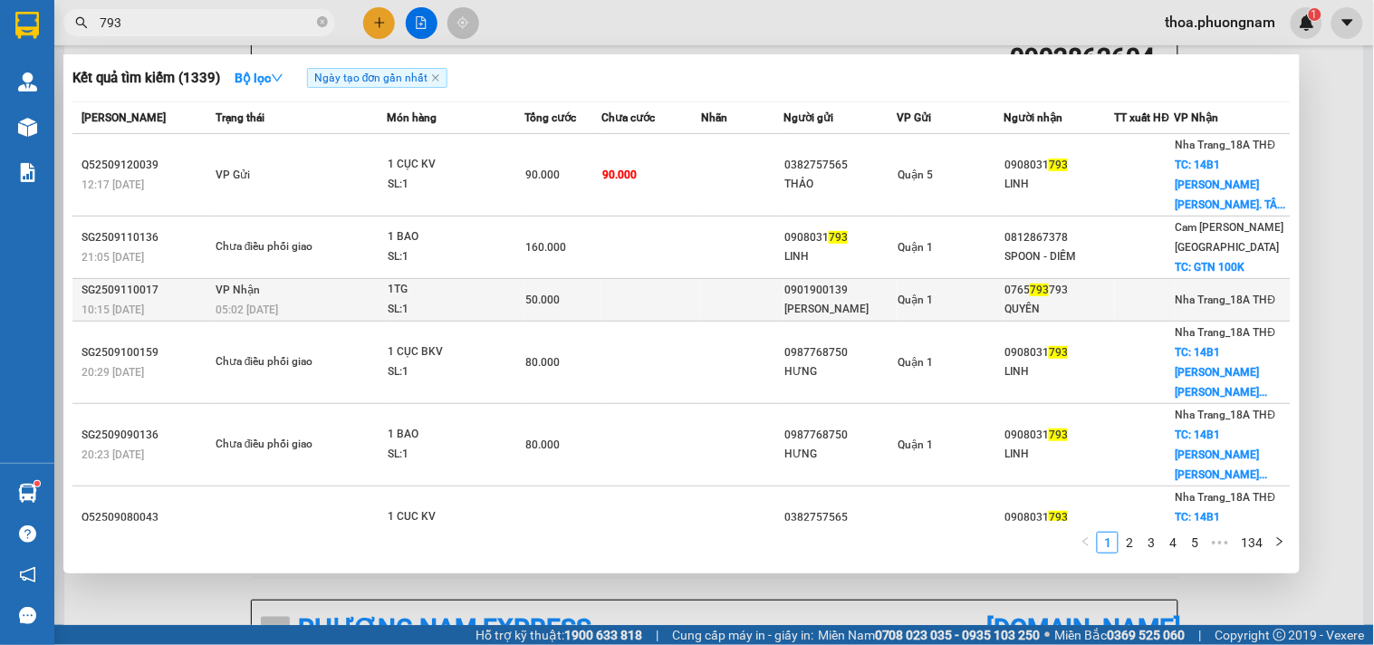
type input "793"
click at [708, 279] on td at bounding box center [742, 300] width 82 height 43
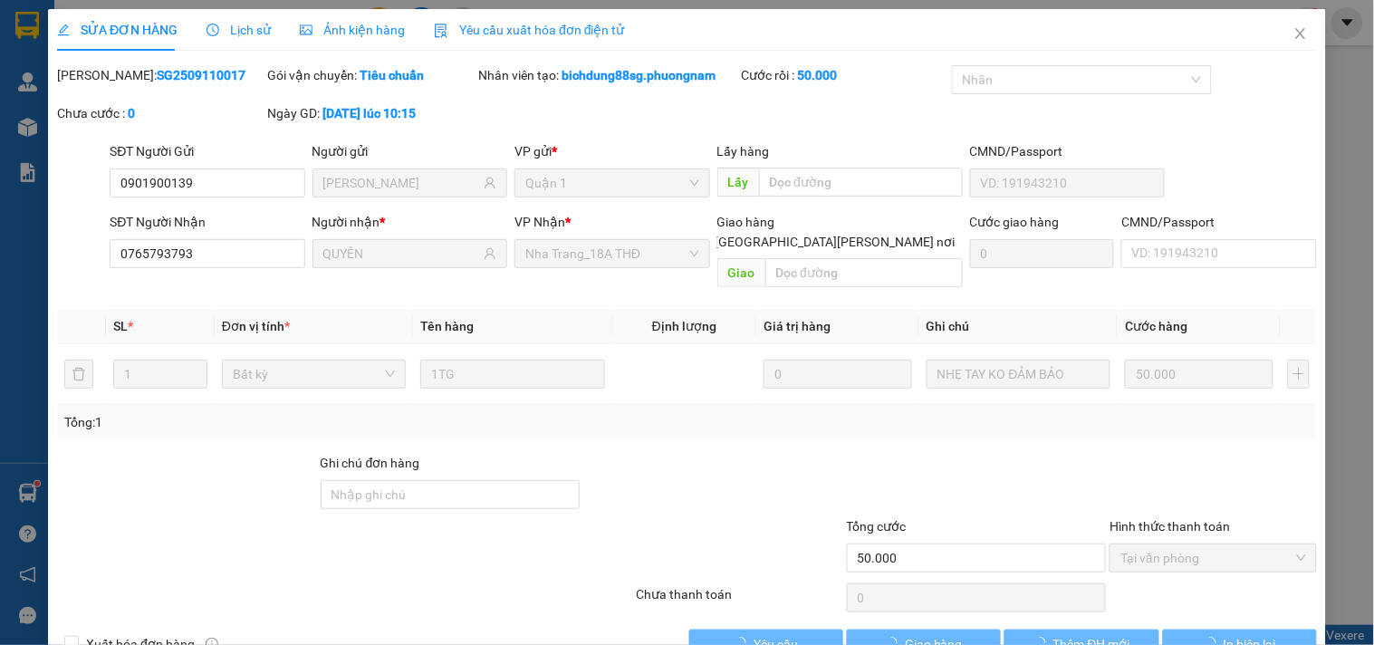
type input "0901900139"
type input "KATE"
type input "0765793793"
type input "QUYÊN"
type input "50.000"
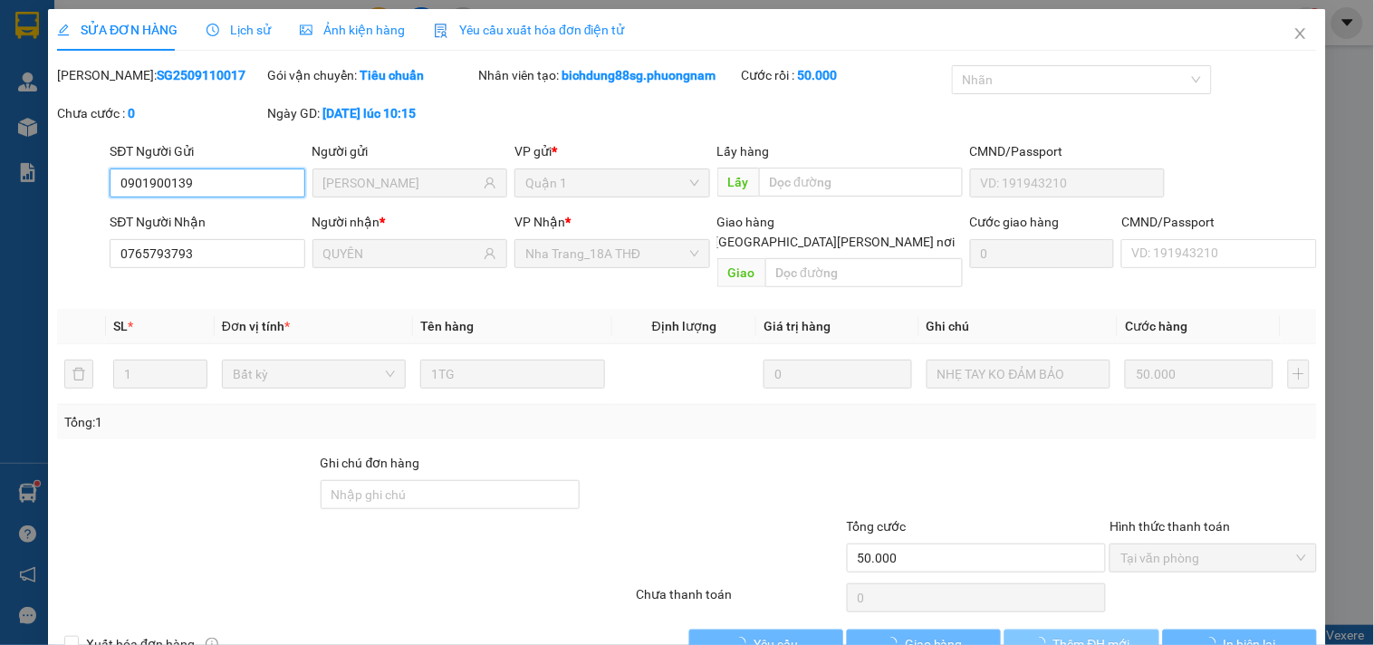
scroll to position [29, 0]
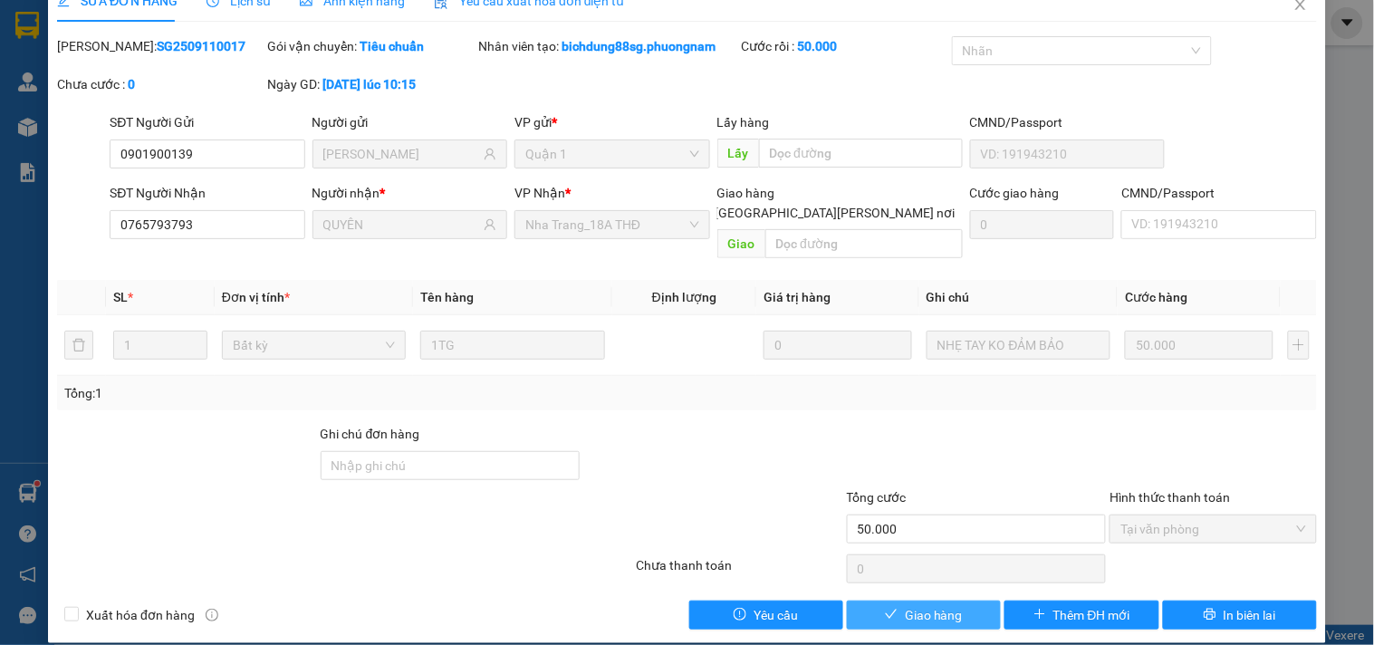
click at [951, 605] on span "Giao hàng" at bounding box center [934, 615] width 58 height 20
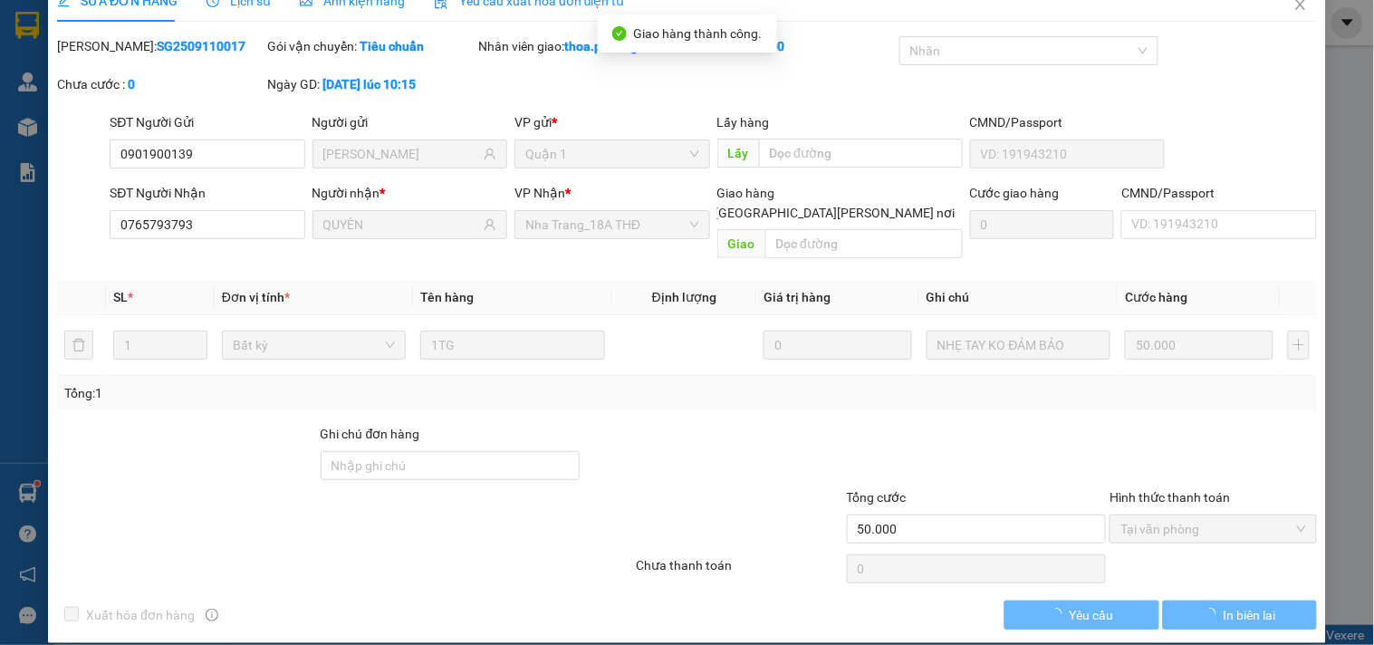
scroll to position [0, 0]
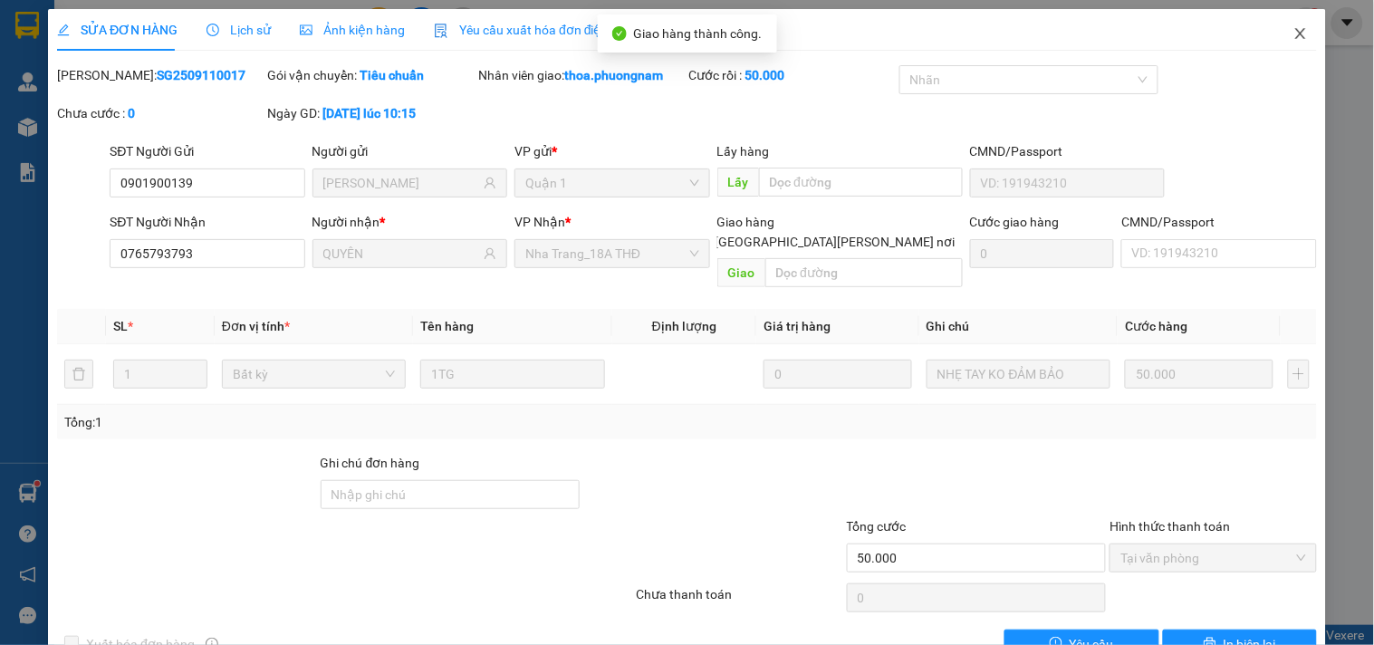
click at [1294, 29] on icon "close" at bounding box center [1301, 33] width 14 height 14
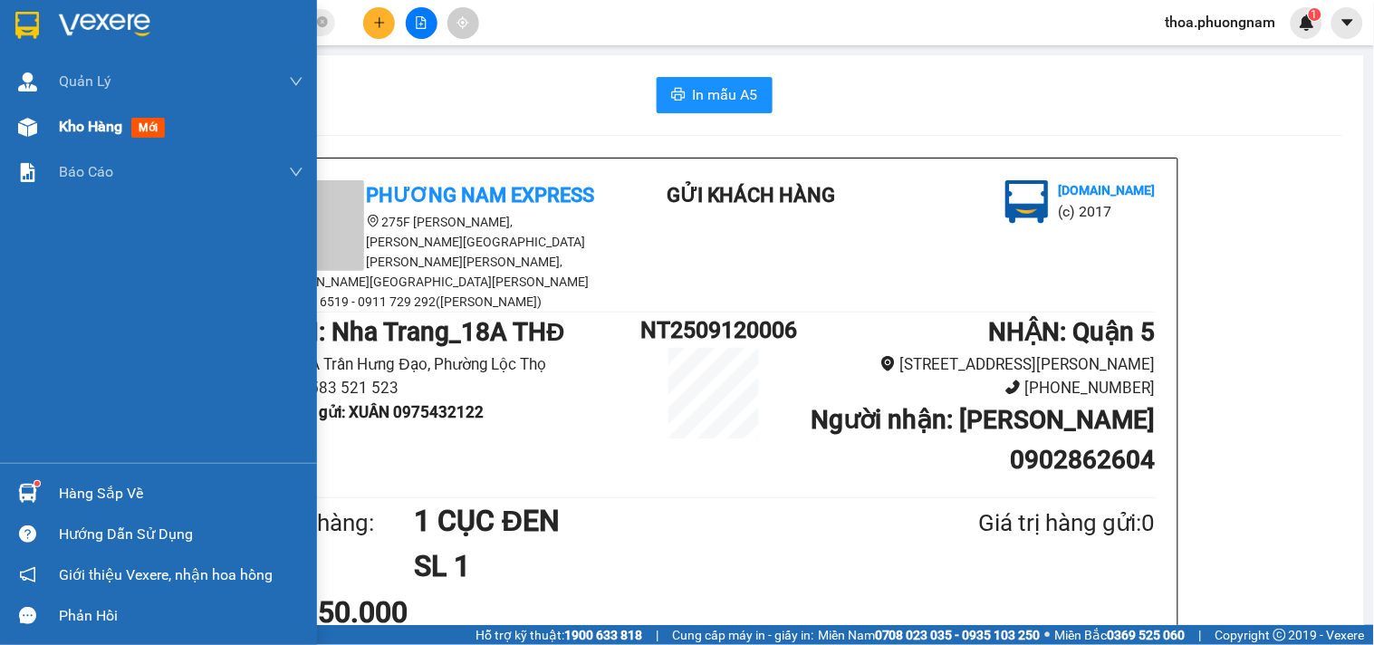
click at [140, 119] on span "mới" at bounding box center [148, 128] width 34 height 20
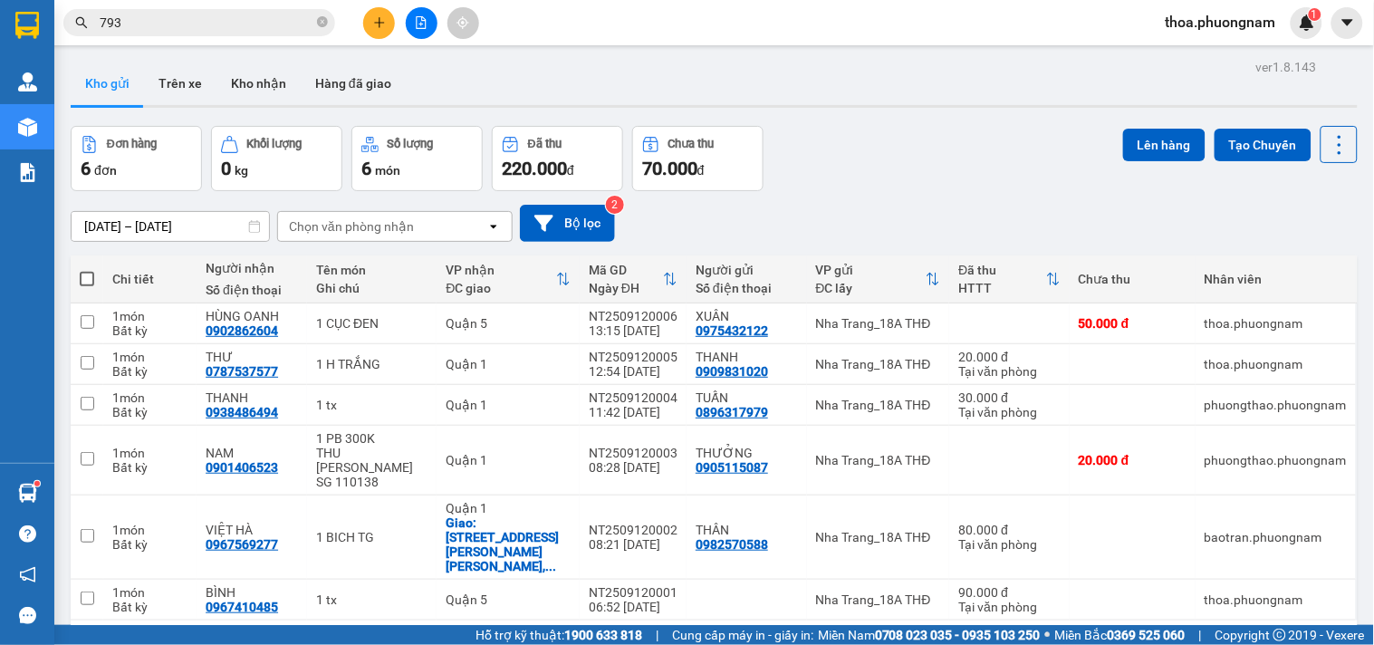
click at [849, 141] on div "Đơn hàng 6 đơn Khối lượng 0 kg Số lượng 6 món Đã thu 220.000 đ Chưa thu 70.000 …" at bounding box center [714, 158] width 1287 height 65
click at [1155, 232] on div "11/09/2025 – 12/09/2025 Press the down arrow key to interact with the calendar …" at bounding box center [714, 223] width 1287 height 37
click at [322, 20] on icon "close-circle" at bounding box center [322, 21] width 11 height 11
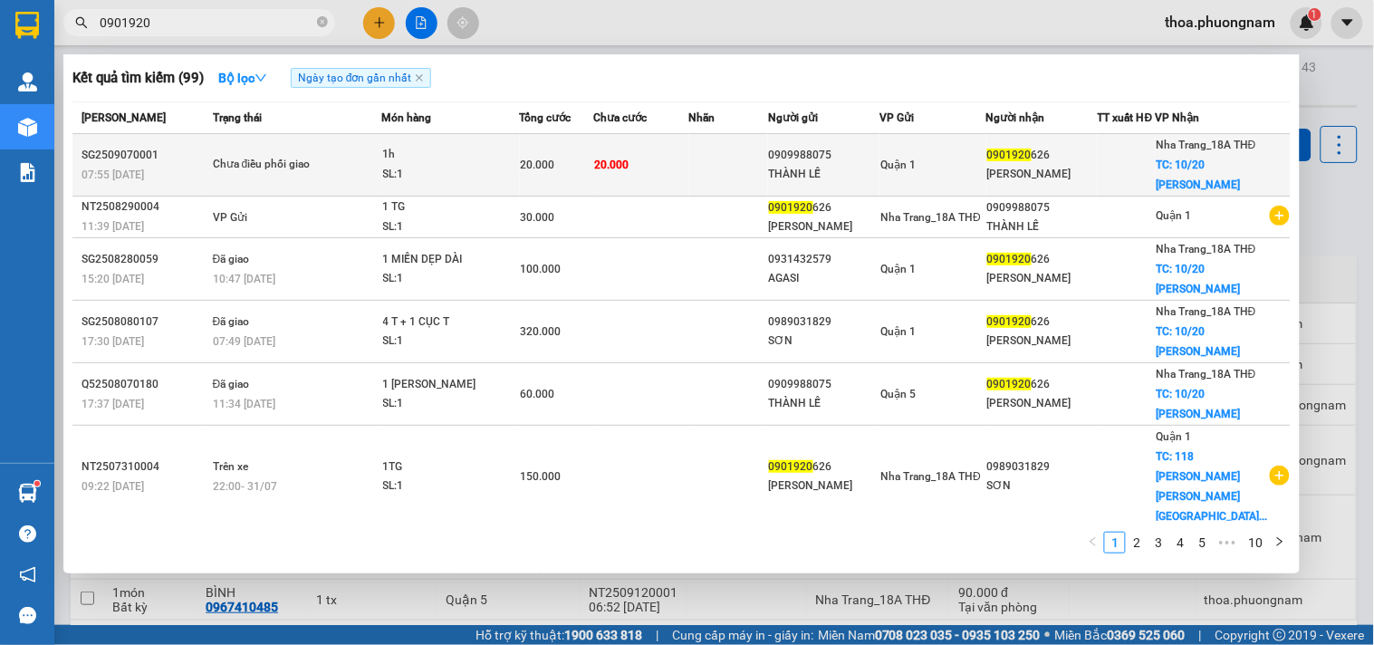
type input "0901920"
click at [459, 174] on div "SL: 1" at bounding box center [451, 175] width 136 height 20
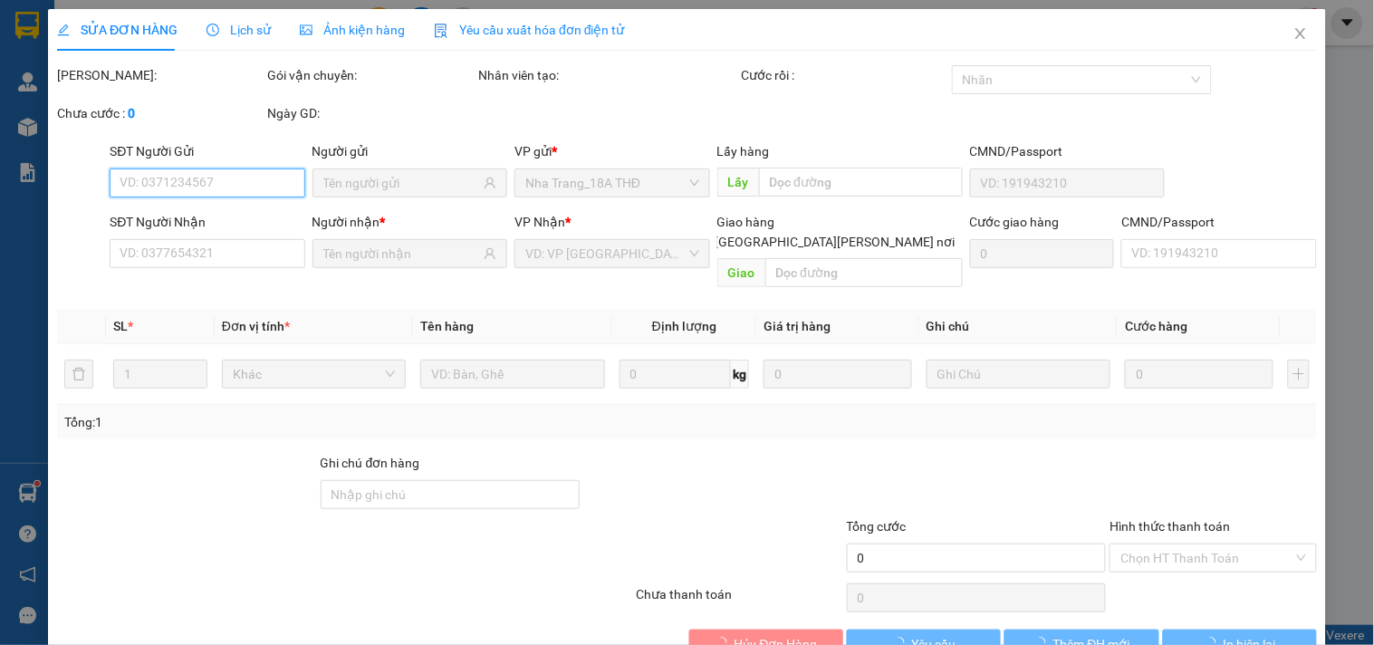
type input "0909988075"
type input "THÀNH LỄ"
type input "0901920626"
type input "[PERSON_NAME]"
checkbox input "true"
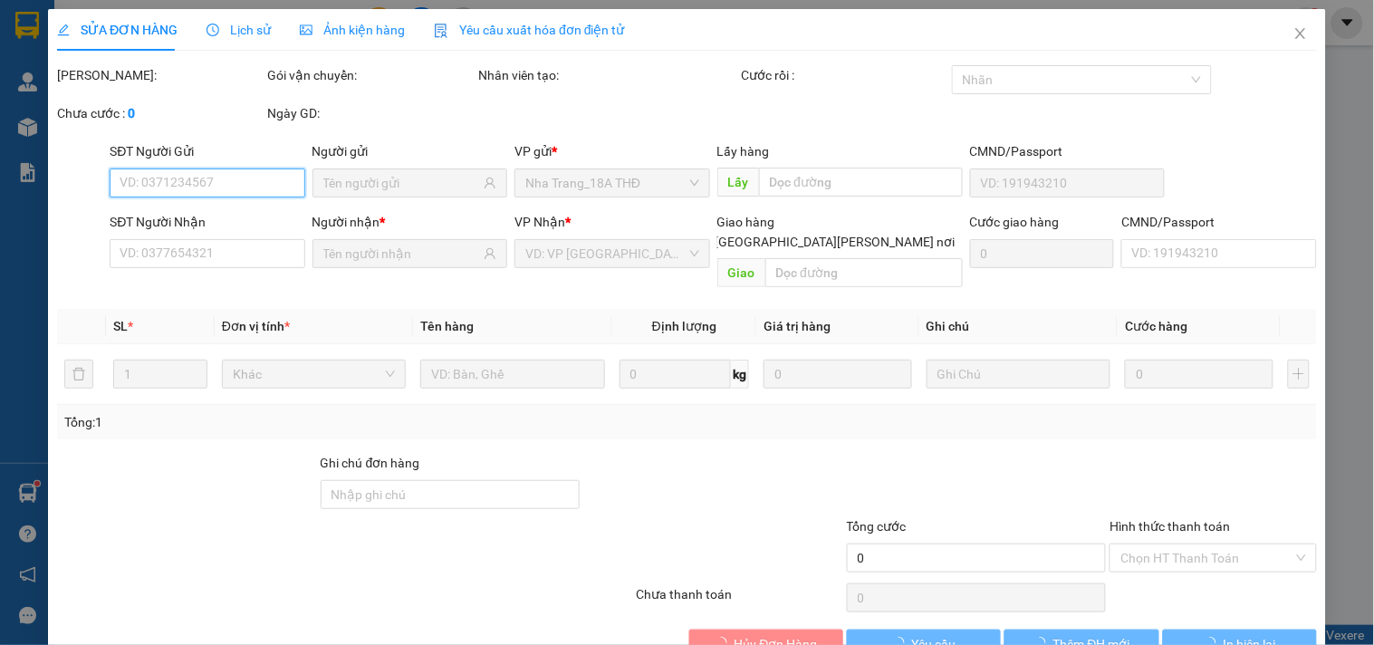
type input "10/20 NGUYỄN THIỆN THUẬT"
type input "20.000"
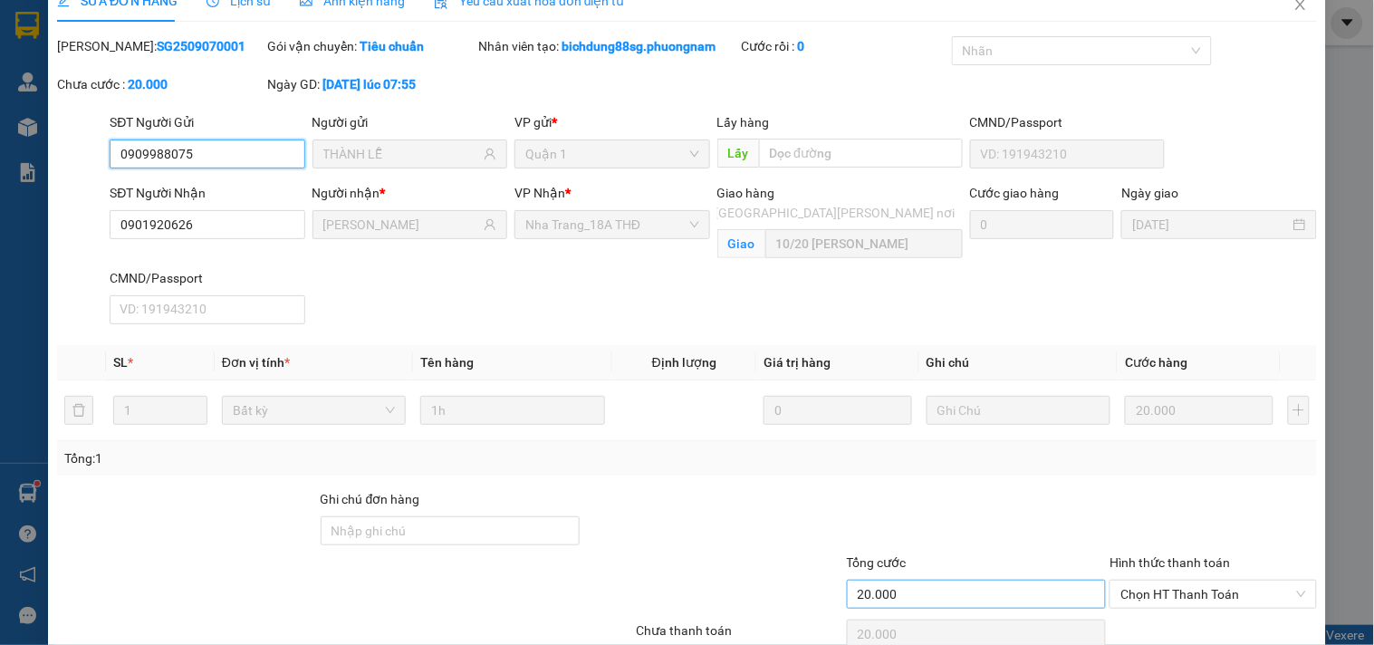
scroll to position [113, 0]
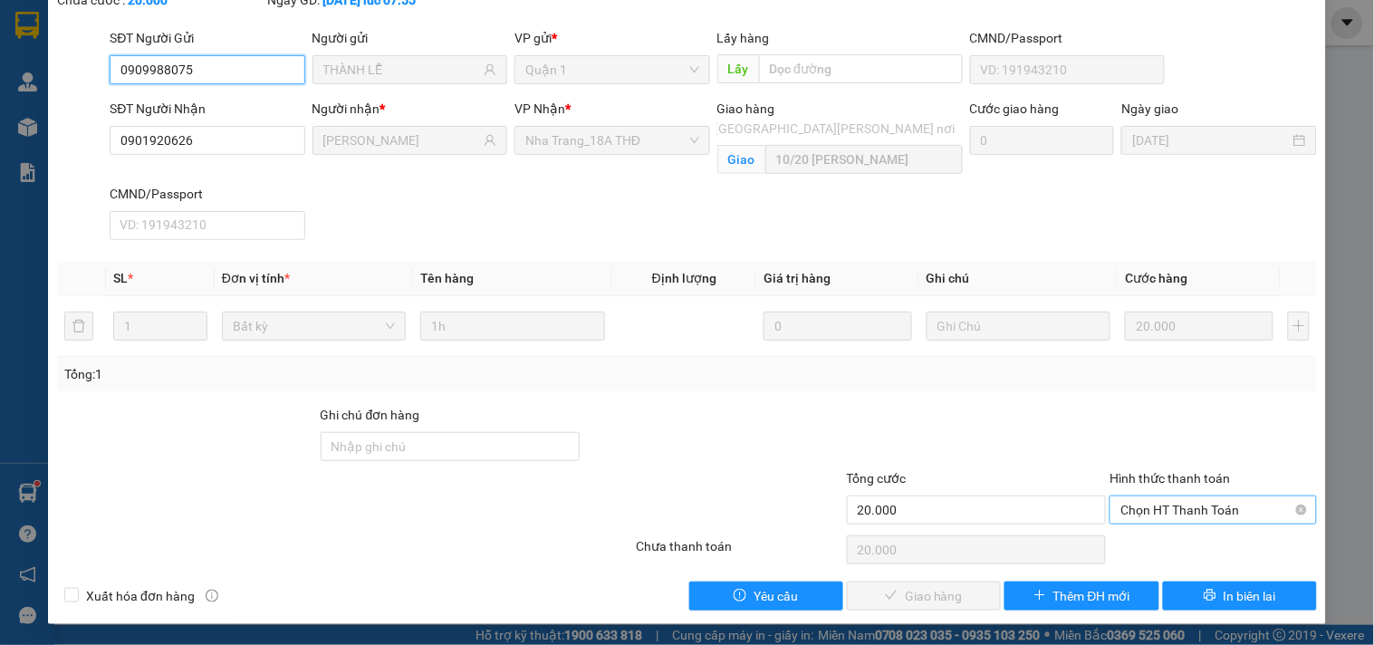
drag, startPoint x: 1208, startPoint y: 505, endPoint x: 1188, endPoint y: 520, distance: 25.9
click at [1207, 505] on span "Chọn HT Thanh Toán" at bounding box center [1213, 509] width 185 height 27
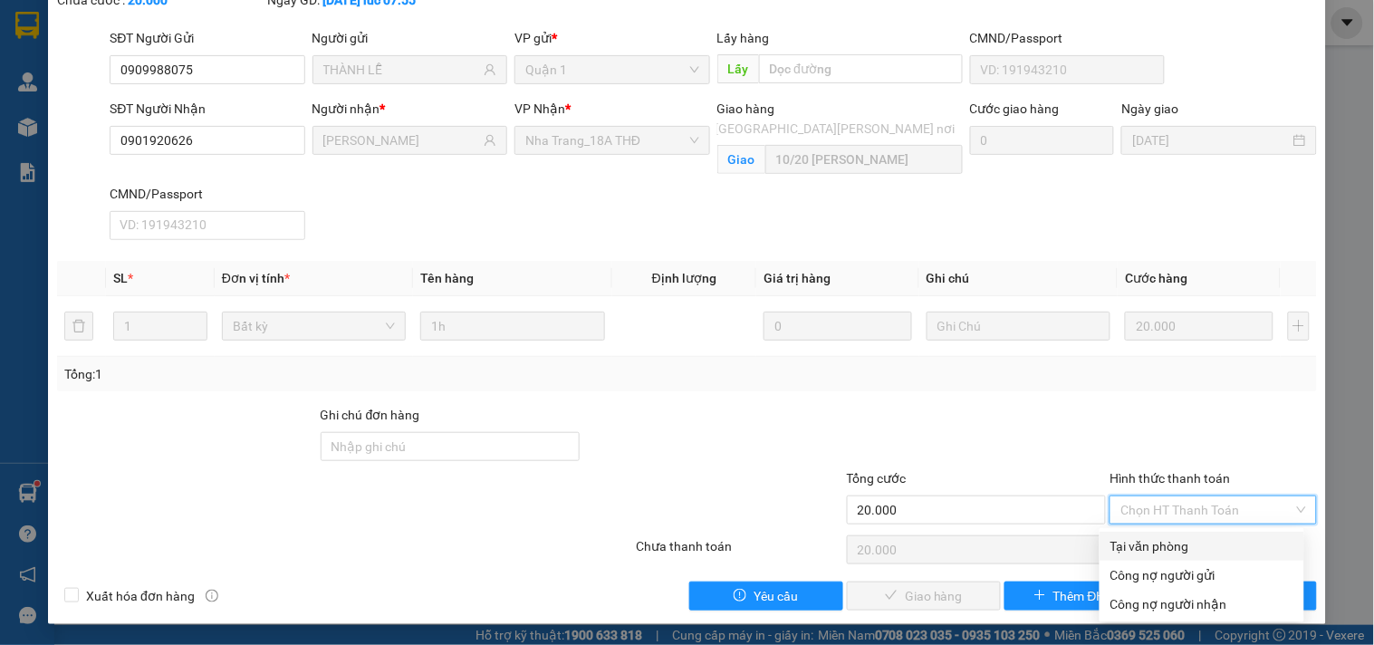
click at [1156, 544] on div "Tại văn phòng" at bounding box center [1202, 546] width 183 height 20
type input "0"
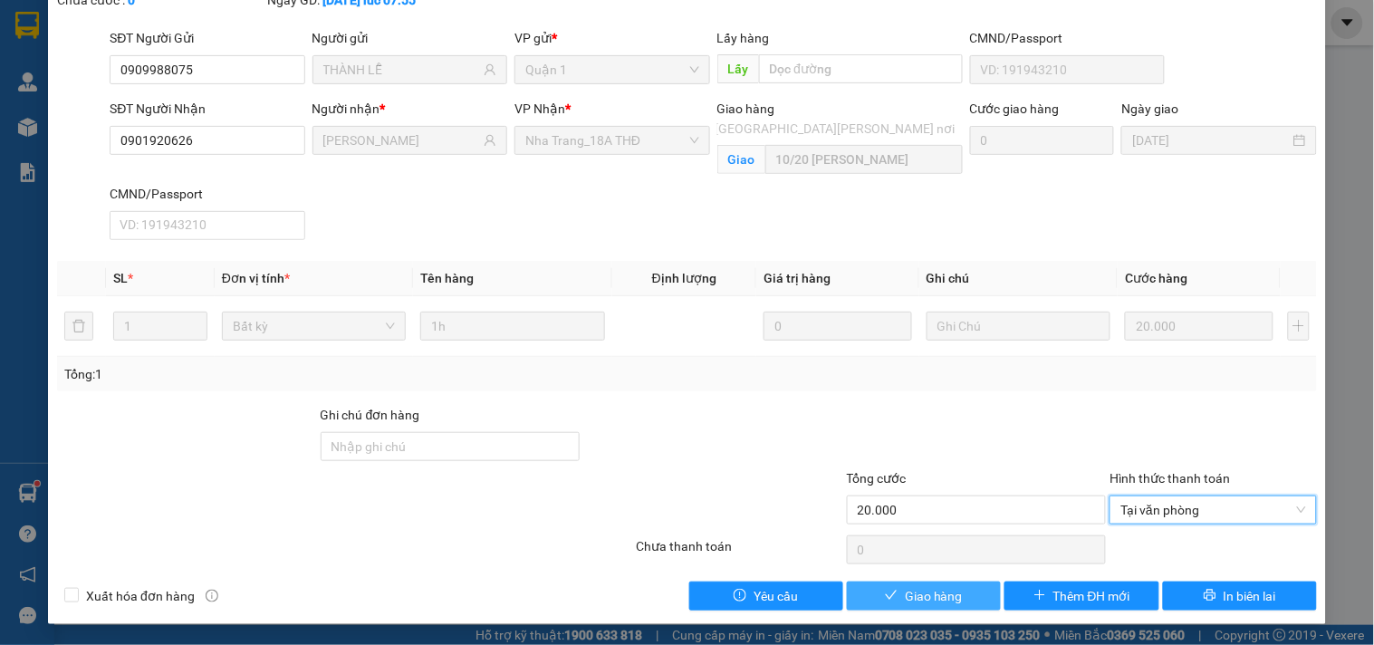
click at [885, 592] on icon "check" at bounding box center [891, 595] width 13 height 13
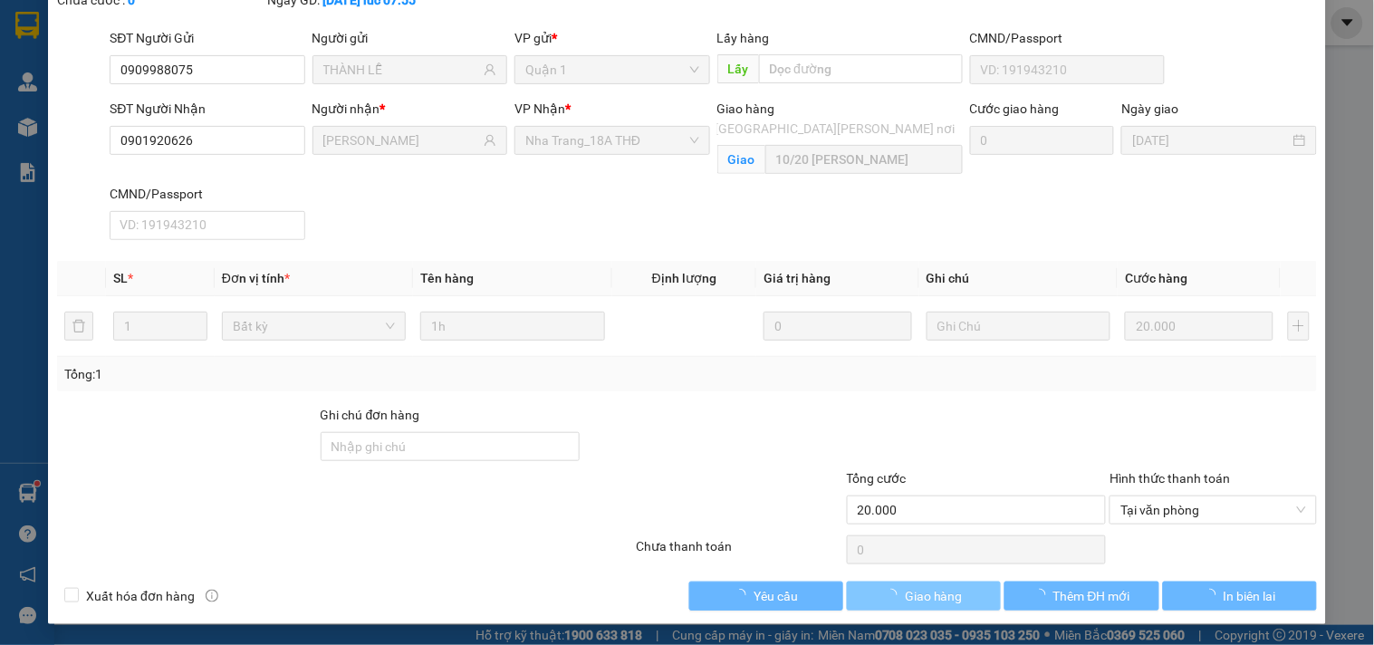
scroll to position [0, 0]
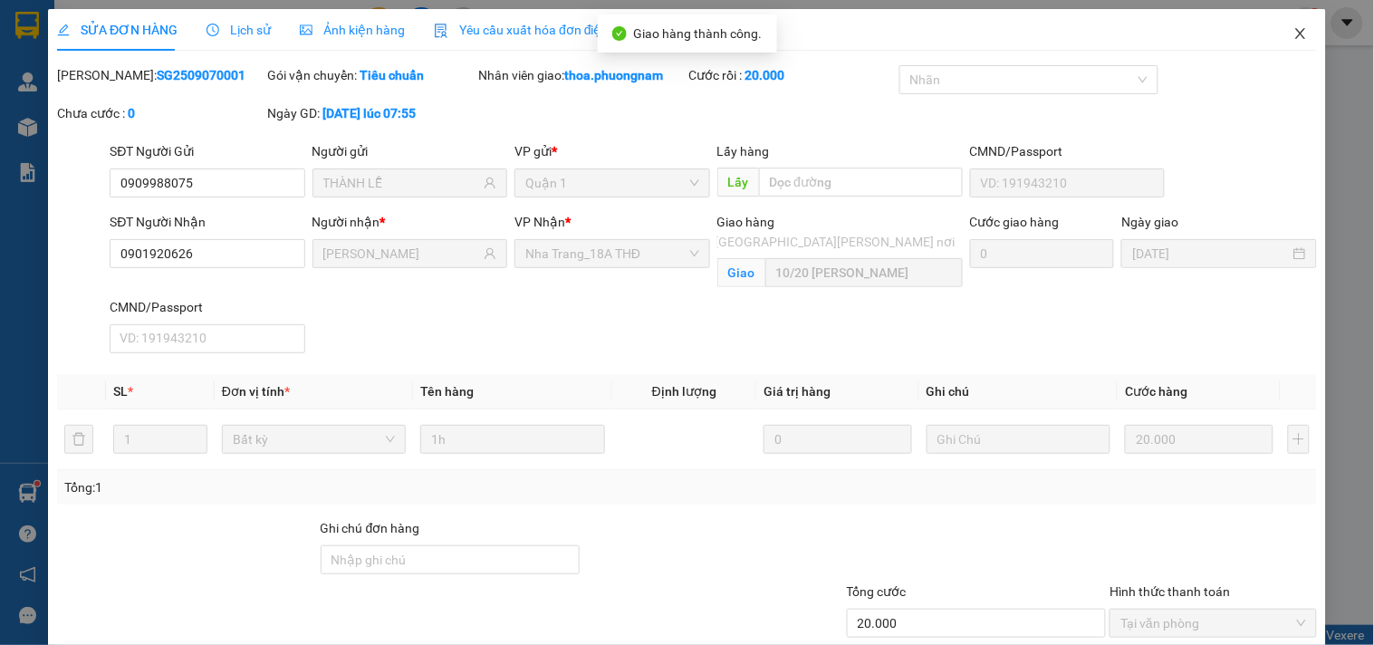
click at [1294, 33] on span "Close" at bounding box center [1300, 34] width 51 height 51
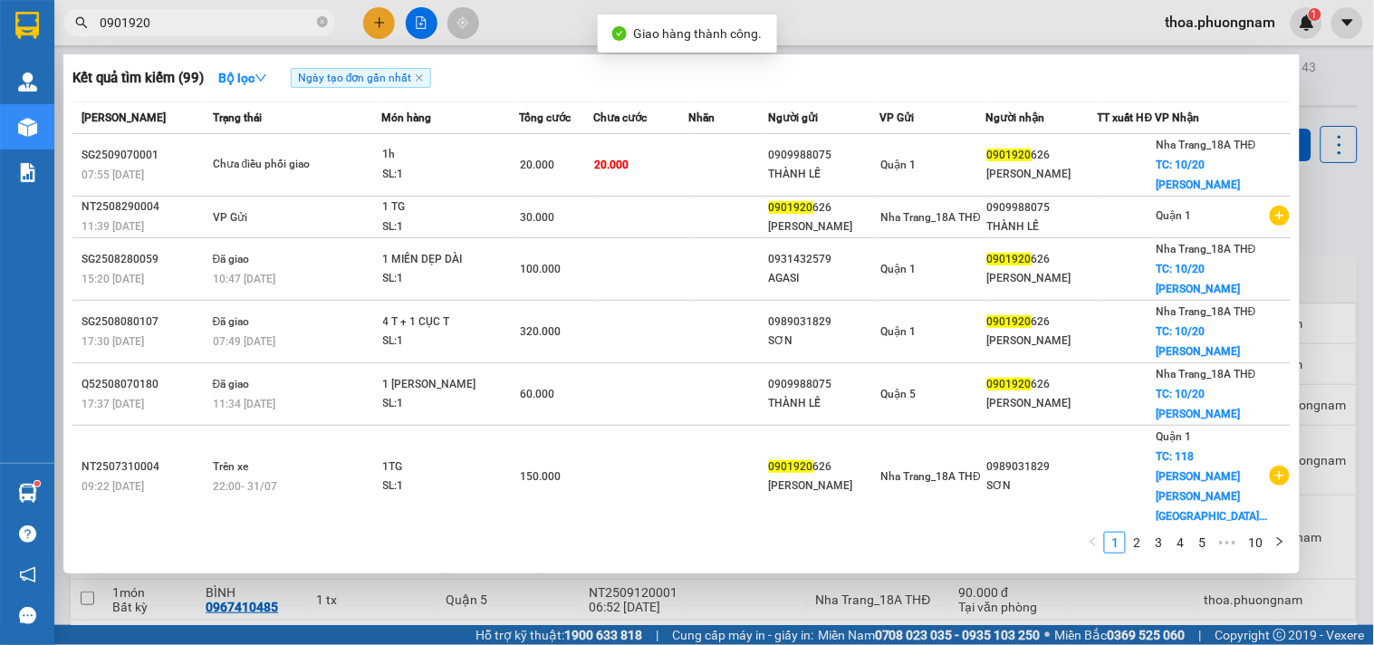
click at [284, 28] on input "0901920" at bounding box center [207, 23] width 214 height 20
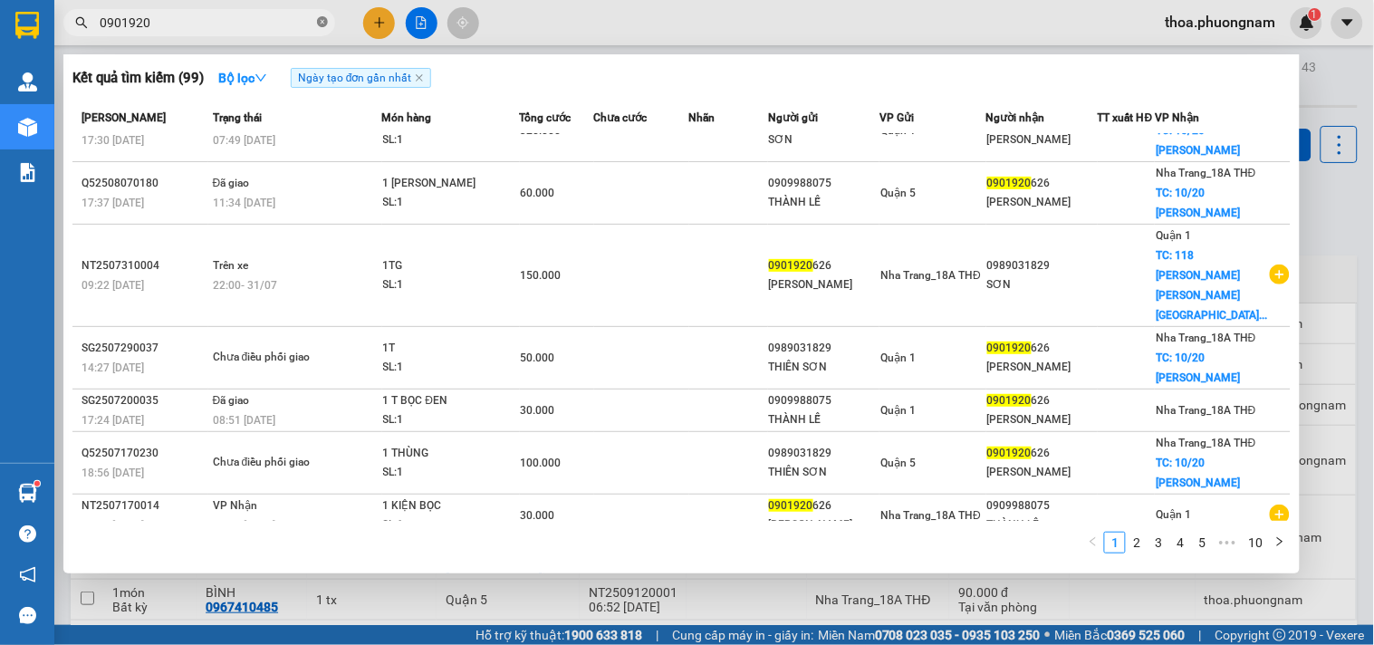
click at [323, 29] on span at bounding box center [322, 22] width 11 height 17
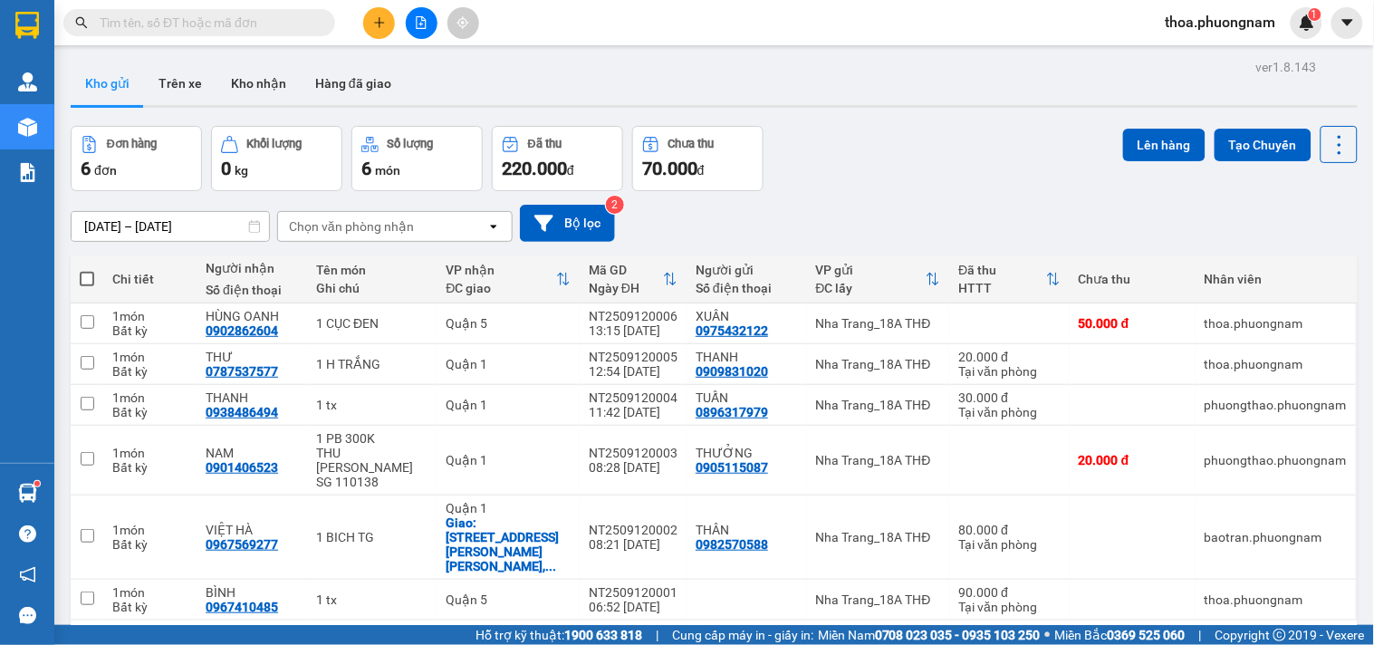
click at [1229, 28] on span "thoa.phuongnam" at bounding box center [1221, 22] width 140 height 23
click at [1182, 47] on span "Đăng xuất" at bounding box center [1229, 56] width 102 height 20
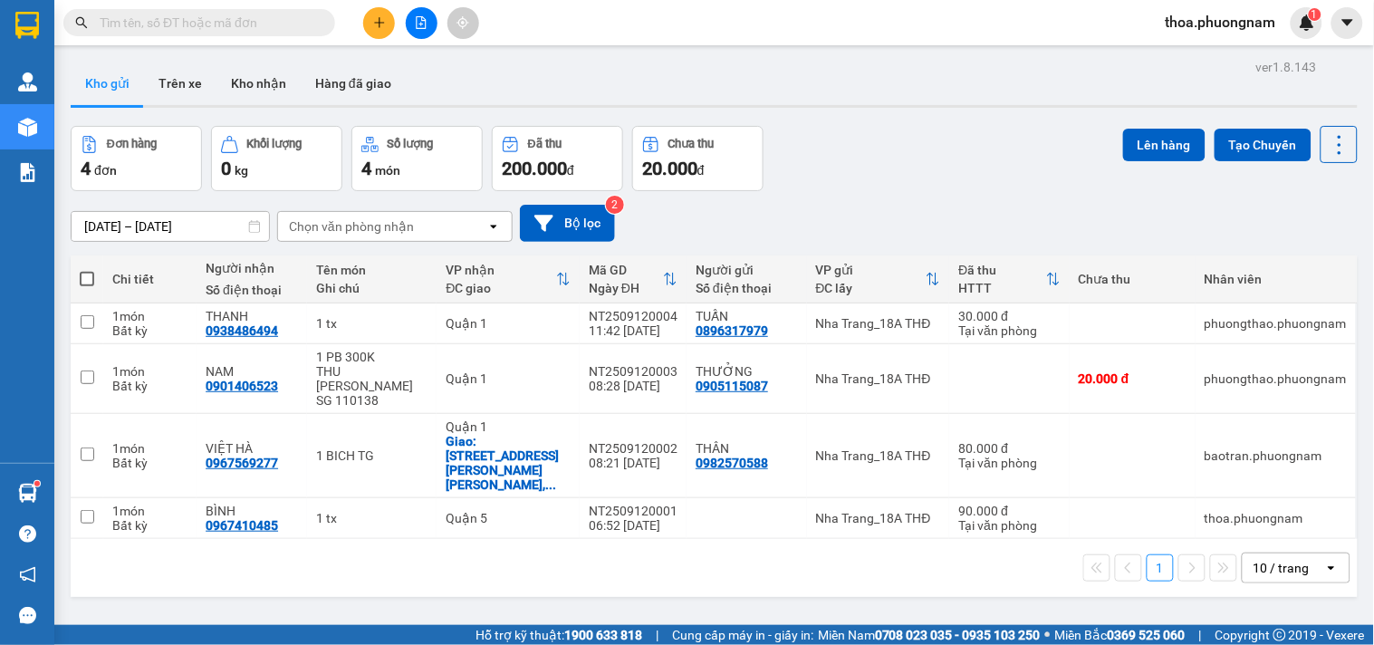
click at [1183, 29] on span "thoa.phuongnam" at bounding box center [1221, 22] width 140 height 23
click at [1190, 64] on span "Đăng xuất" at bounding box center [1229, 56] width 102 height 20
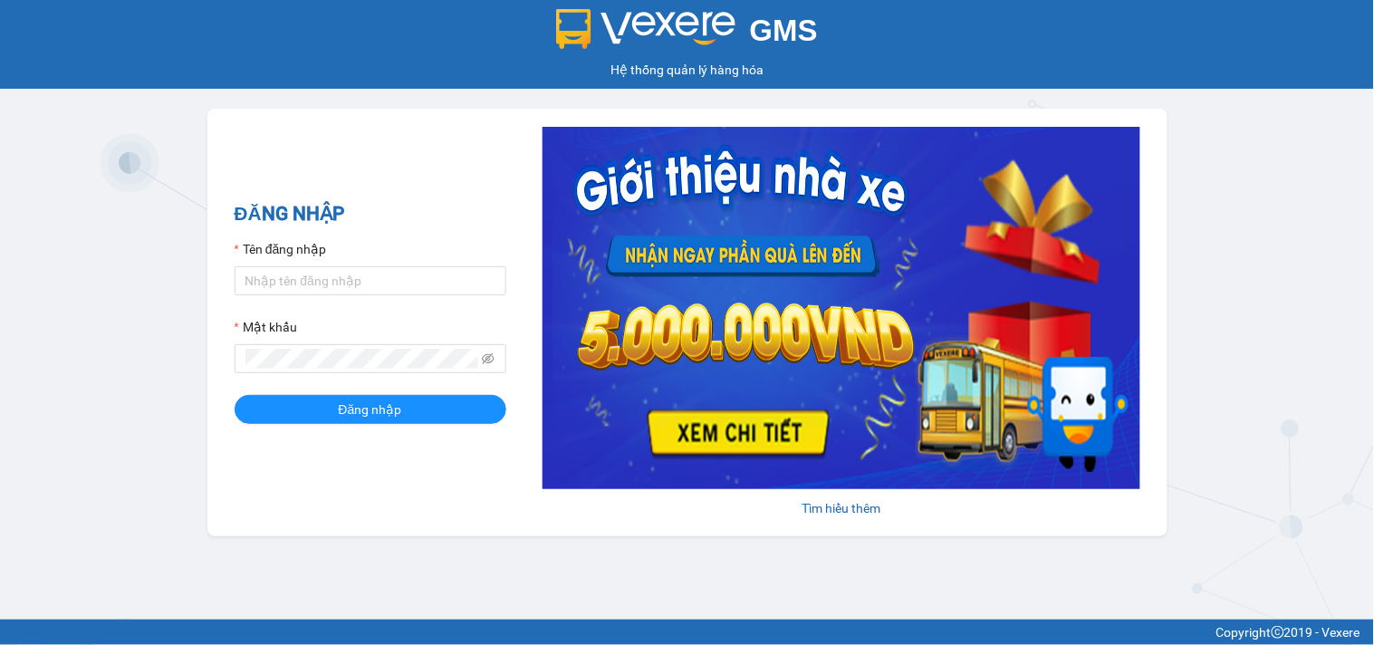
click at [400, 302] on form "Tên đăng nhập Mật khẩu Đăng nhập" at bounding box center [371, 331] width 272 height 185
click at [405, 266] on input "Tên đăng nhập" at bounding box center [371, 280] width 272 height 29
type input "thoa.phuongnam"
click at [392, 409] on span "Đăng nhập" at bounding box center [370, 409] width 63 height 20
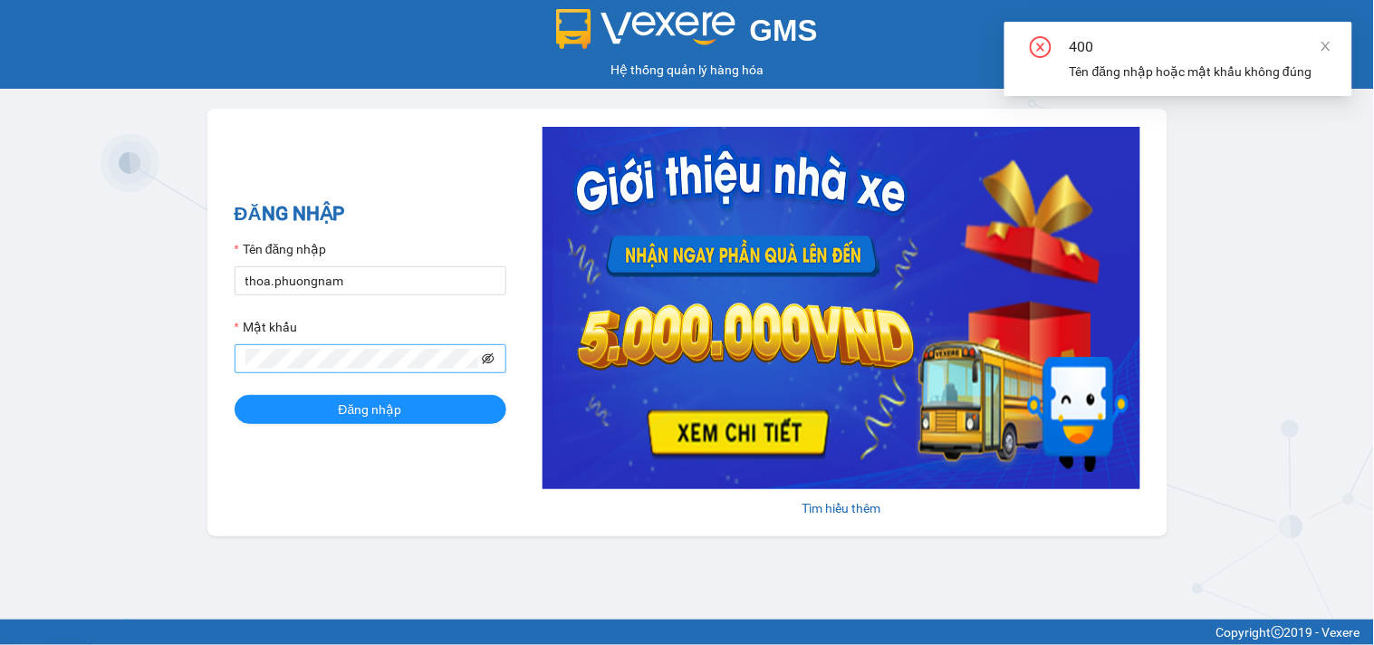
click at [486, 363] on icon "eye-invisible" at bounding box center [488, 358] width 13 height 13
click at [303, 370] on span at bounding box center [371, 358] width 272 height 29
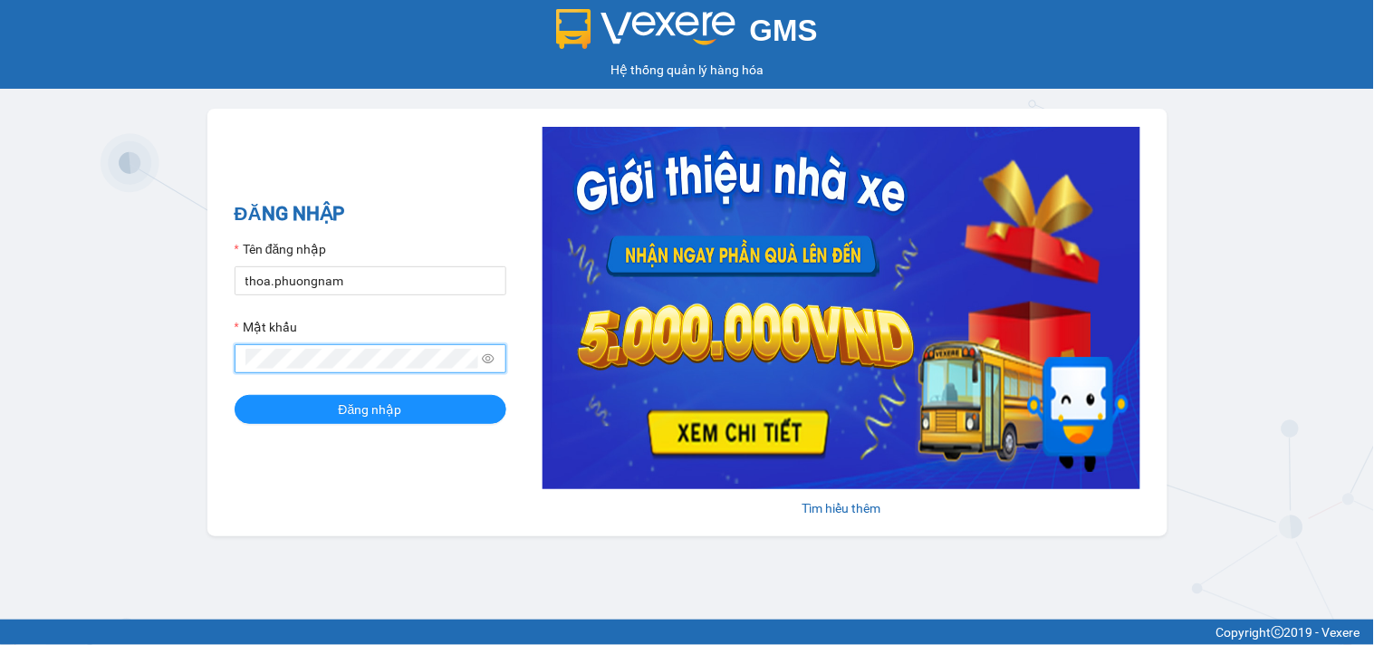
click at [342, 393] on form "Tên đăng nhập [PERSON_NAME].phuongnam Mật khẩu Đăng nhập" at bounding box center [371, 331] width 272 height 185
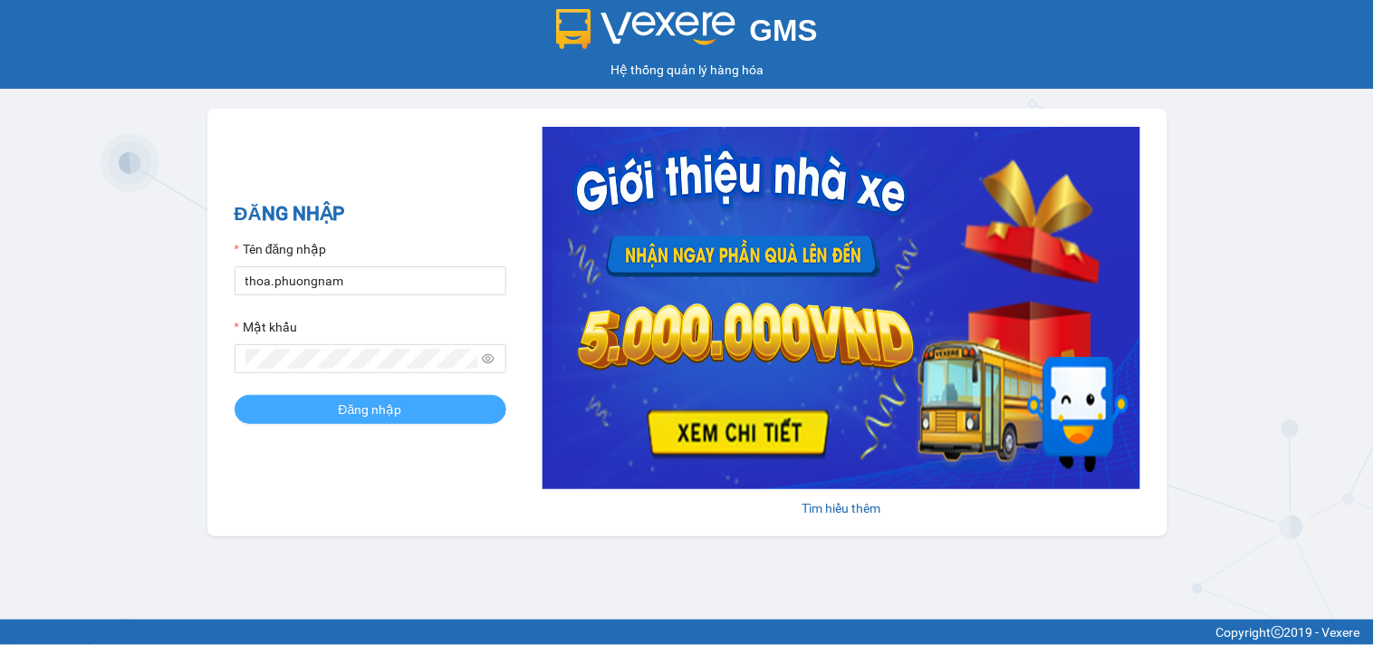
click at [342, 402] on span "Đăng nhập" at bounding box center [370, 409] width 63 height 20
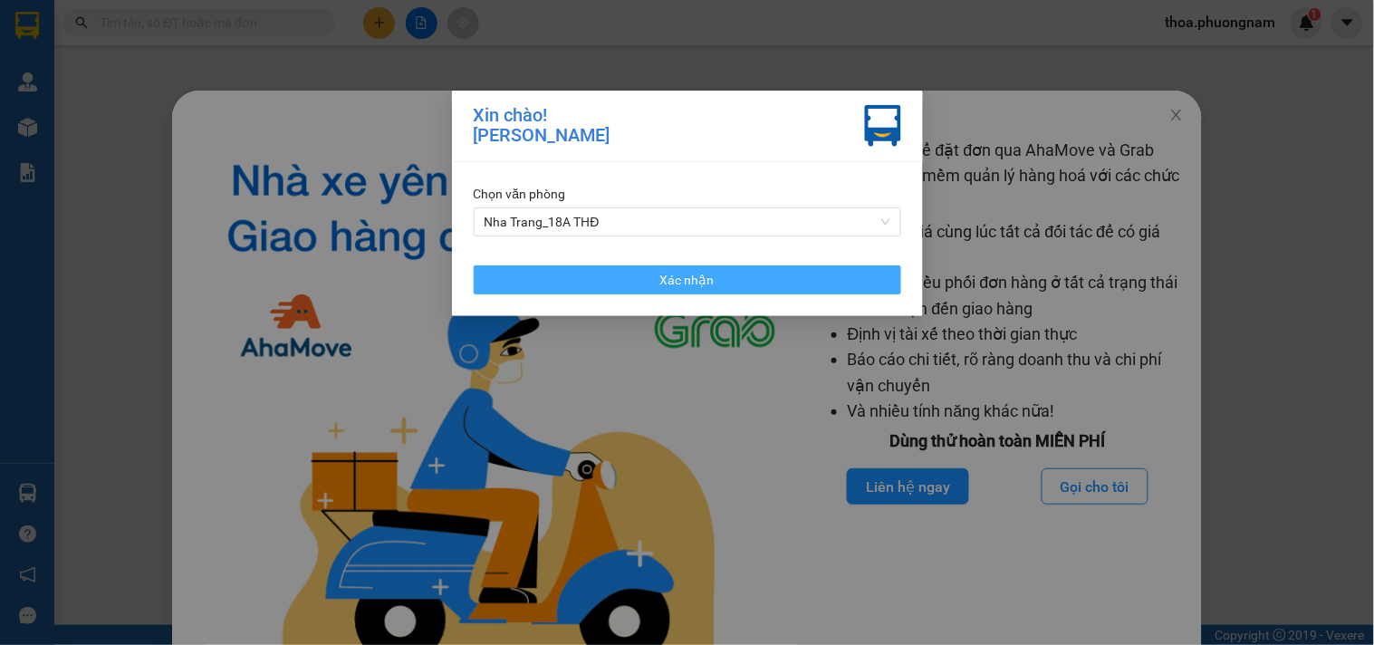
click at [638, 284] on button "Xác nhận" at bounding box center [688, 279] width 428 height 29
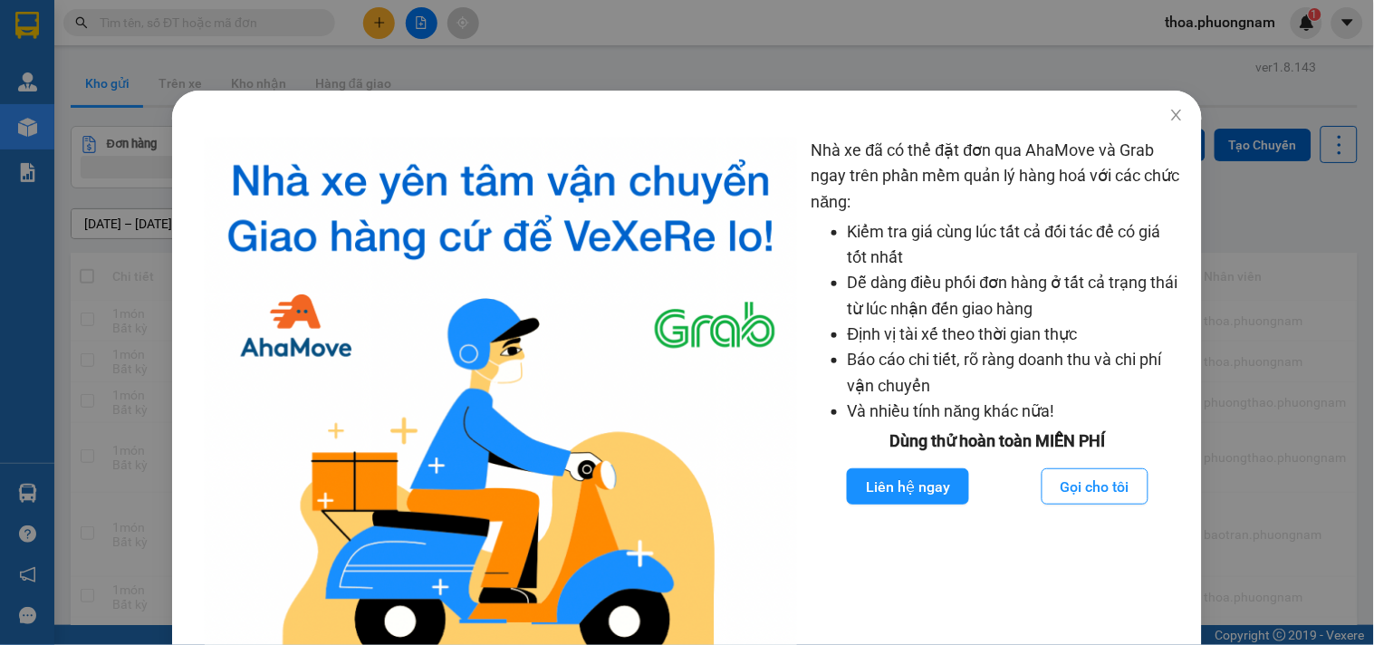
click at [399, 52] on div "Nhà xe đã có thể đặt đơn qua AhaMove và Grab ngay trên phần mềm quản lý hàng ho…" at bounding box center [687, 322] width 1374 height 645
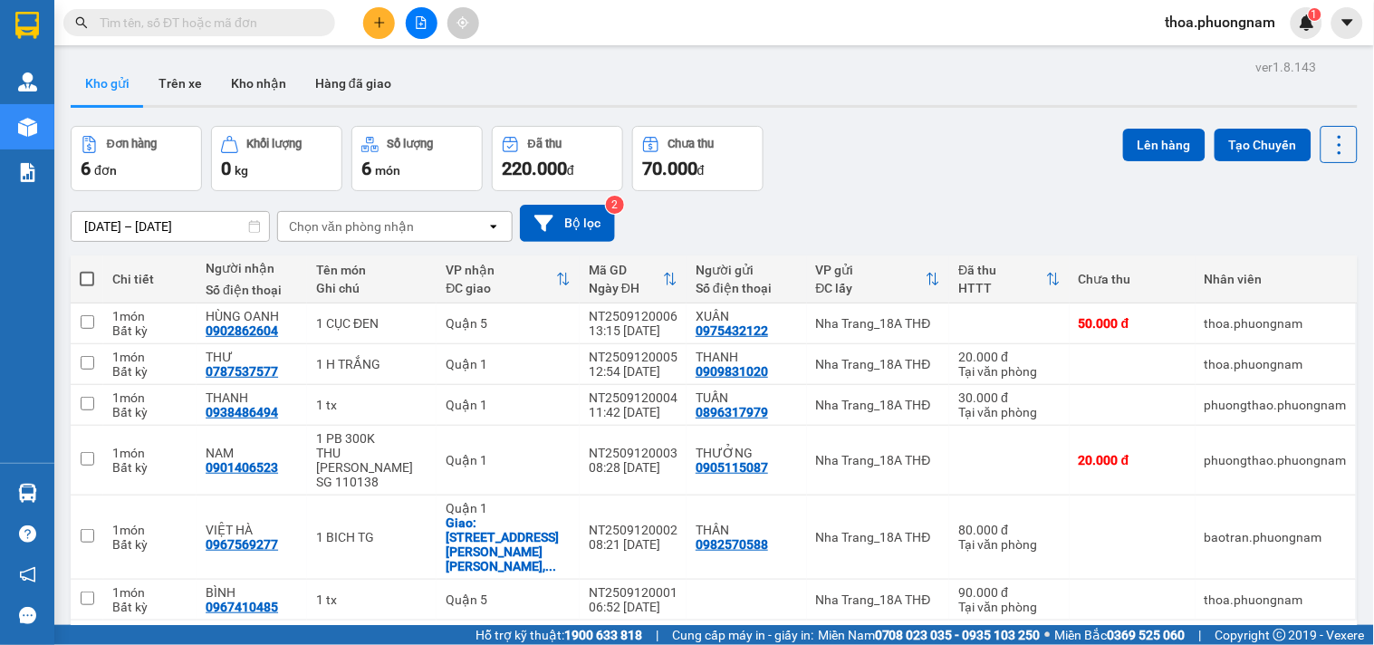
click at [379, 27] on icon "plus" at bounding box center [379, 22] width 1 height 10
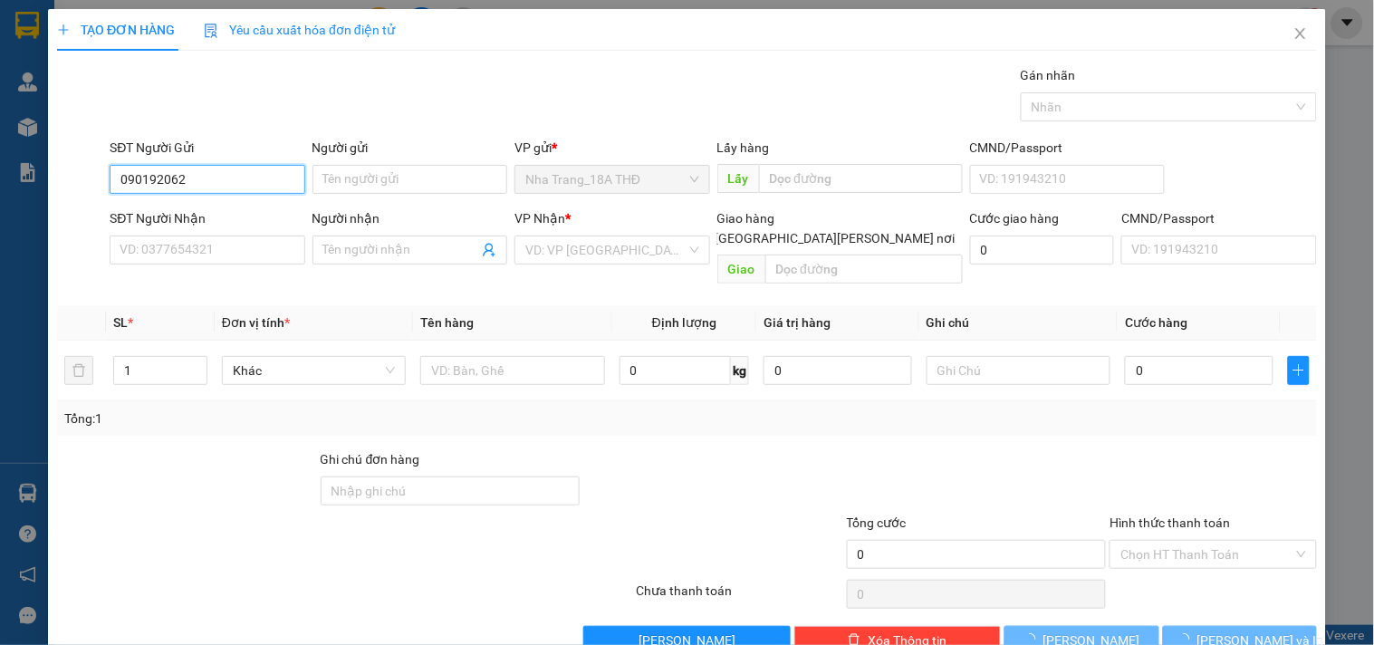
type input "0901920626"
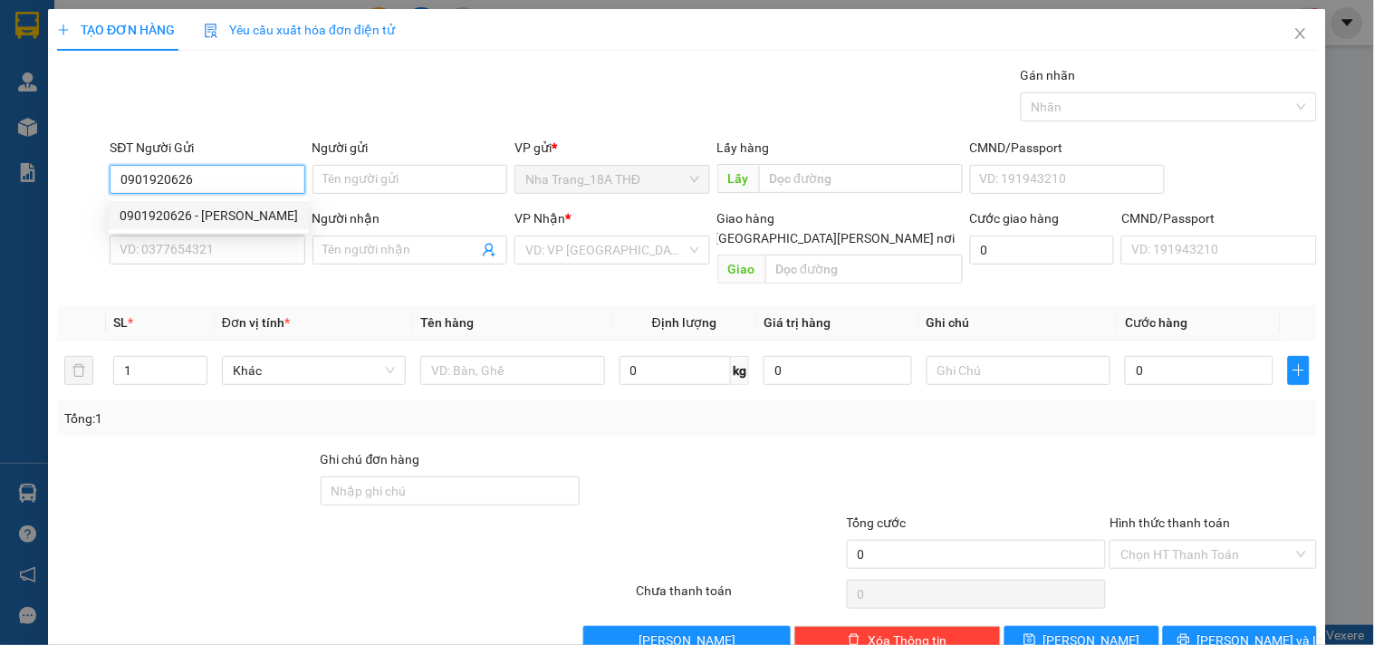
click at [193, 211] on div "0901920626 - [PERSON_NAME]" at bounding box center [209, 216] width 178 height 20
type input "[PERSON_NAME]"
type input "0909988075"
type input "THÀNH LỄ"
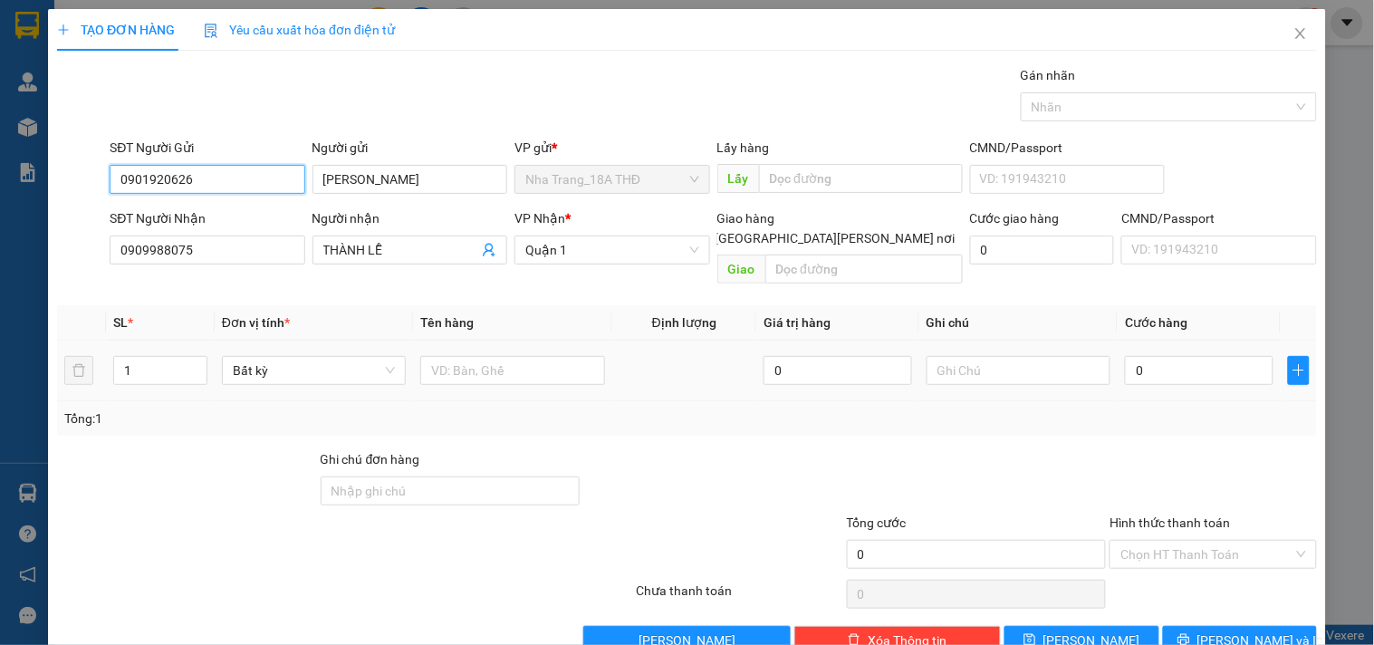
type input "0901920626"
drag, startPoint x: 477, startPoint y: 324, endPoint x: 478, endPoint y: 333, distance: 9.1
click at [478, 341] on td at bounding box center [512, 371] width 198 height 61
click at [485, 358] on input "text" at bounding box center [512, 370] width 184 height 29
type input "1 H"
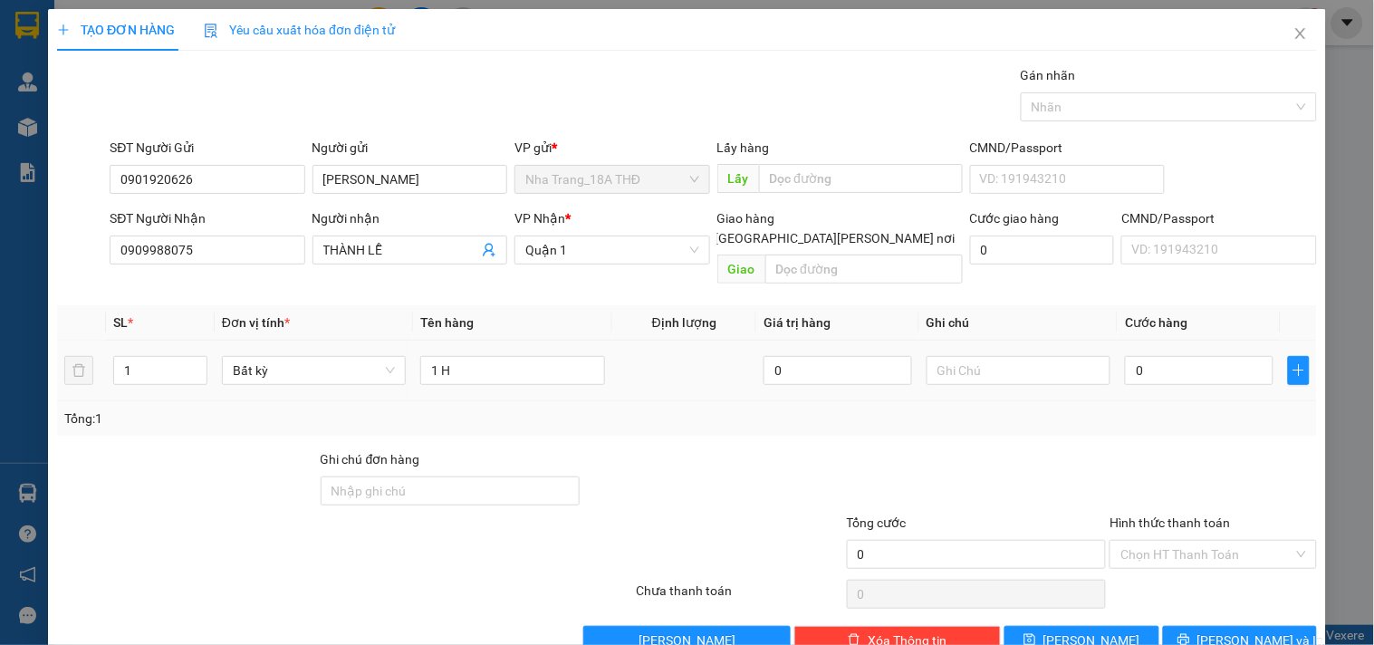
click at [1155, 352] on div "0" at bounding box center [1199, 370] width 149 height 36
click at [1172, 356] on input "0" at bounding box center [1199, 370] width 149 height 29
type input "2"
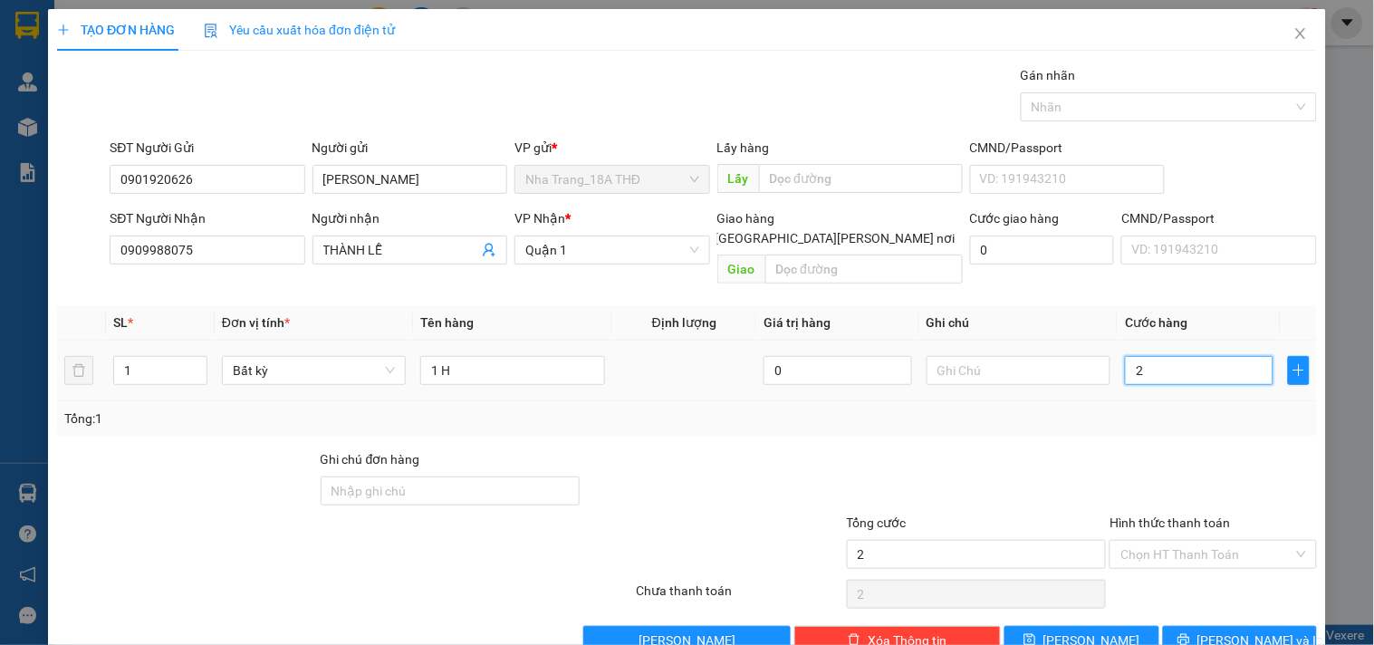
type input "20"
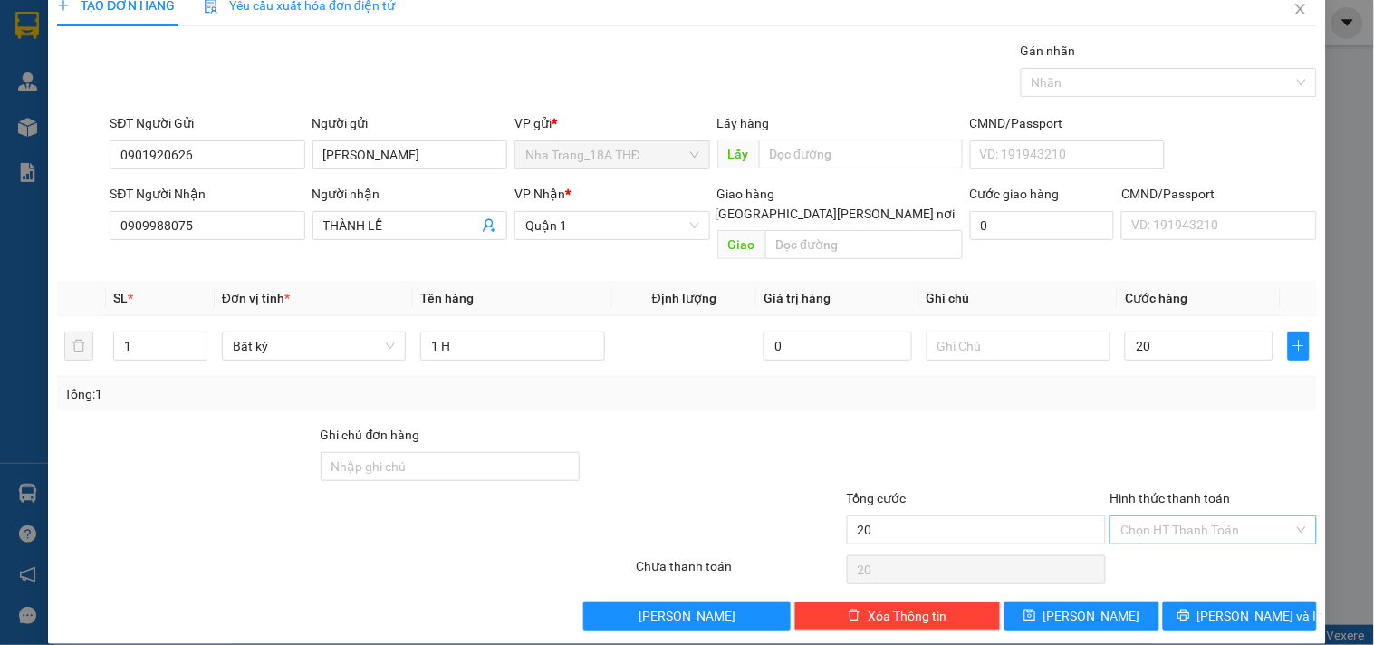
type input "20.000"
click at [1179, 516] on input "Hình thức thanh toán" at bounding box center [1207, 529] width 172 height 27
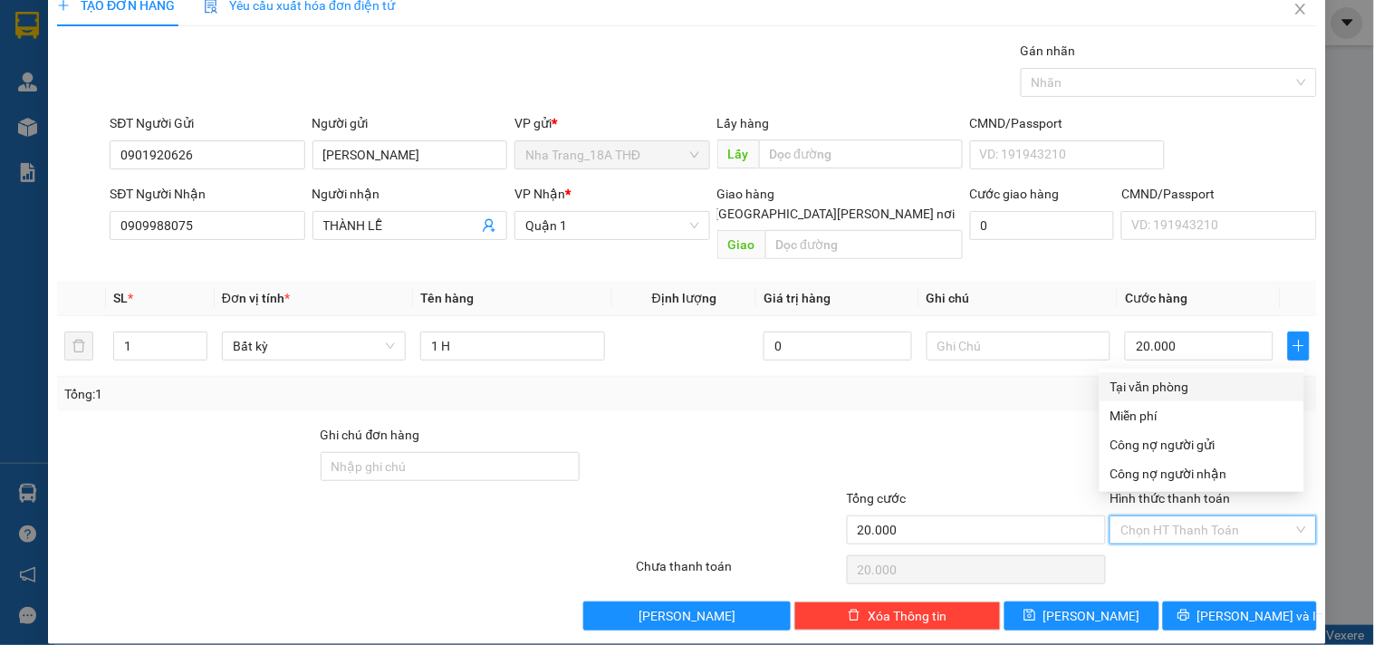
click at [1189, 379] on div "Tại văn phòng" at bounding box center [1202, 387] width 183 height 20
type input "0"
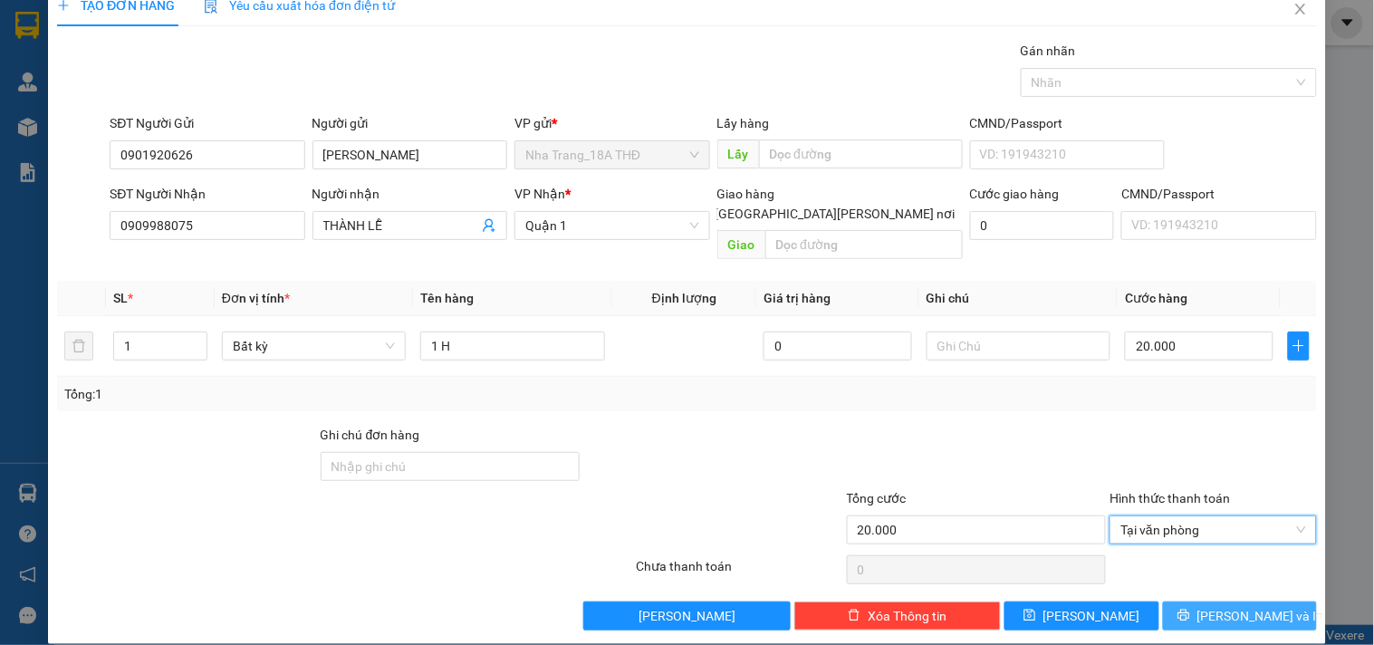
click at [1215, 606] on span "[PERSON_NAME] và In" at bounding box center [1261, 616] width 127 height 20
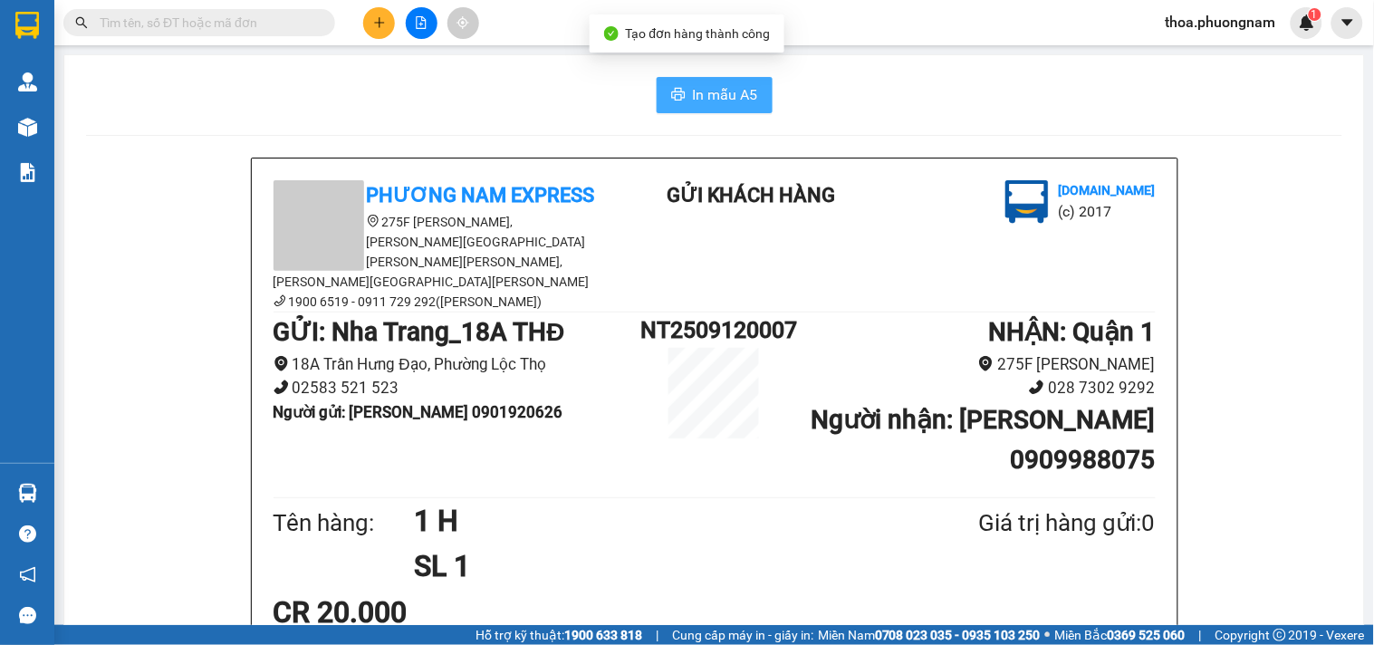
click at [722, 100] on span "In mẫu A5" at bounding box center [725, 94] width 65 height 23
